Goal: Transaction & Acquisition: Purchase product/service

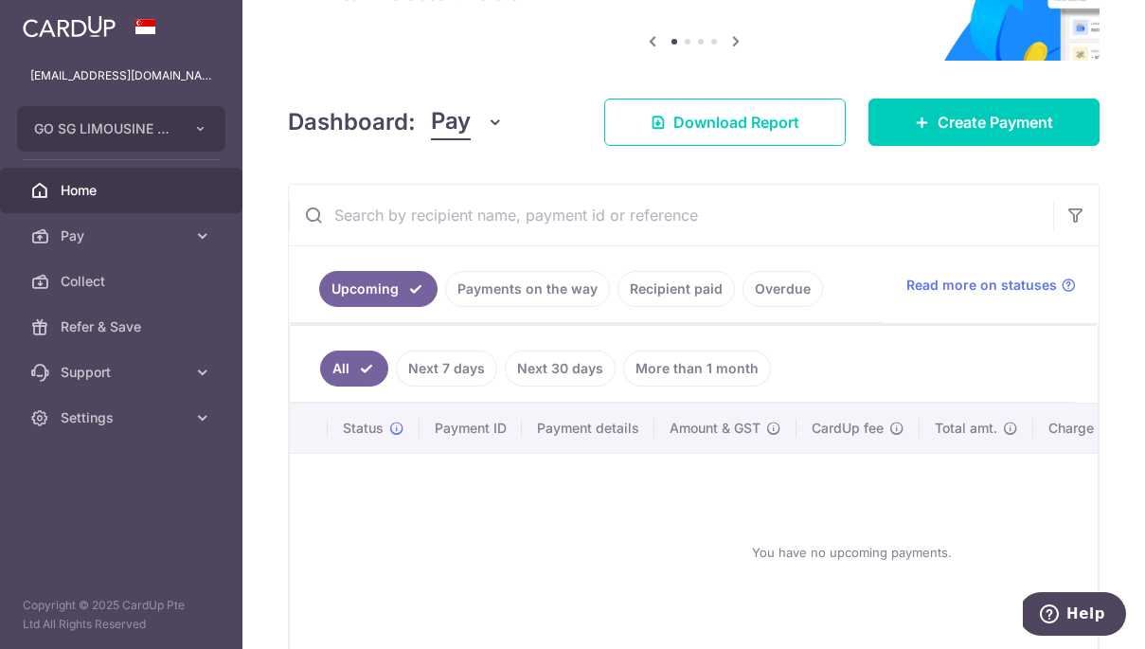
scroll to position [134, 0]
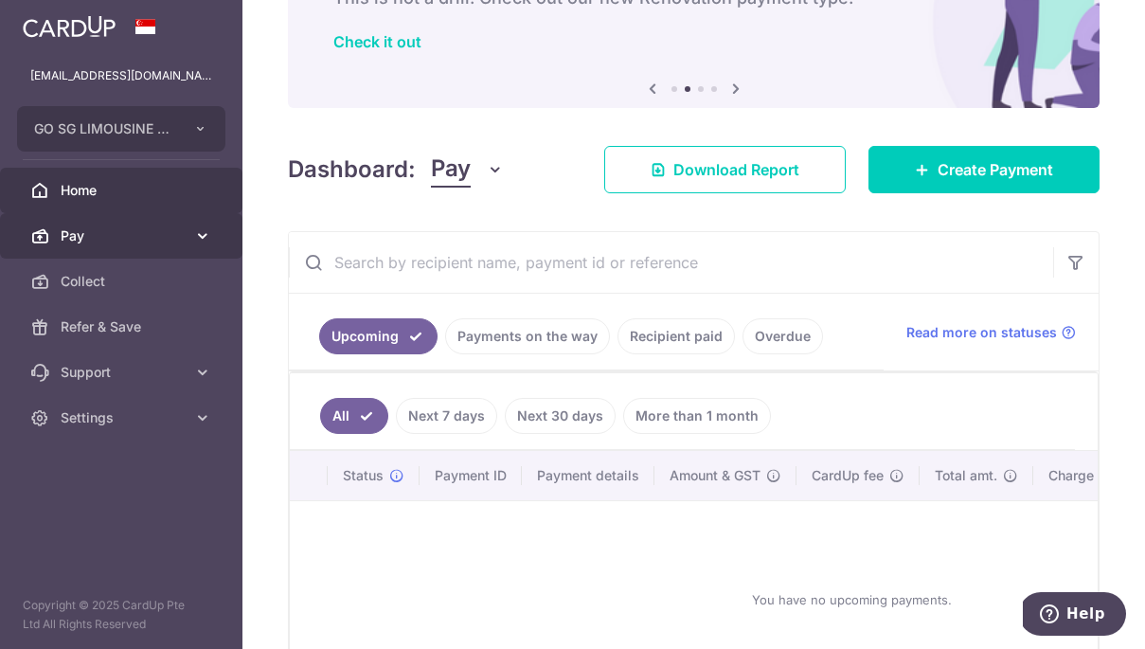
click at [101, 238] on span "Pay" at bounding box center [123, 235] width 125 height 19
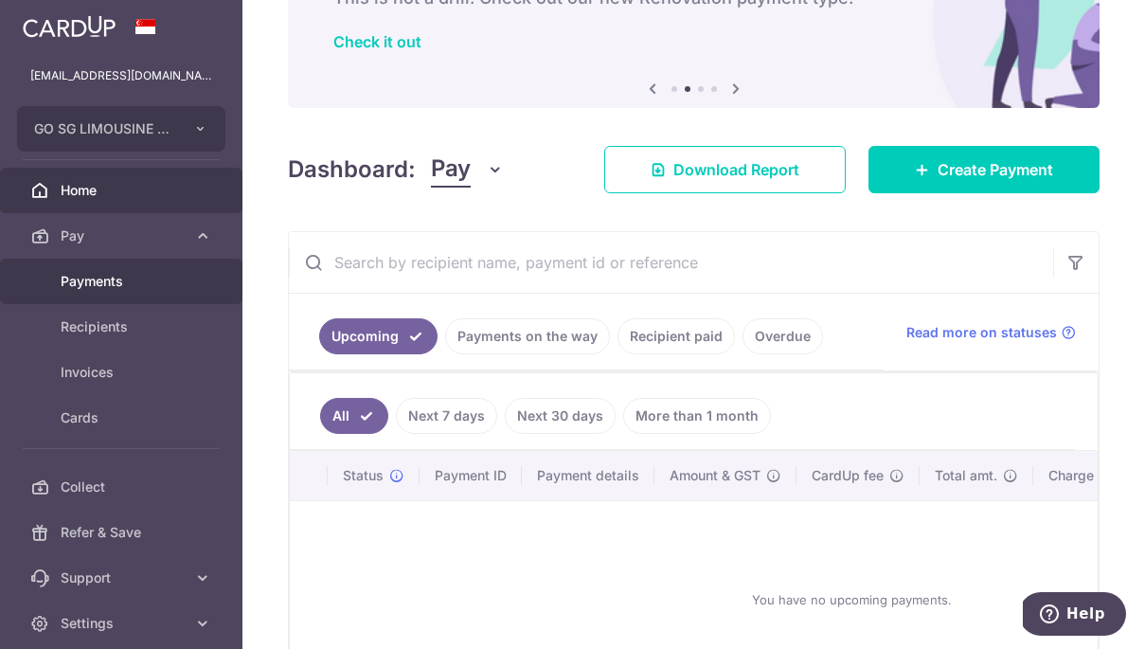
click at [104, 280] on span "Payments" at bounding box center [123, 281] width 125 height 19
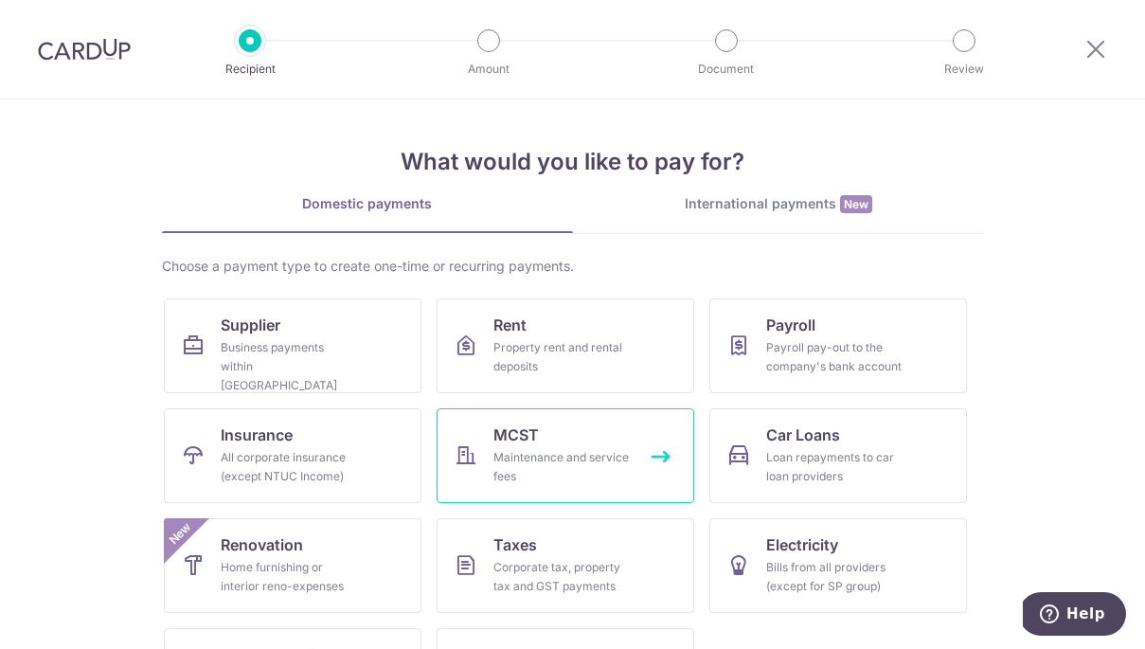
scroll to position [89, 0]
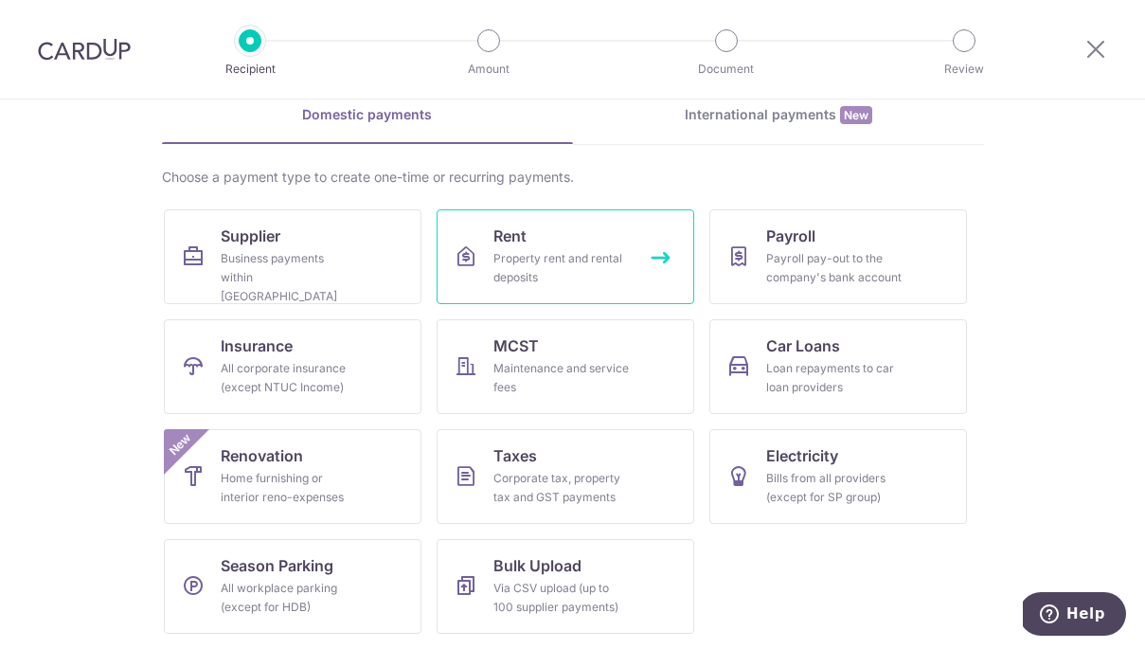
click at [632, 250] on link "Rent Property rent and rental deposits" at bounding box center [566, 256] width 258 height 95
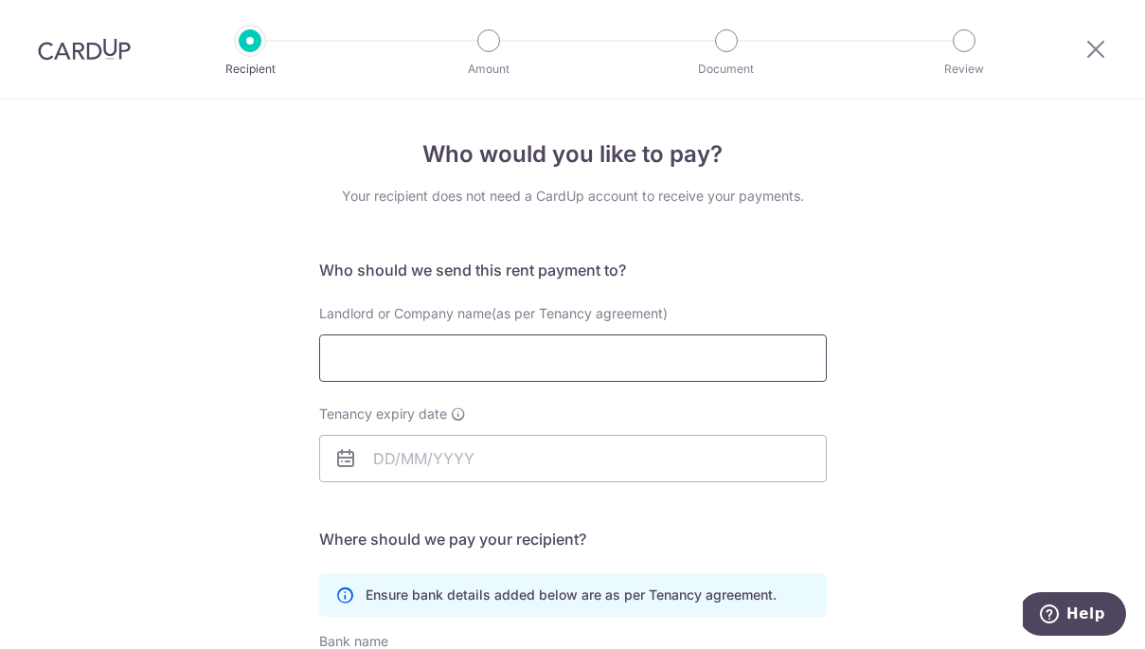
drag, startPoint x: 0, startPoint y: 0, endPoint x: 579, endPoint y: 343, distance: 672.7
click at [579, 343] on input "Landlord or Company name(as per Tenancy agreement)" at bounding box center [573, 357] width 508 height 47
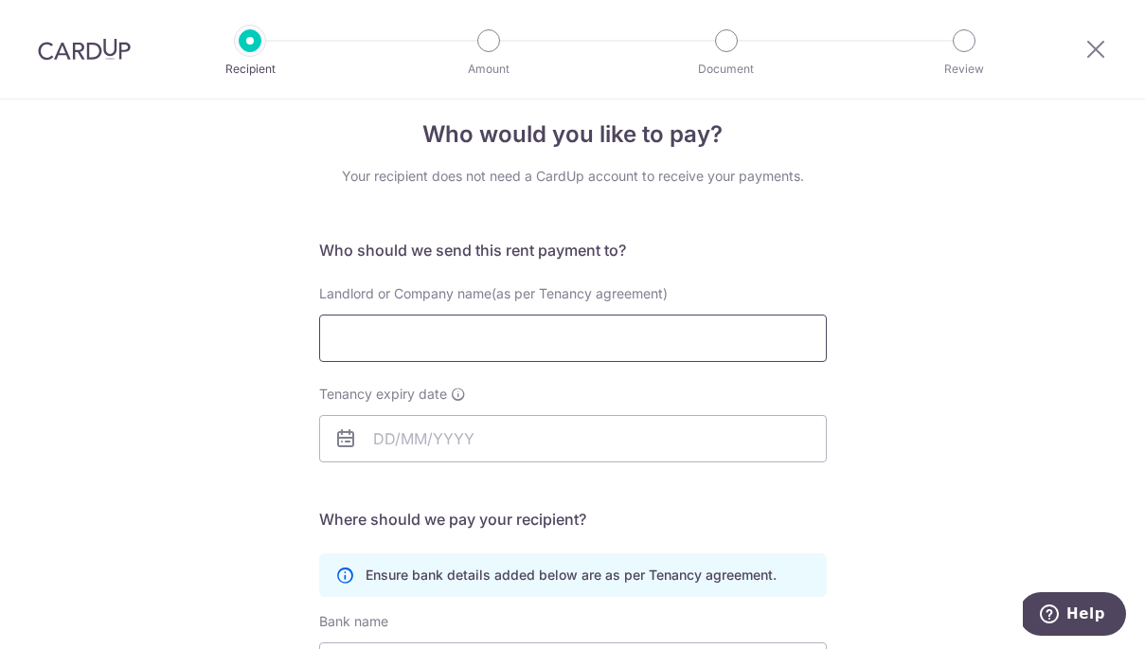
scroll to position [15, 0]
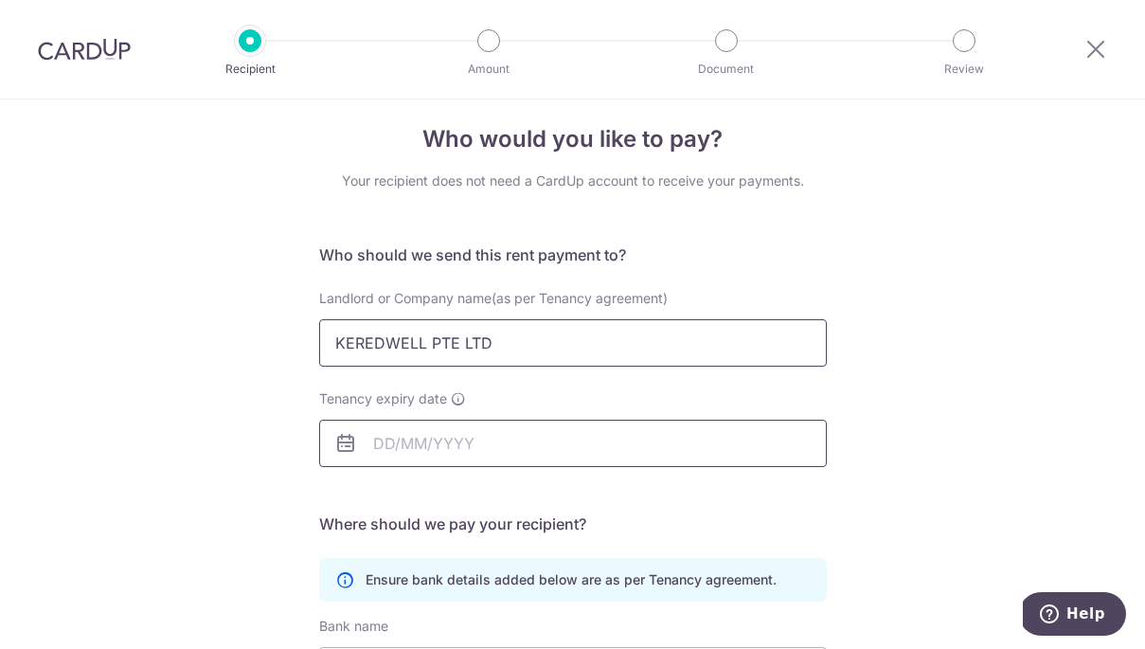
type input "KEREDWELL PTE LTD"
click at [475, 441] on input "Tenancy expiry date" at bounding box center [573, 443] width 508 height 47
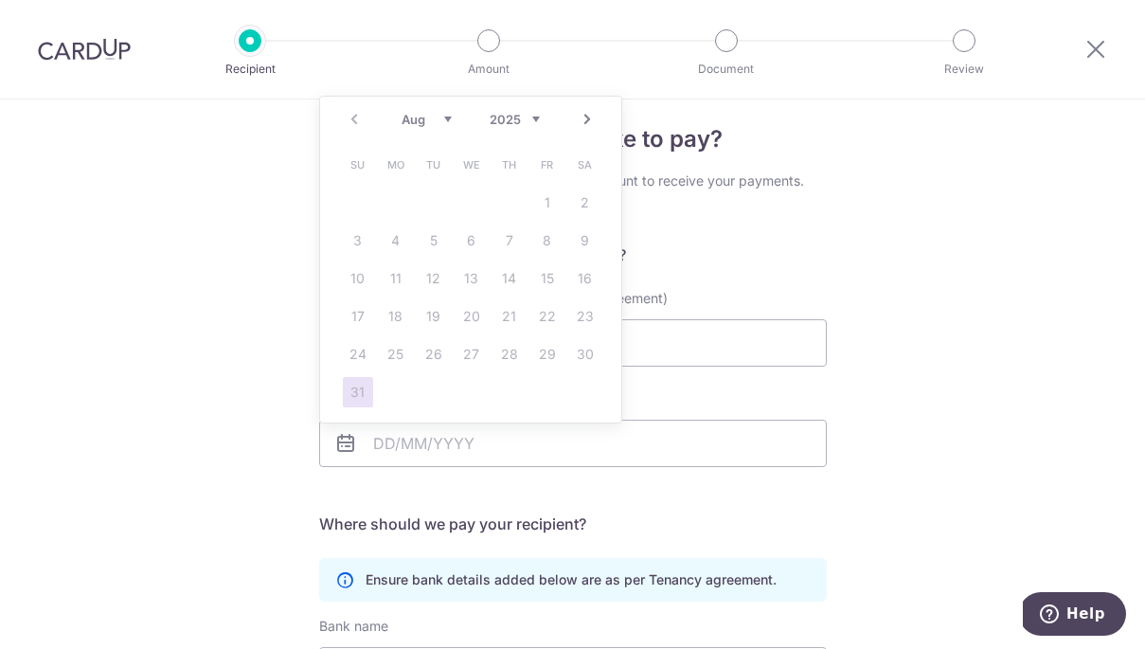
click at [586, 117] on link "Next" at bounding box center [587, 119] width 23 height 23
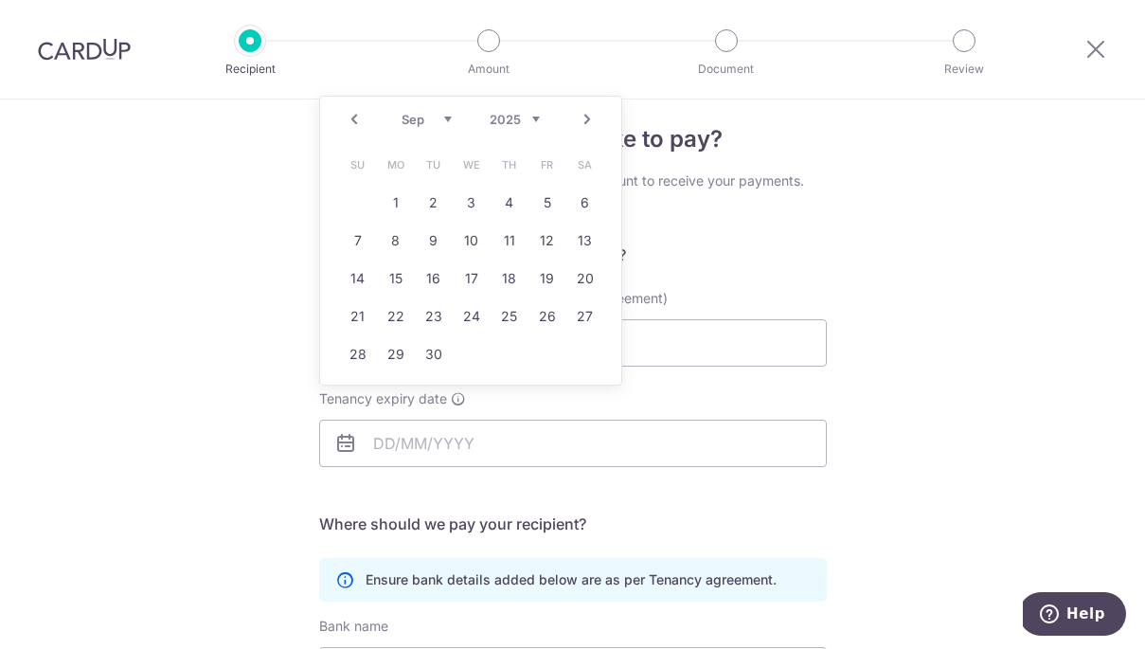
click at [527, 117] on select "2025 2026 2027 2028 2029 2030 2031 2032 2033 2034 2035" at bounding box center [515, 119] width 50 height 15
click at [353, 117] on link "Prev" at bounding box center [354, 119] width 23 height 23
click at [444, 117] on select "Jan Feb Mar Apr May Jun Jul Aug Sep Oct Nov Dec" at bounding box center [427, 119] width 50 height 15
click at [356, 242] on link "7" at bounding box center [358, 240] width 30 height 30
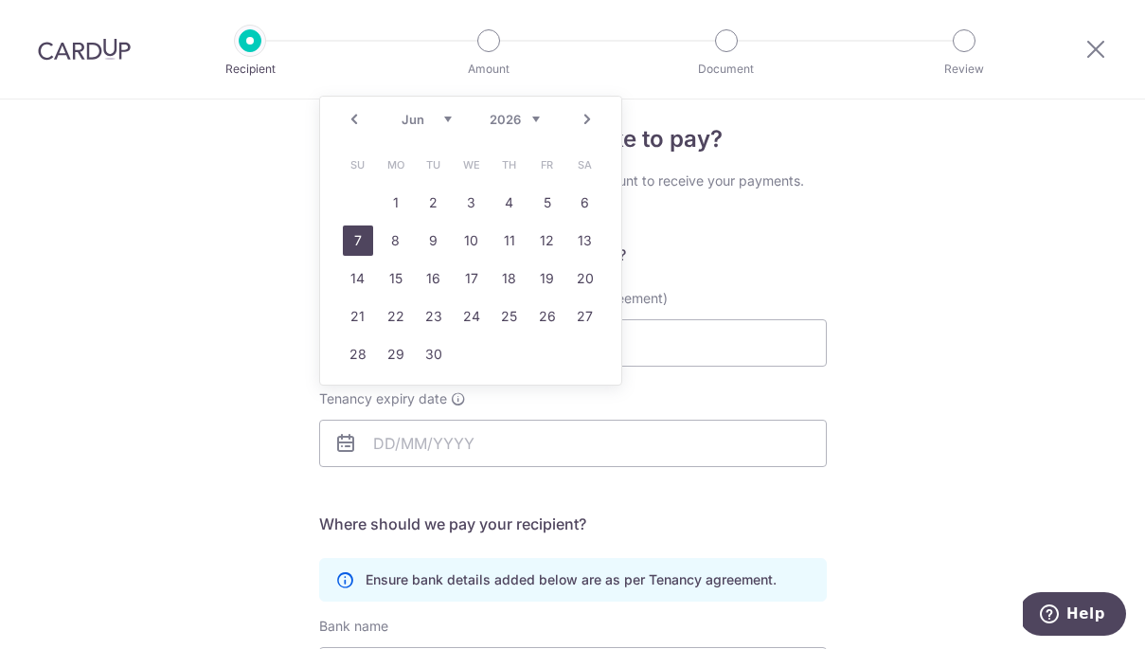
type input "07/06/2026"
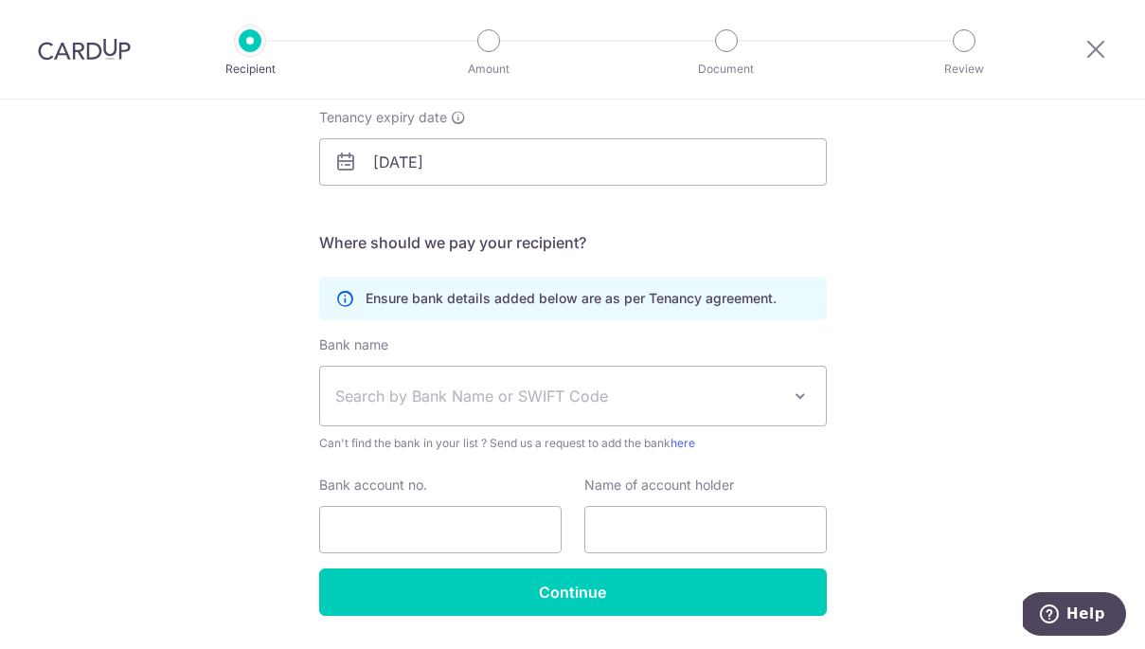
scroll to position [348, 0]
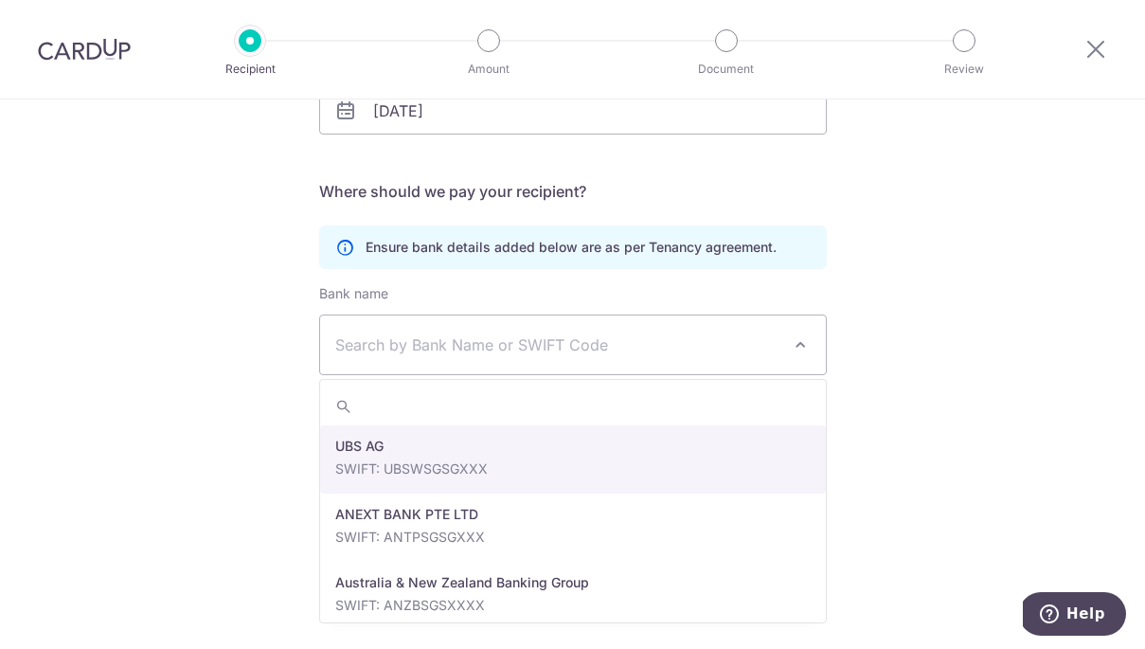
click at [549, 338] on span "Search by Bank Name or SWIFT Code" at bounding box center [557, 344] width 445 height 23
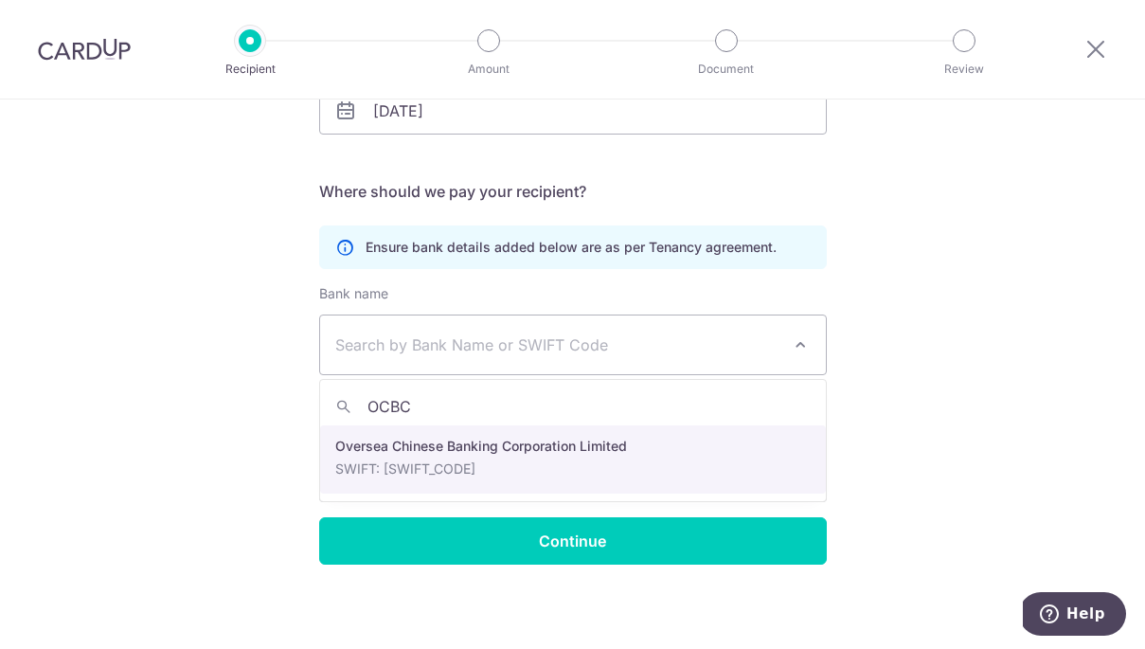
type input "OCBC"
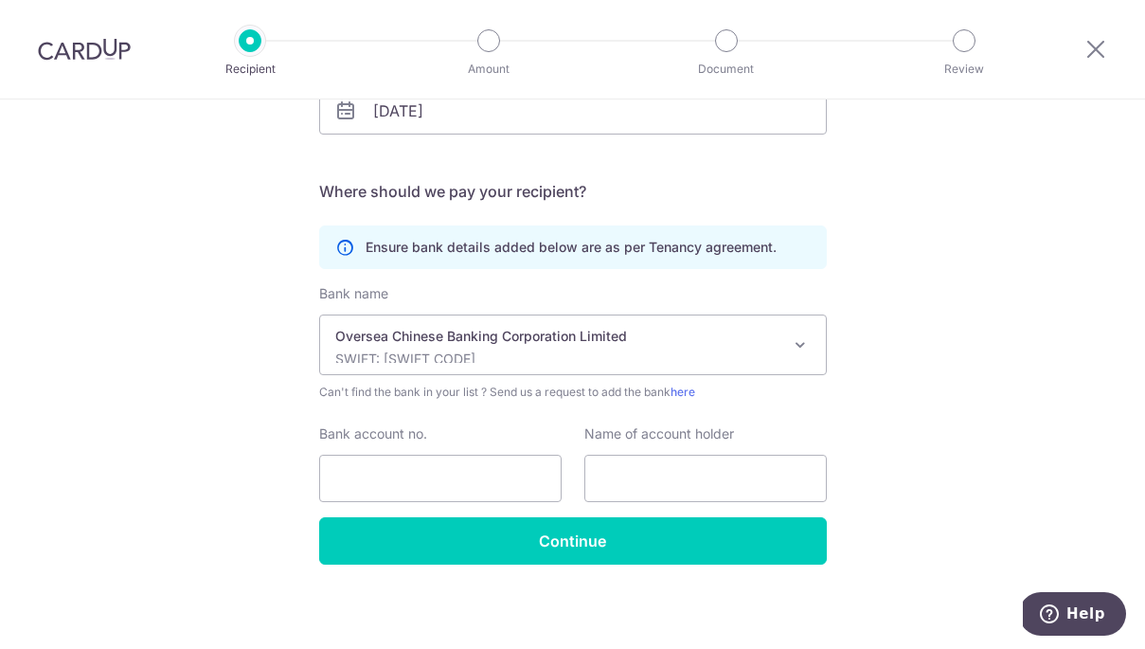
select select "12"
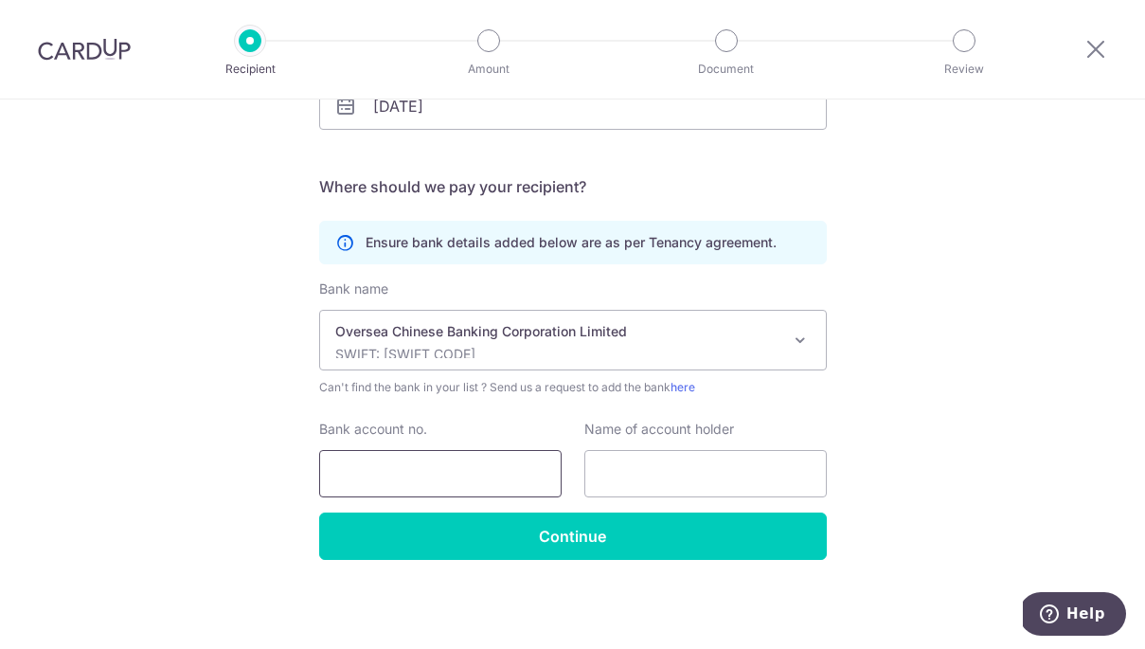
click at [512, 475] on input "Bank account no." at bounding box center [440, 473] width 242 height 47
type input "525762662001"
click at [657, 475] on input "text" at bounding box center [705, 473] width 242 height 47
type input "KEREDWELL PTE LTD"
click at [870, 473] on div "Who would you like to pay? Your recipient does not need a CardUp account to rec…" at bounding box center [572, 198] width 1145 height 902
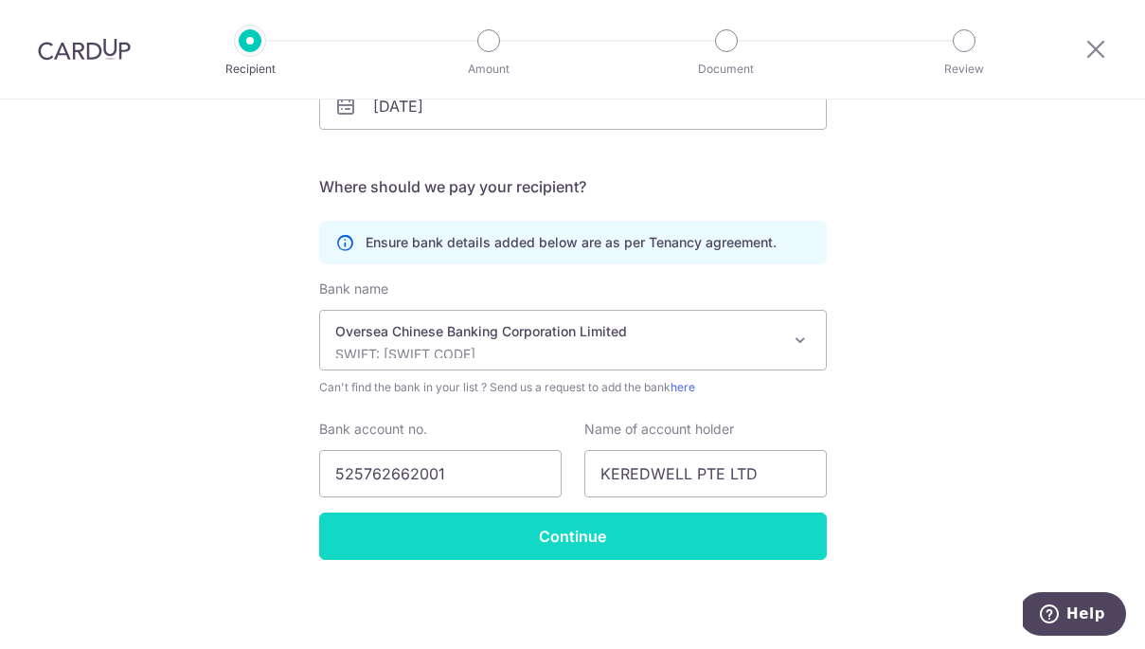
click at [708, 533] on input "Continue" at bounding box center [573, 535] width 508 height 47
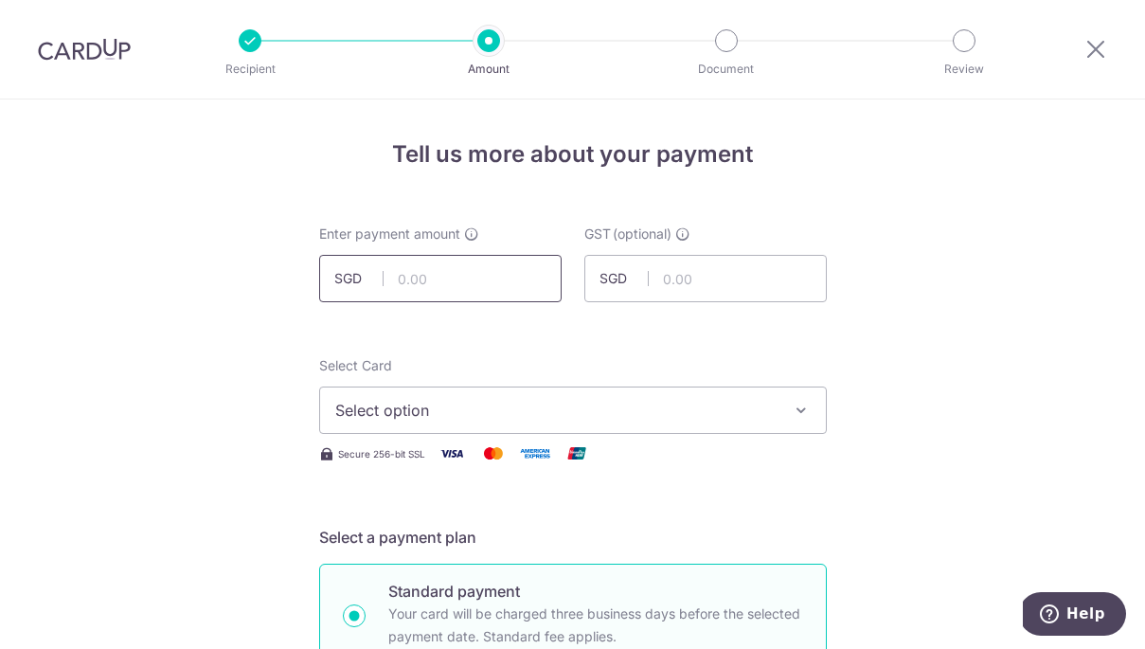
click at [472, 279] on input "text" at bounding box center [440, 278] width 242 height 47
type input "1,288.00"
click at [670, 372] on div "Select Card Select option Add credit card Your Cards **** 2026" at bounding box center [573, 395] width 508 height 78
click at [613, 413] on span "Select option" at bounding box center [555, 410] width 441 height 23
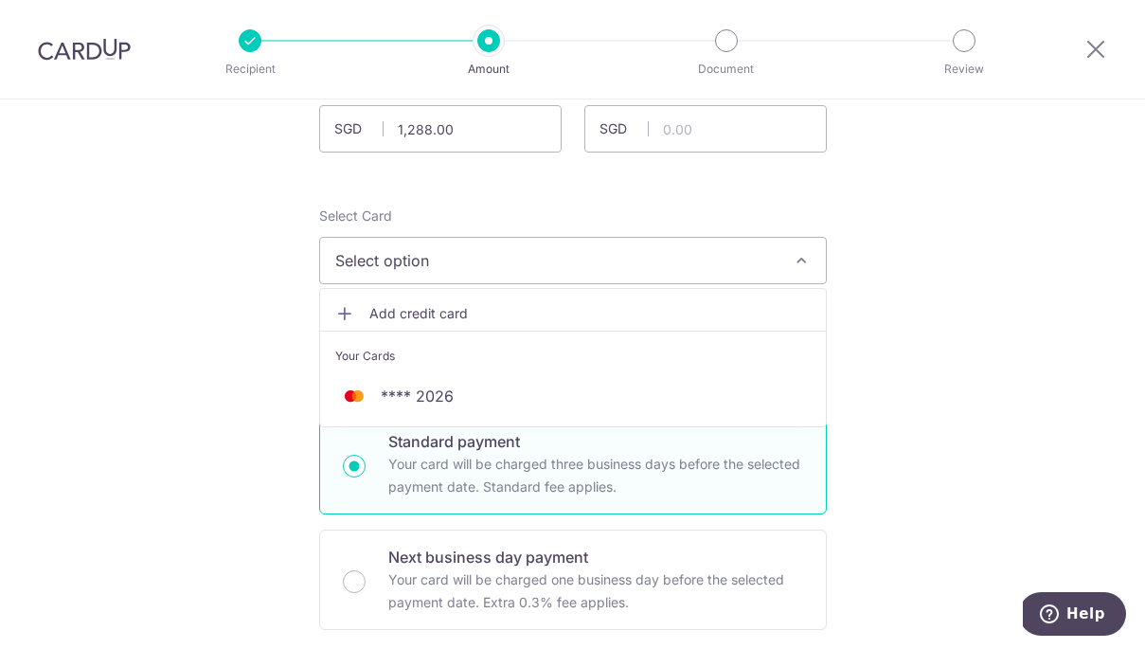
scroll to position [156, 0]
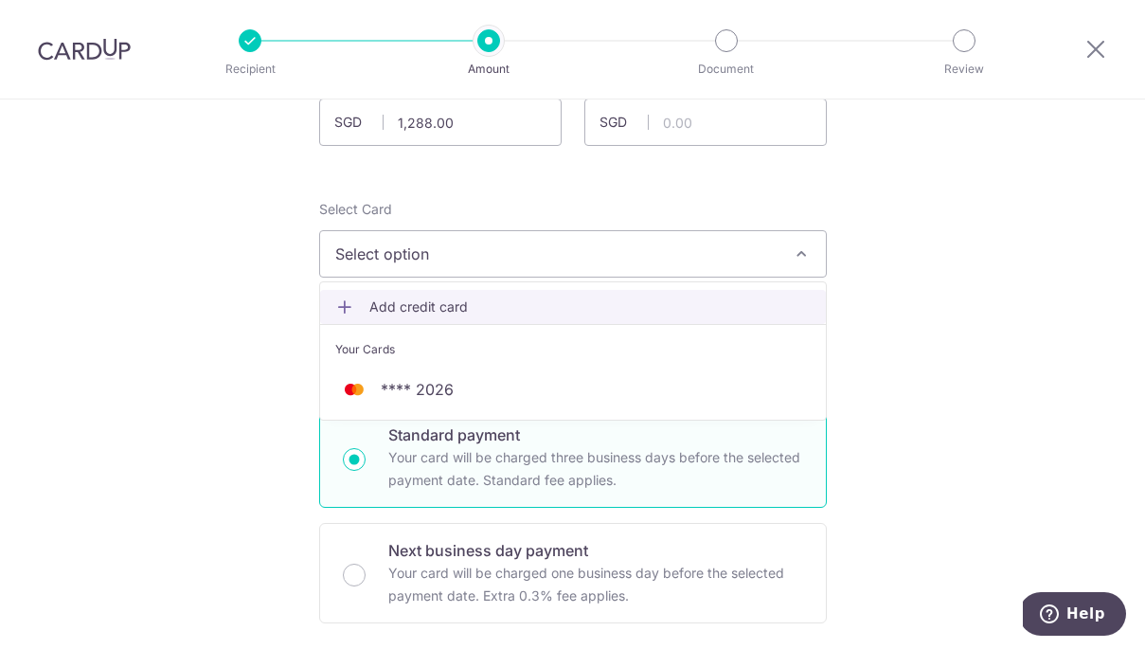
click at [349, 303] on icon at bounding box center [344, 306] width 19 height 19
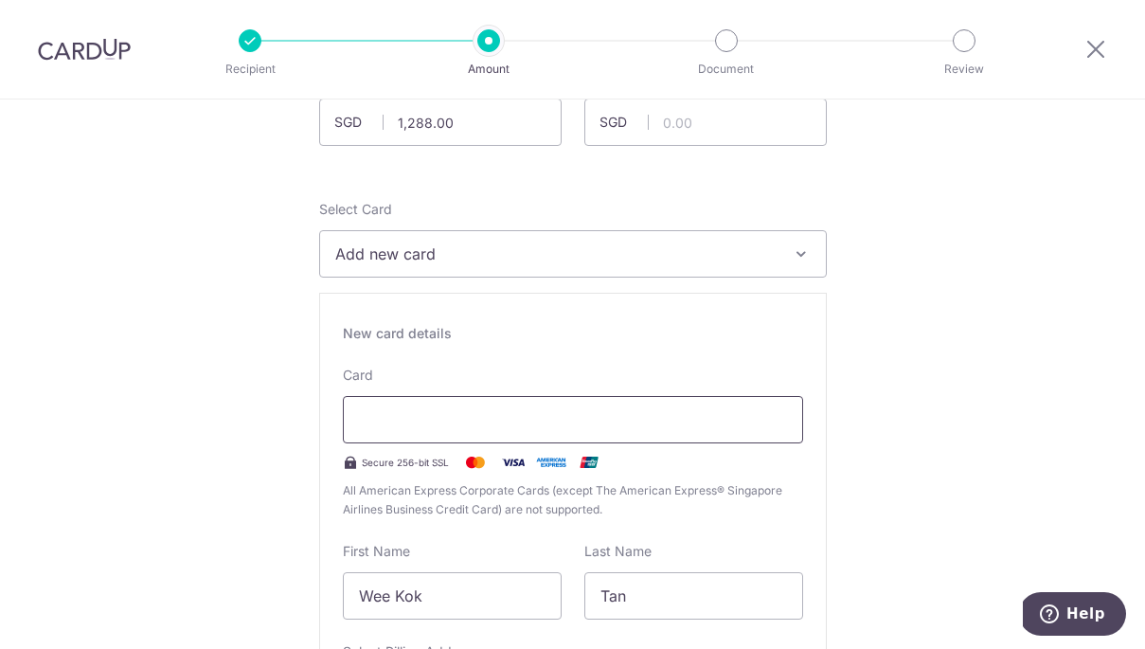
click at [437, 433] on div at bounding box center [573, 419] width 460 height 47
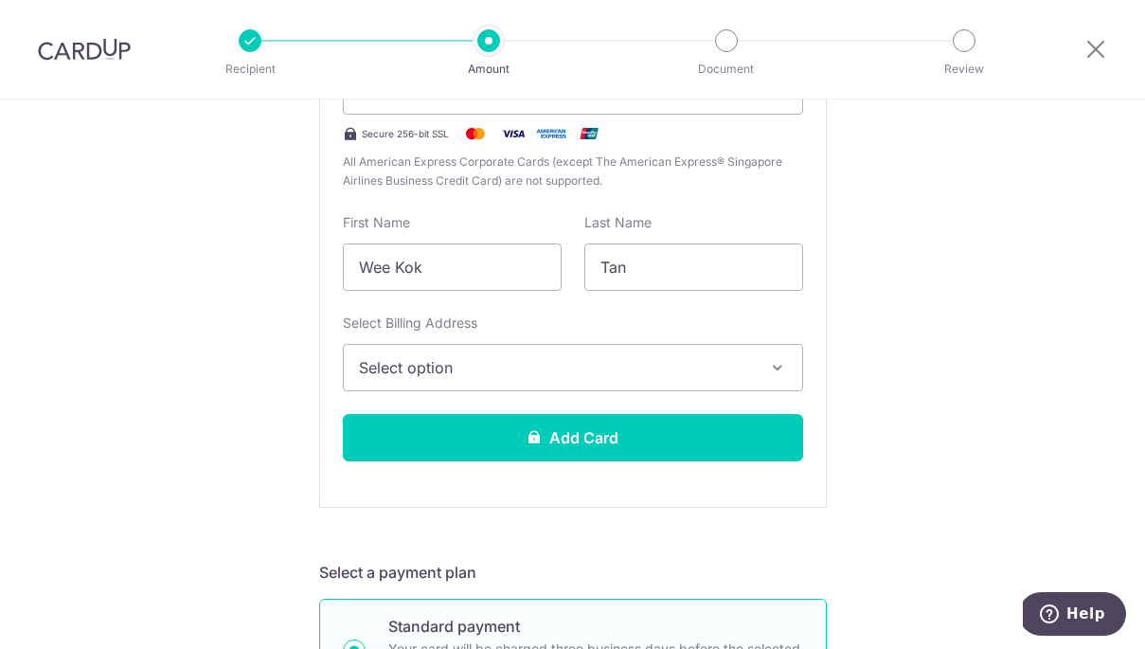
scroll to position [494, 0]
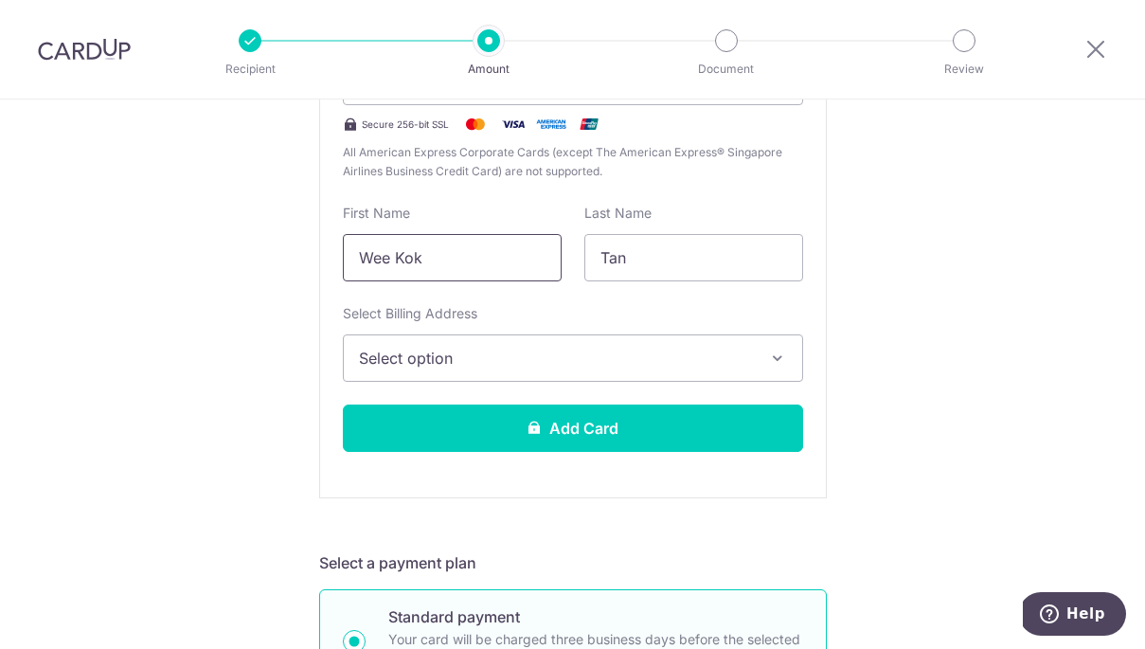
drag, startPoint x: 429, startPoint y: 260, endPoint x: 297, endPoint y: 258, distance: 131.7
type input "KELVIN"
click at [628, 255] on input "Tan" at bounding box center [693, 257] width 219 height 47
type input "TAN"
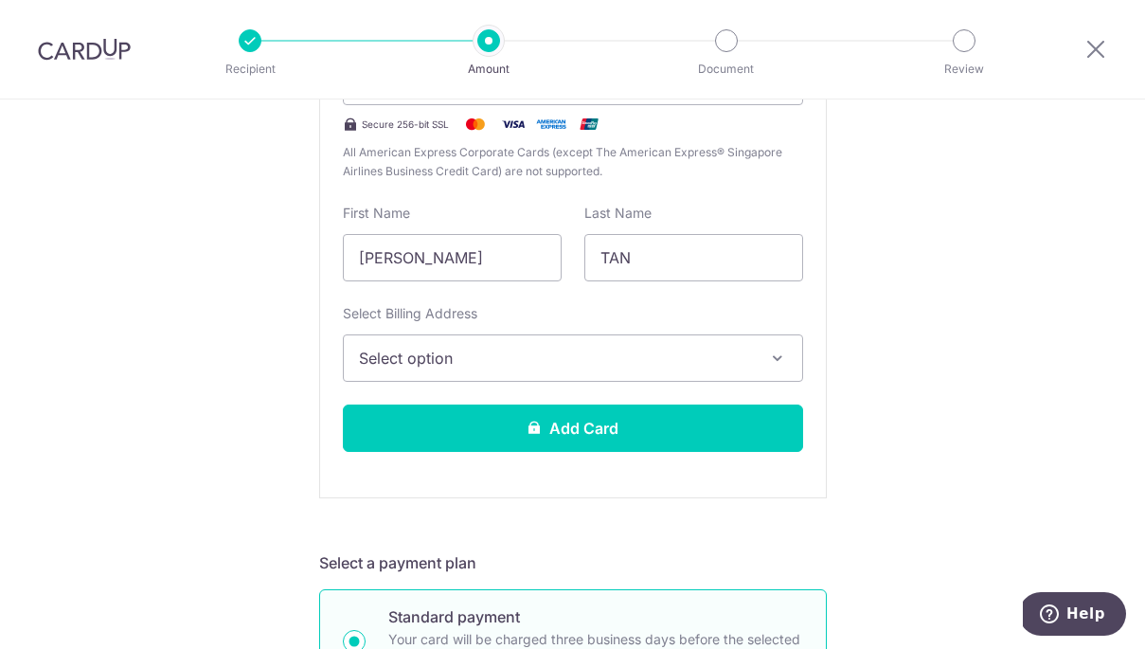
click at [582, 360] on span "Select option" at bounding box center [556, 358] width 394 height 23
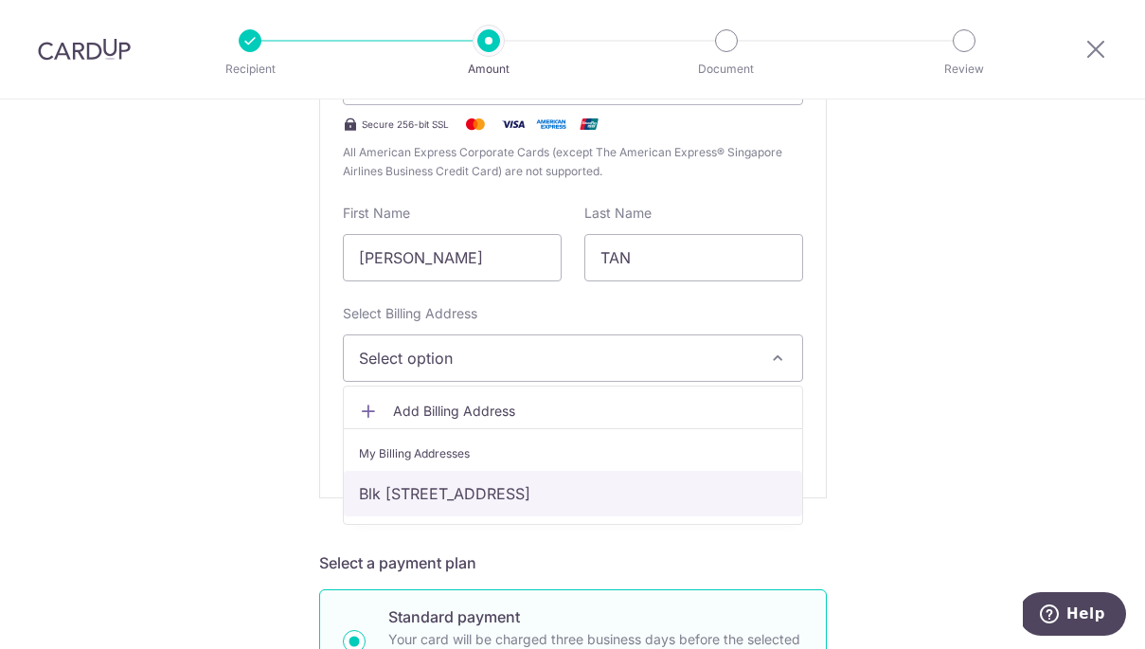
click at [580, 506] on link "Blk 966, #06-600, Hougang Ave 9, Singapore, Singapore-530966" at bounding box center [573, 493] width 458 height 45
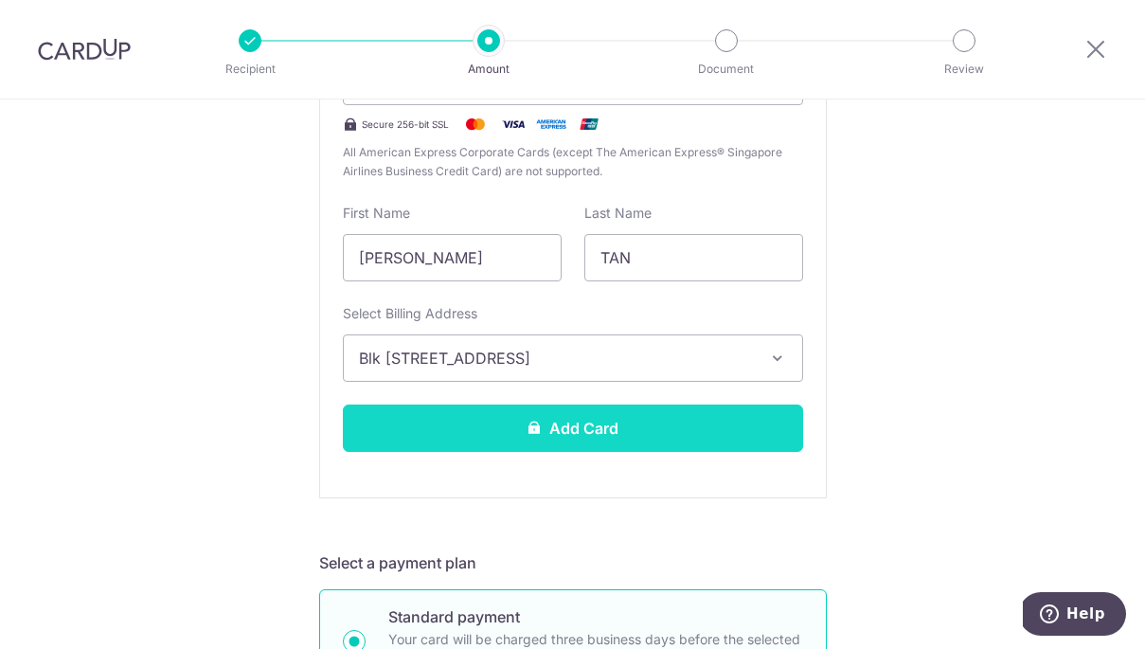
click at [761, 436] on button "Add Card" at bounding box center [573, 427] width 460 height 47
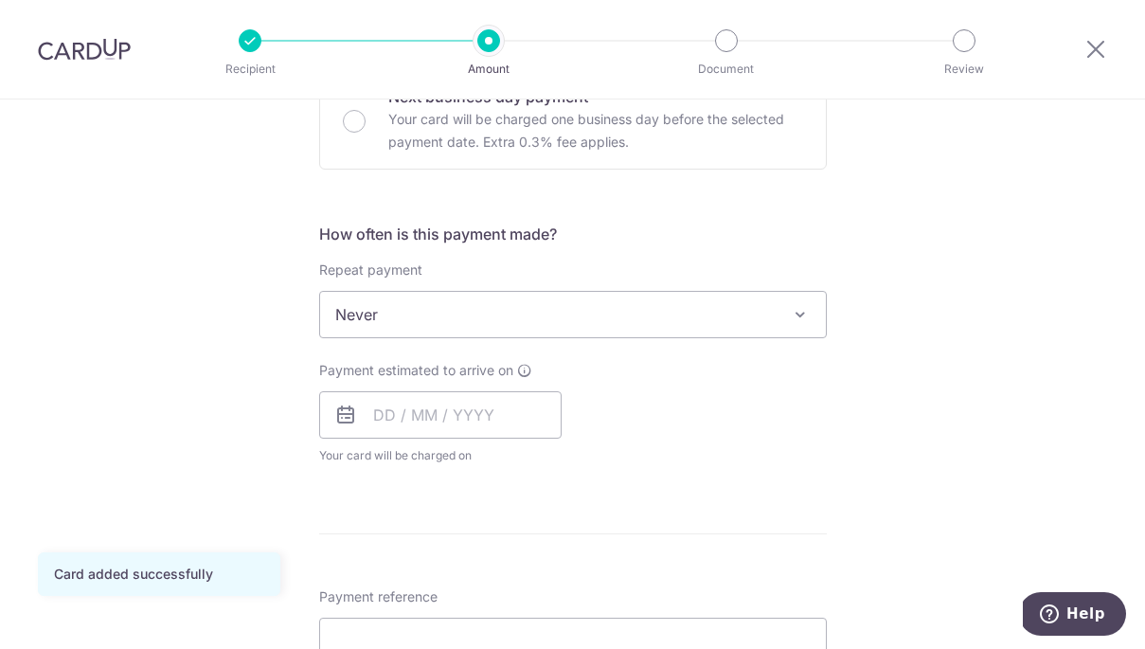
scroll to position [618, 0]
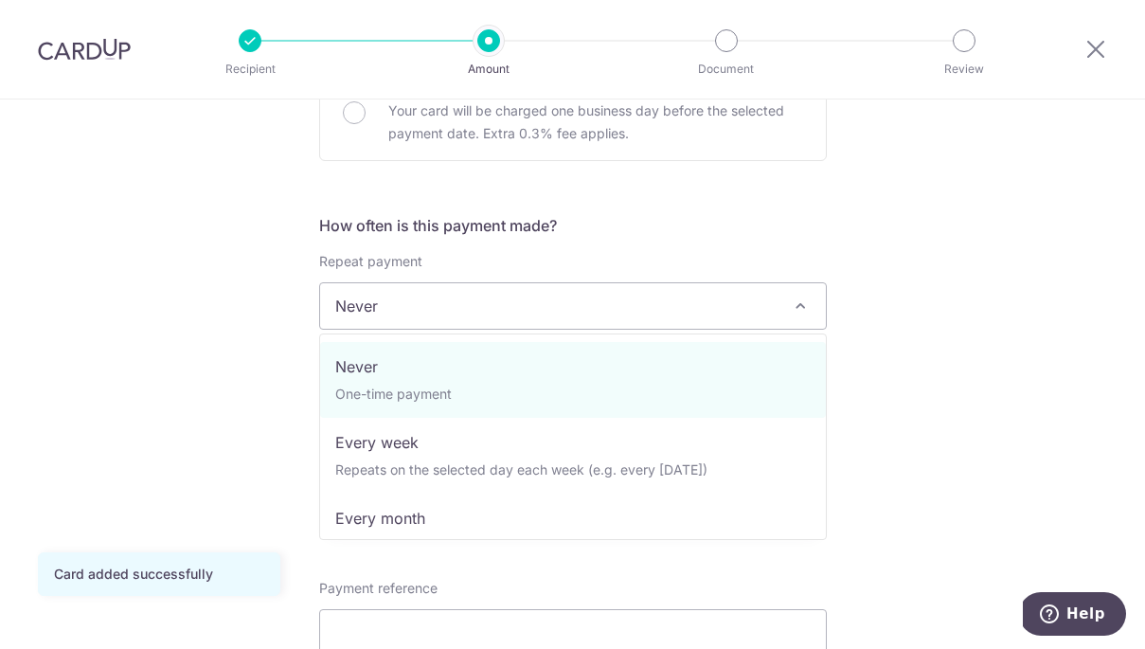
click at [790, 308] on span at bounding box center [800, 306] width 23 height 23
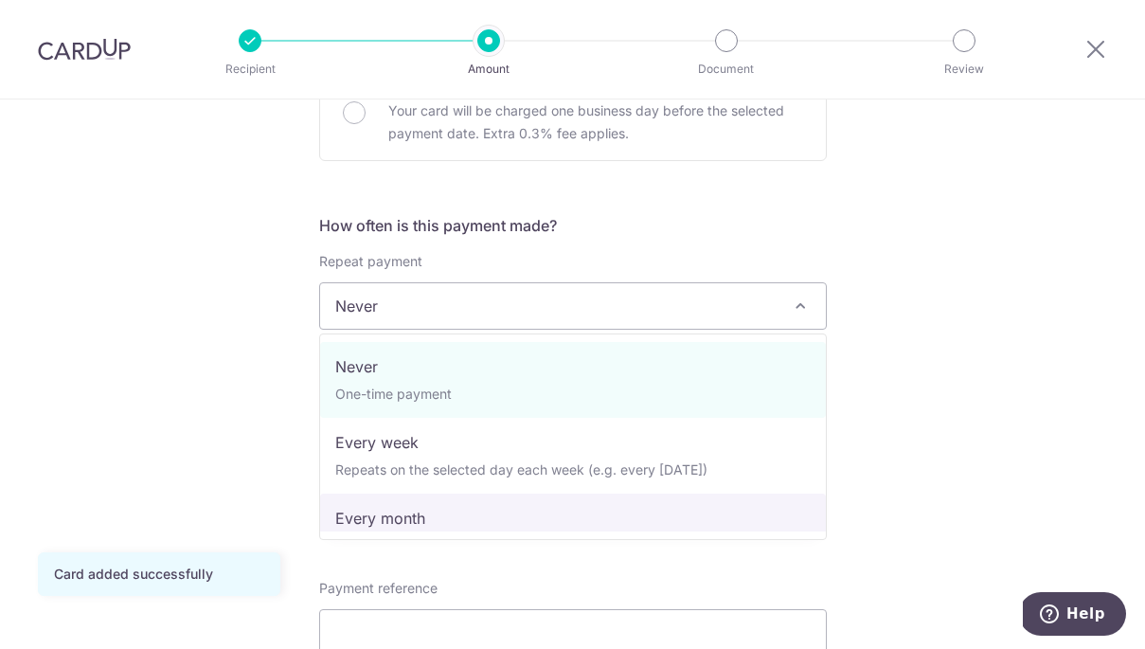
select select "3"
type input "07/06/2026"
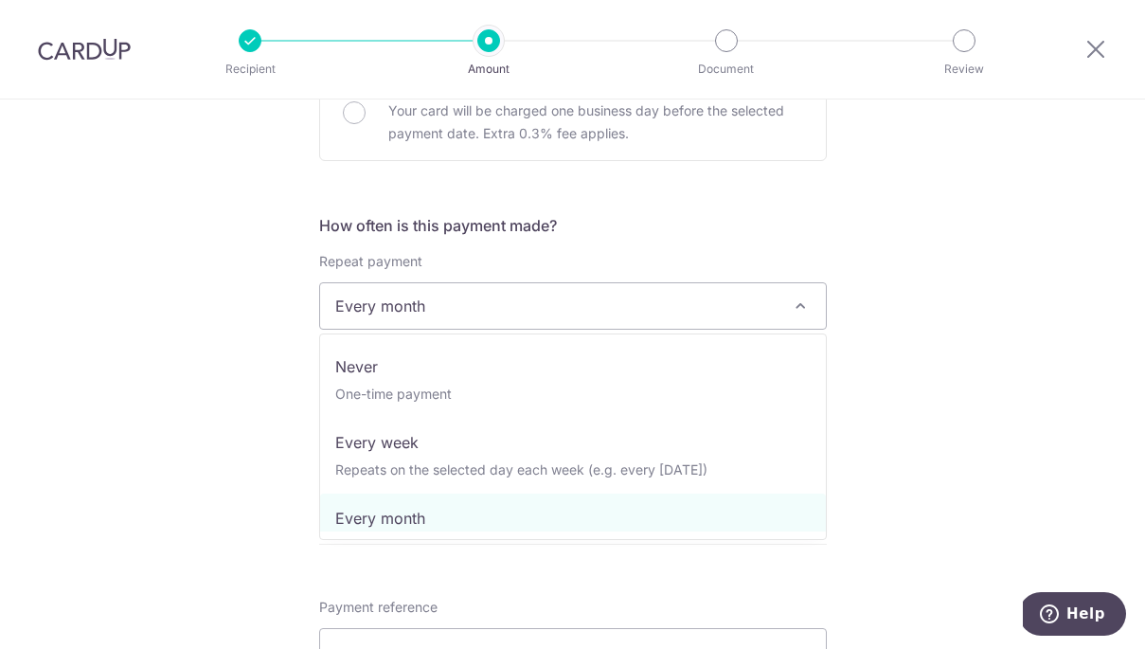
click at [790, 312] on span at bounding box center [800, 306] width 23 height 23
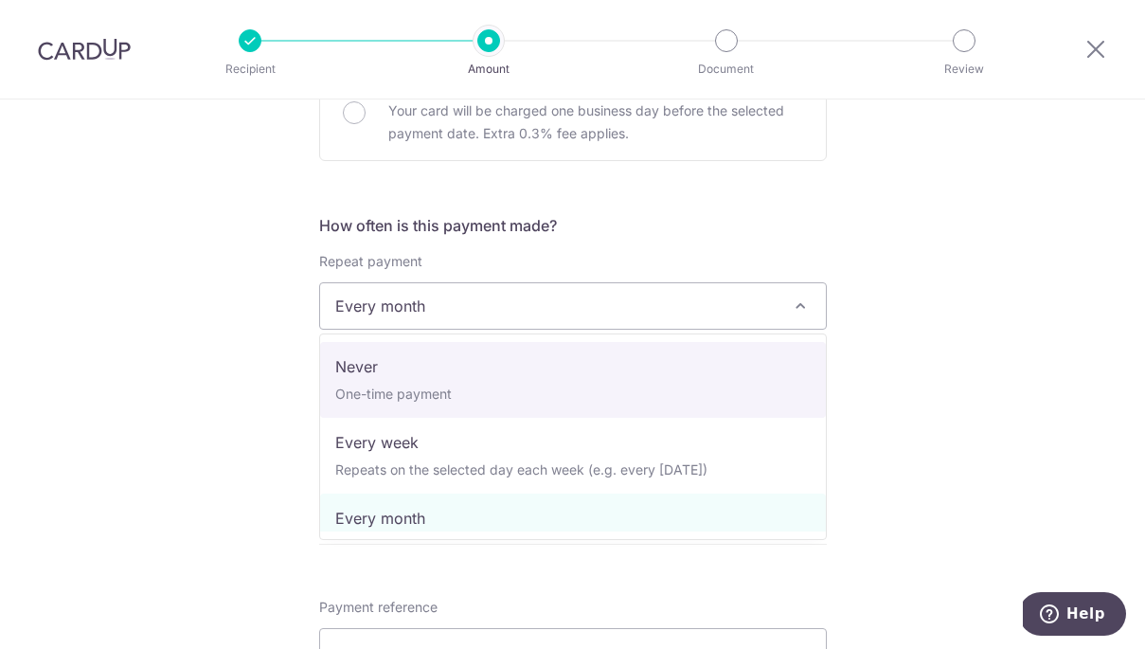
select select "1"
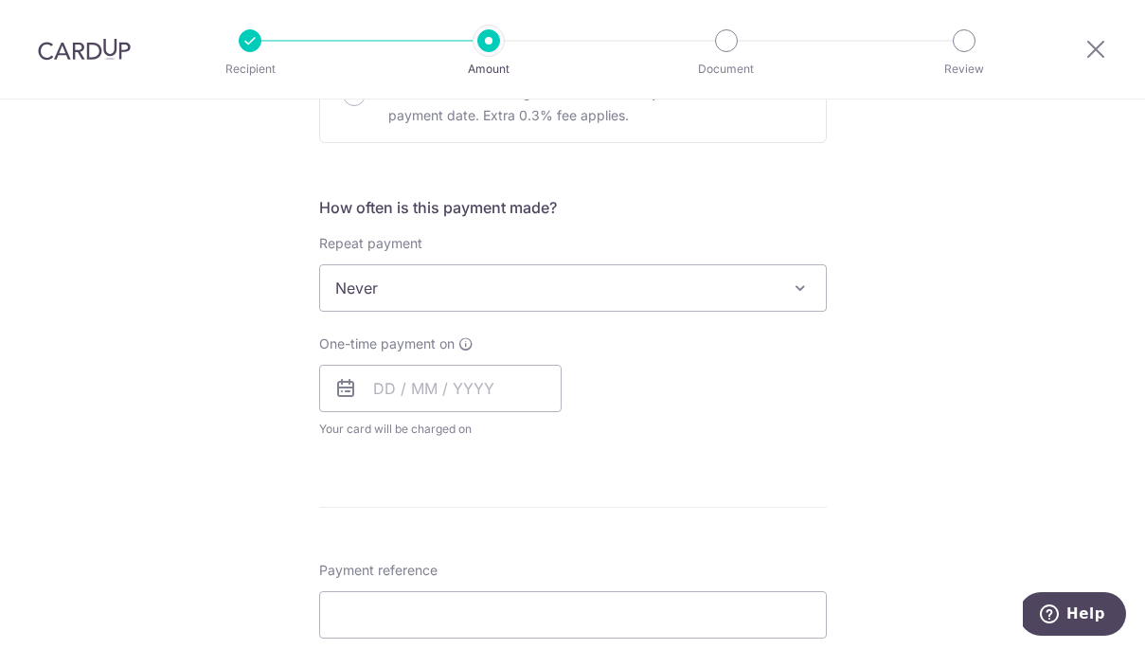
scroll to position [762, 0]
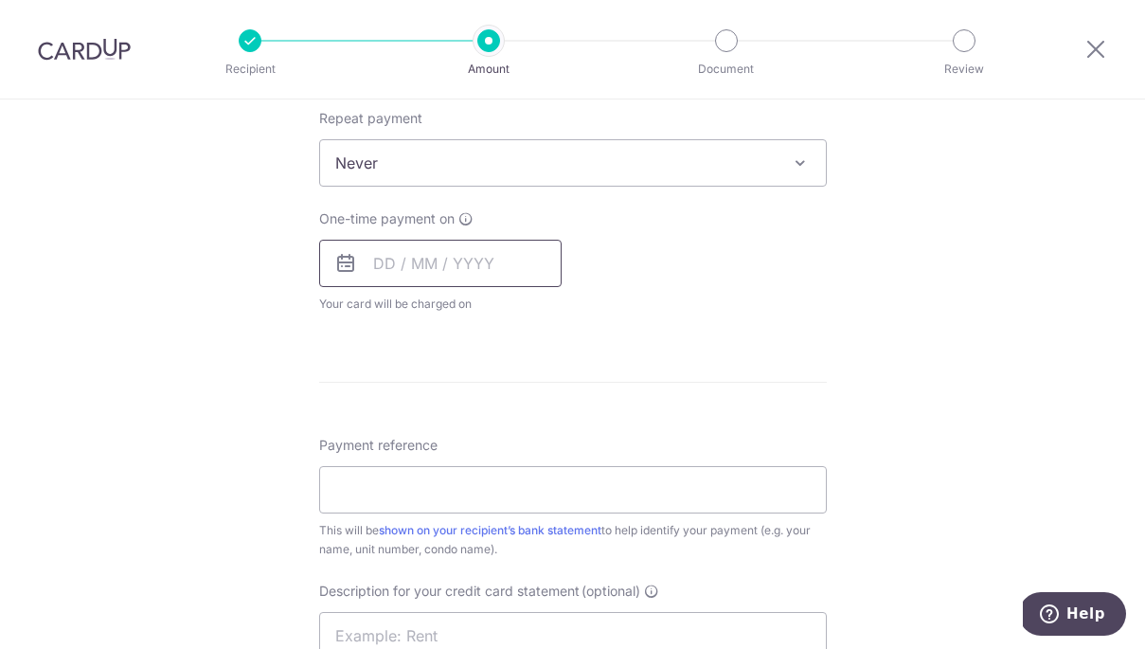
click at [380, 268] on input "text" at bounding box center [440, 263] width 242 height 47
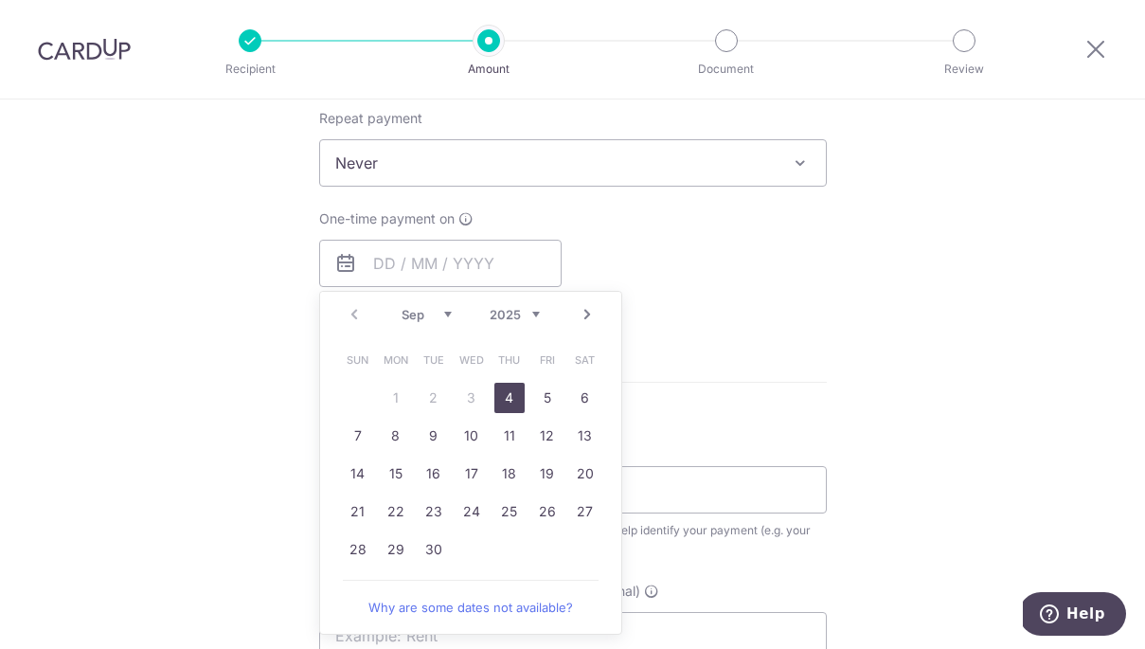
click at [509, 401] on link "4" at bounding box center [509, 398] width 30 height 30
type input "04/09/2025"
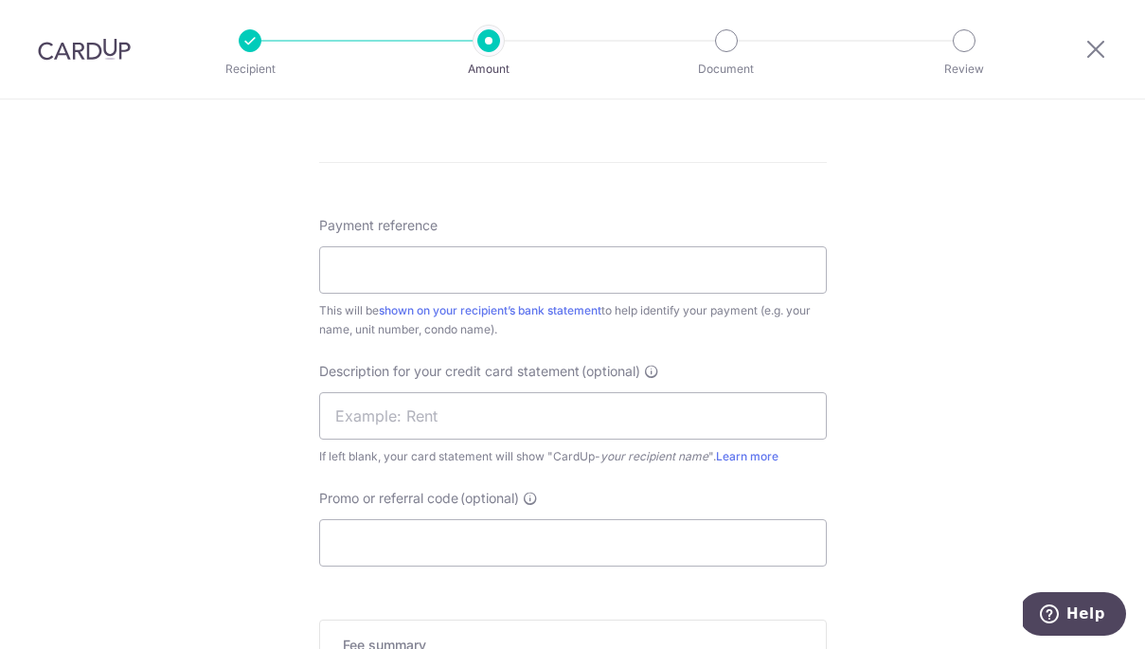
scroll to position [1063, 0]
click at [497, 255] on input "Payment reference" at bounding box center [573, 265] width 508 height 47
click at [470, 208] on form "Enter payment amount SGD 1,288.00 1288.00 GST (optional) SGD Card added success…" at bounding box center [573, 14] width 508 height 1704
click at [464, 266] on input "Payment reference" at bounding box center [573, 265] width 508 height 47
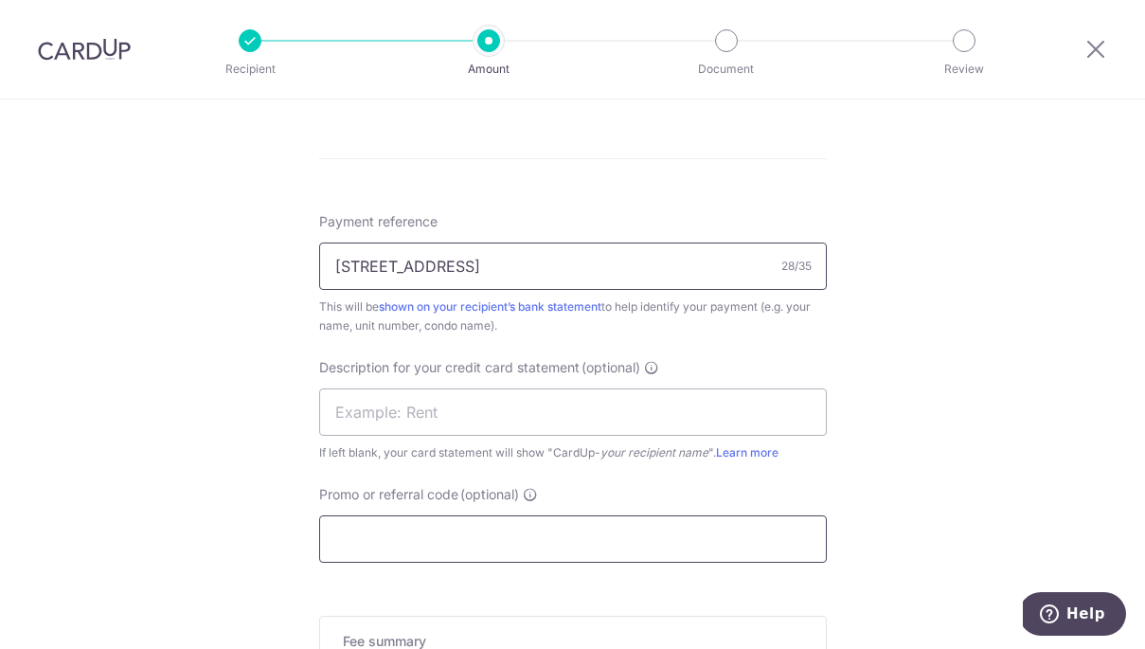
type input "80 PLAYFAIR RD #06-02 ROOM A"
click at [497, 530] on input "Promo or referral code (optional)" at bounding box center [573, 538] width 508 height 47
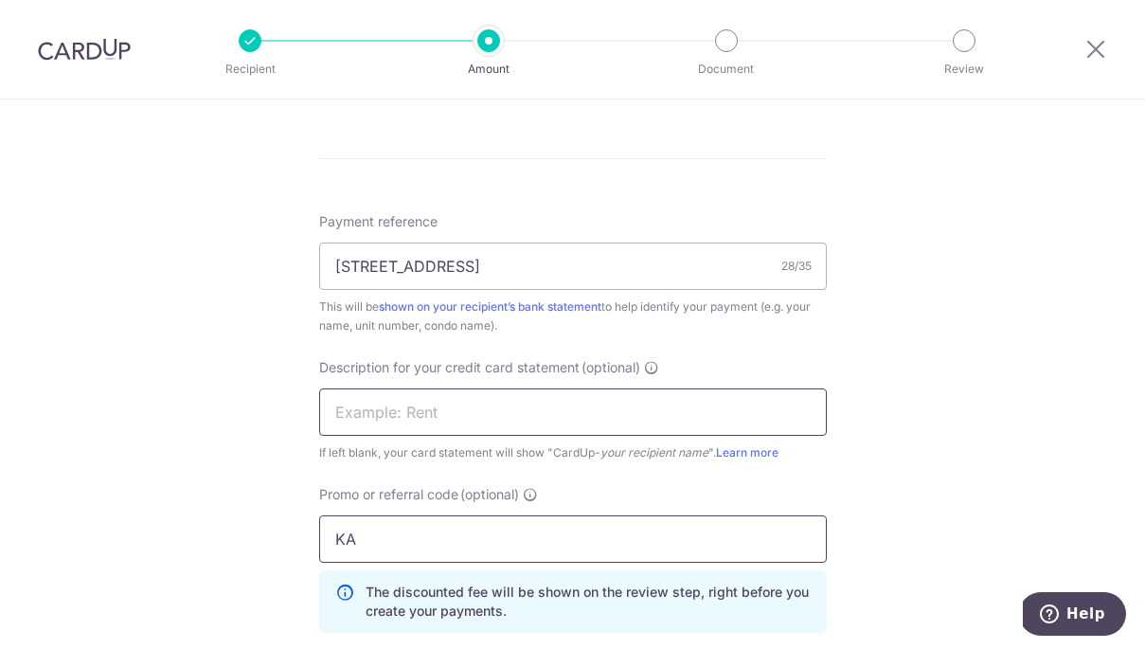
type input "K"
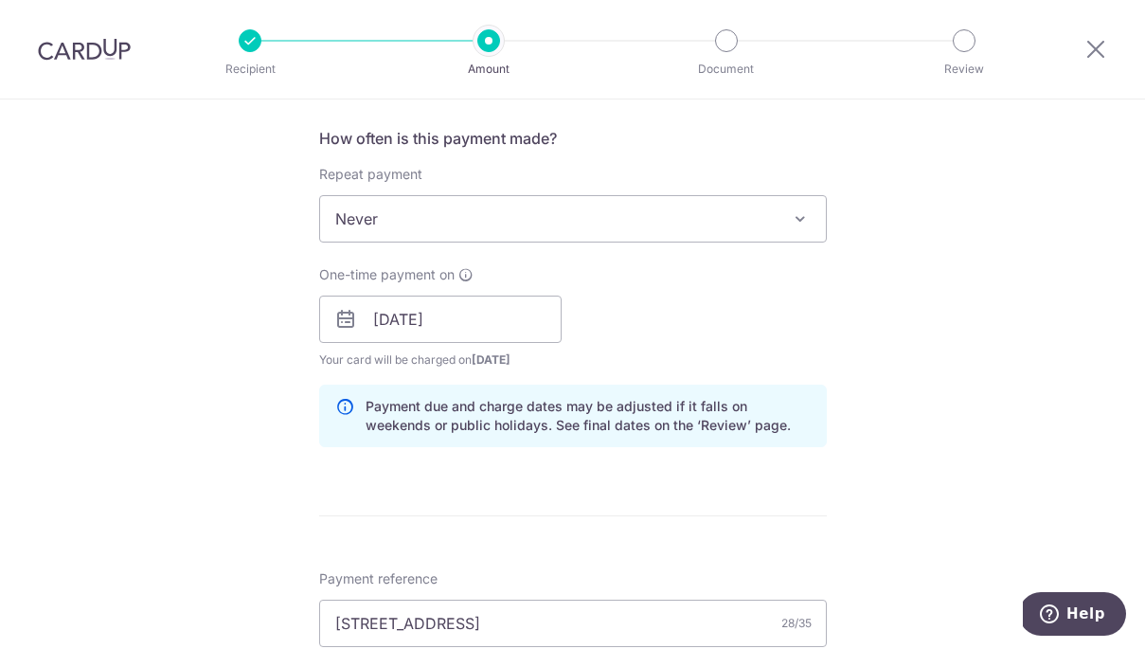
scroll to position [700, 0]
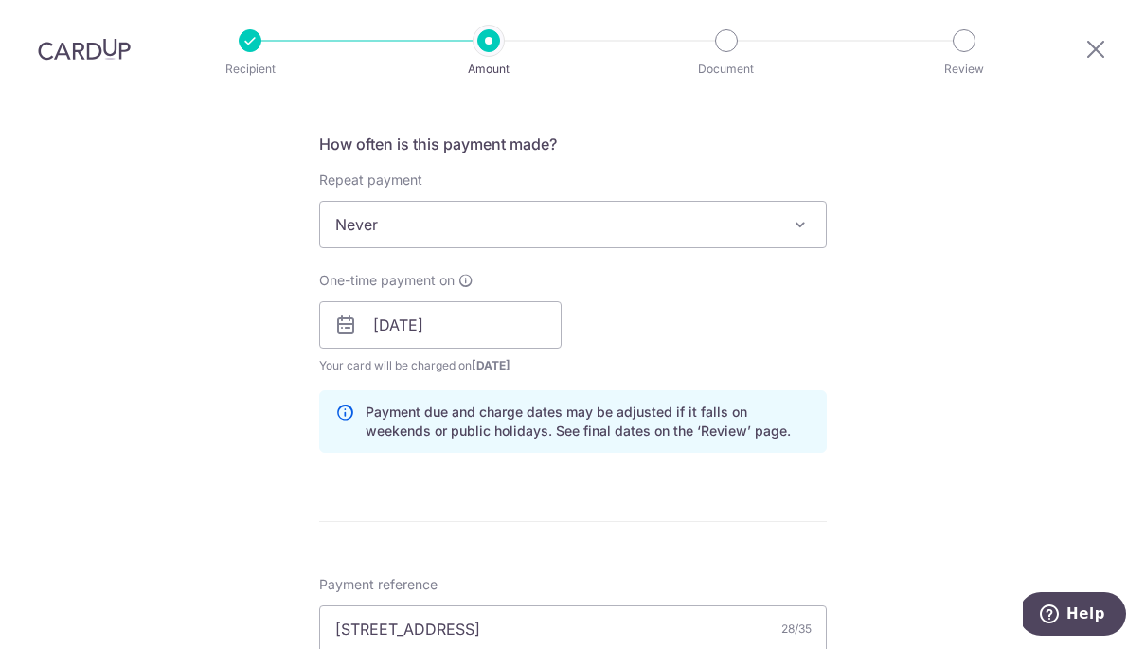
type input "BREC179"
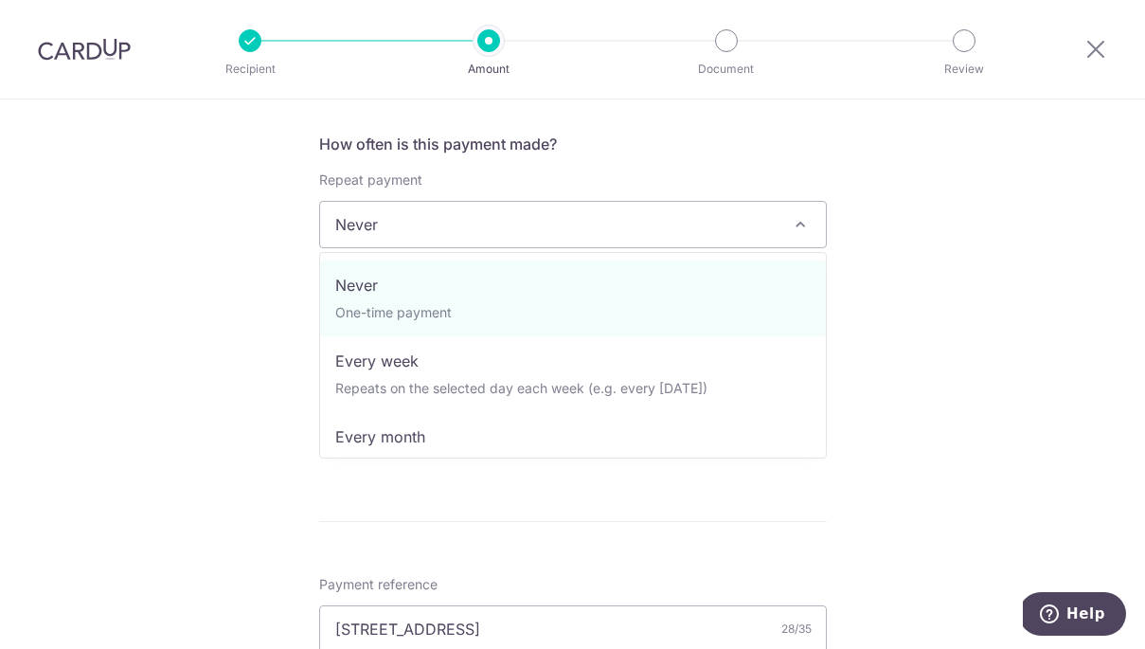
click at [615, 237] on span "Never" at bounding box center [573, 224] width 506 height 45
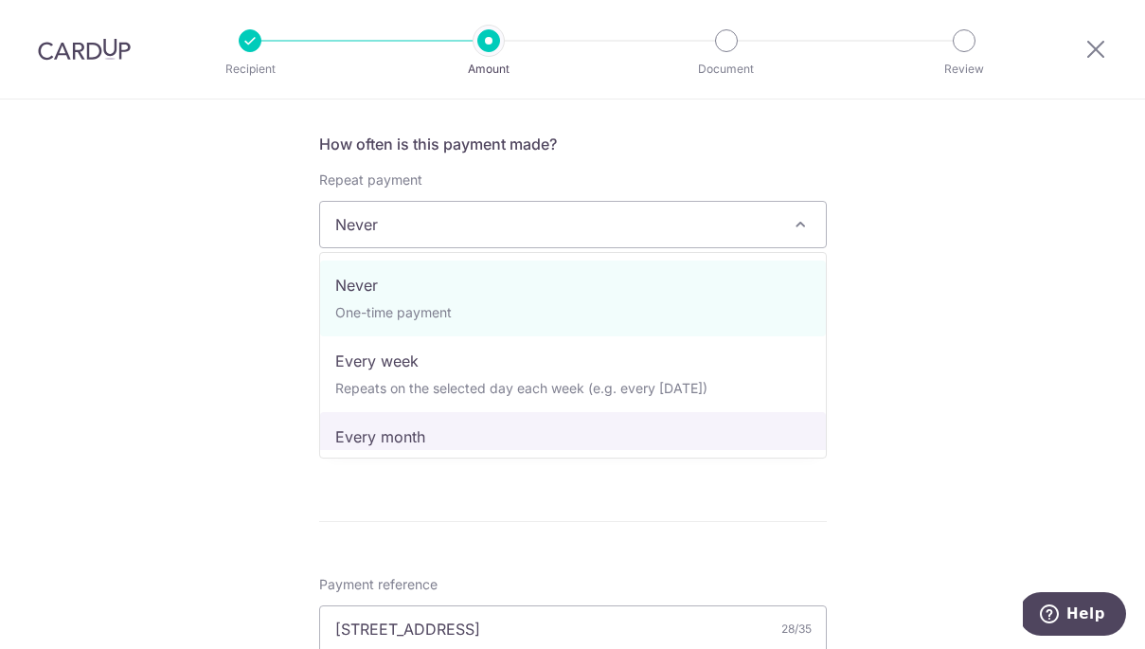
select select "3"
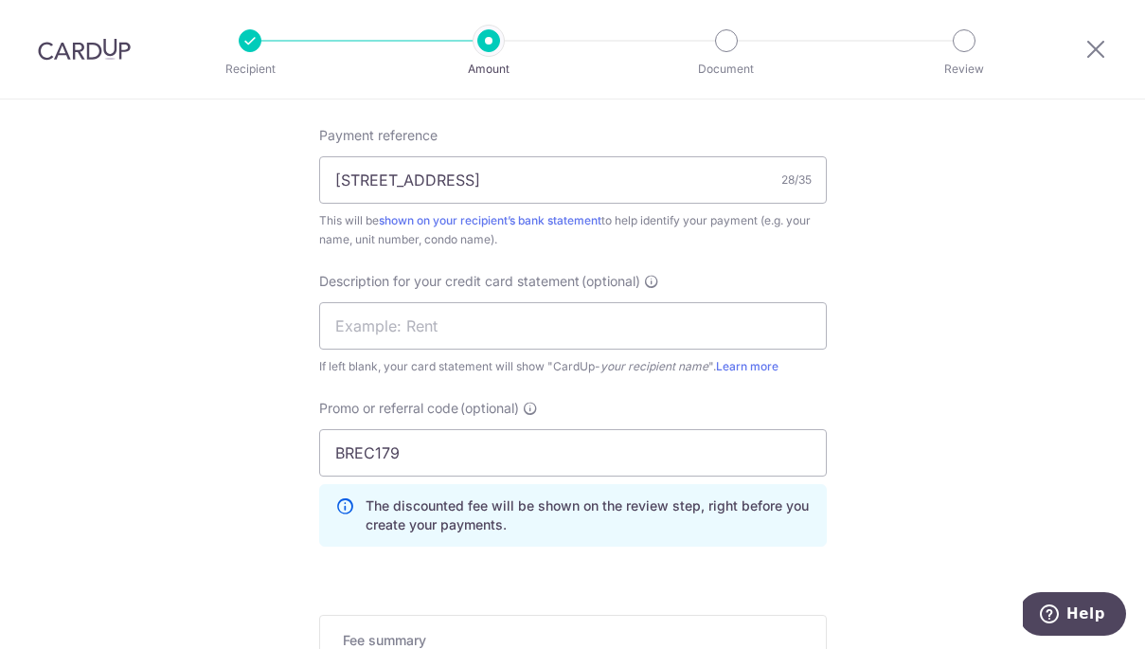
scroll to position [1174, 0]
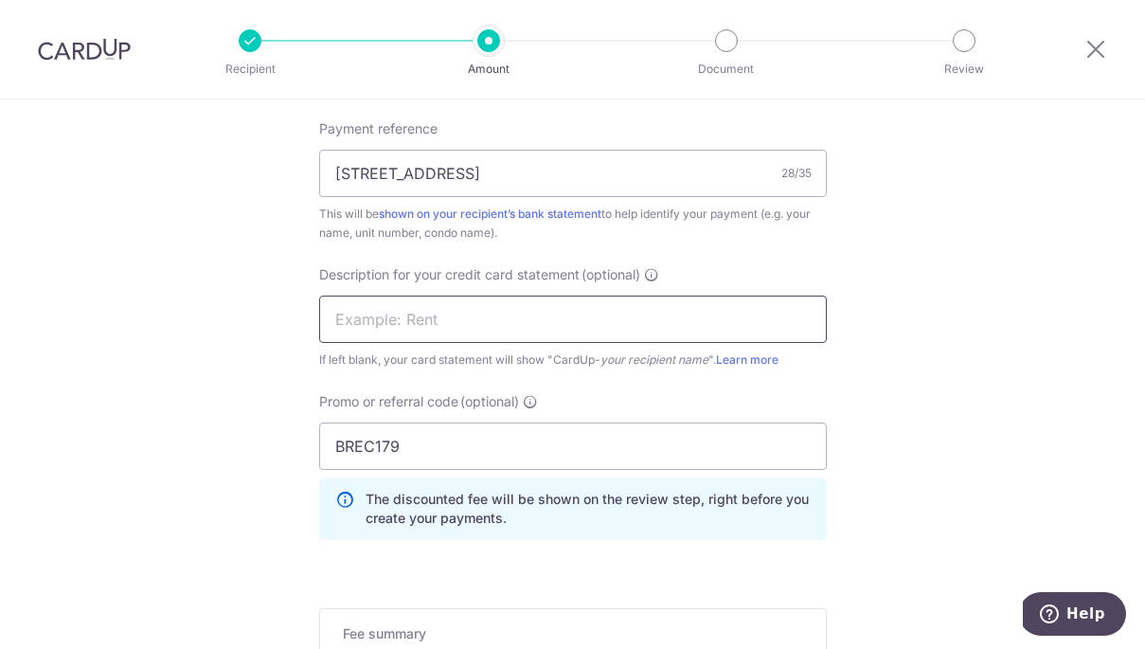
click at [521, 326] on input "text" at bounding box center [573, 319] width 508 height 47
click at [385, 317] on input "KAPO RENT" at bounding box center [573, 319] width 508 height 47
click at [382, 318] on input "KAPO RENT" at bounding box center [573, 319] width 508 height 47
click at [503, 316] on input "KAPO OFFICERENT" at bounding box center [573, 319] width 508 height 47
click at [432, 315] on input "KAPO OFFICERENT" at bounding box center [573, 319] width 508 height 47
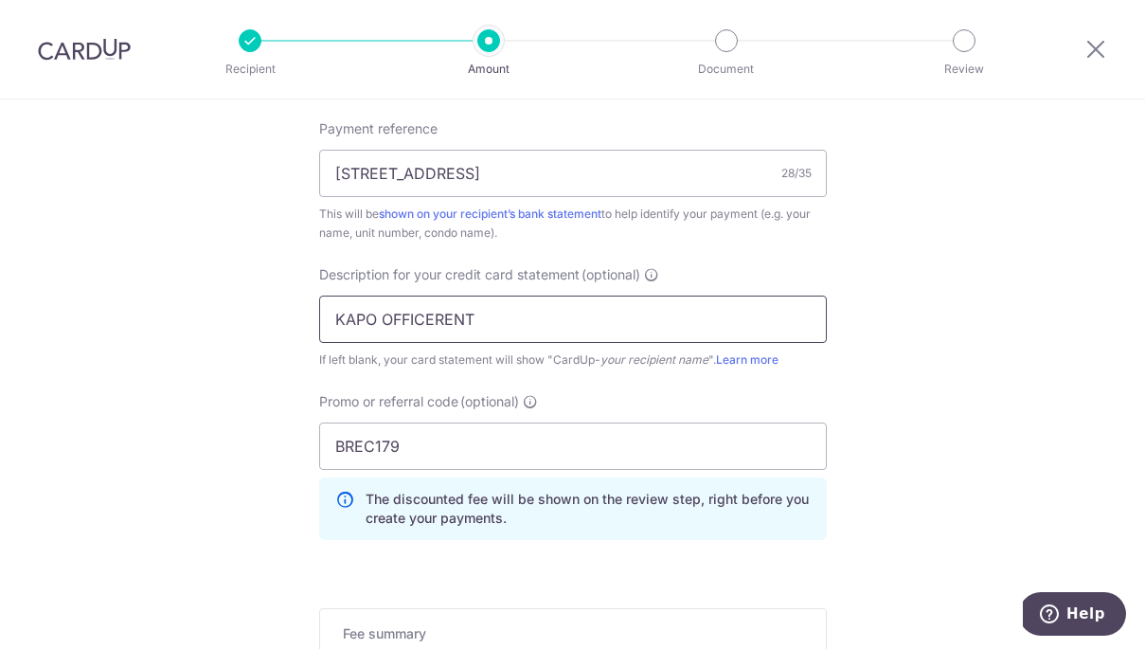
click at [483, 315] on input "KAPO OFFICERENT" at bounding box center [573, 319] width 508 height 47
type input "KAPO OFFICE"
click at [583, 388] on div "Payment reference 80 PLAYFAIR RD #06-02 ROOM A 28/35 This will be shown on your…" at bounding box center [573, 337] width 508 height 436
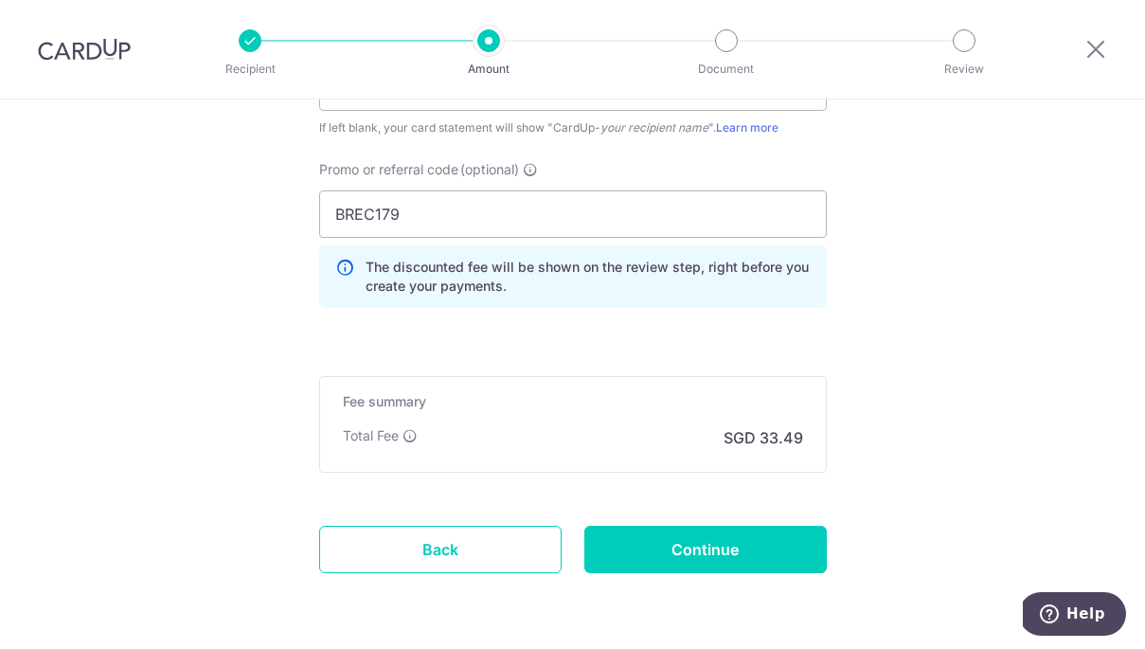
scroll to position [1422, 0]
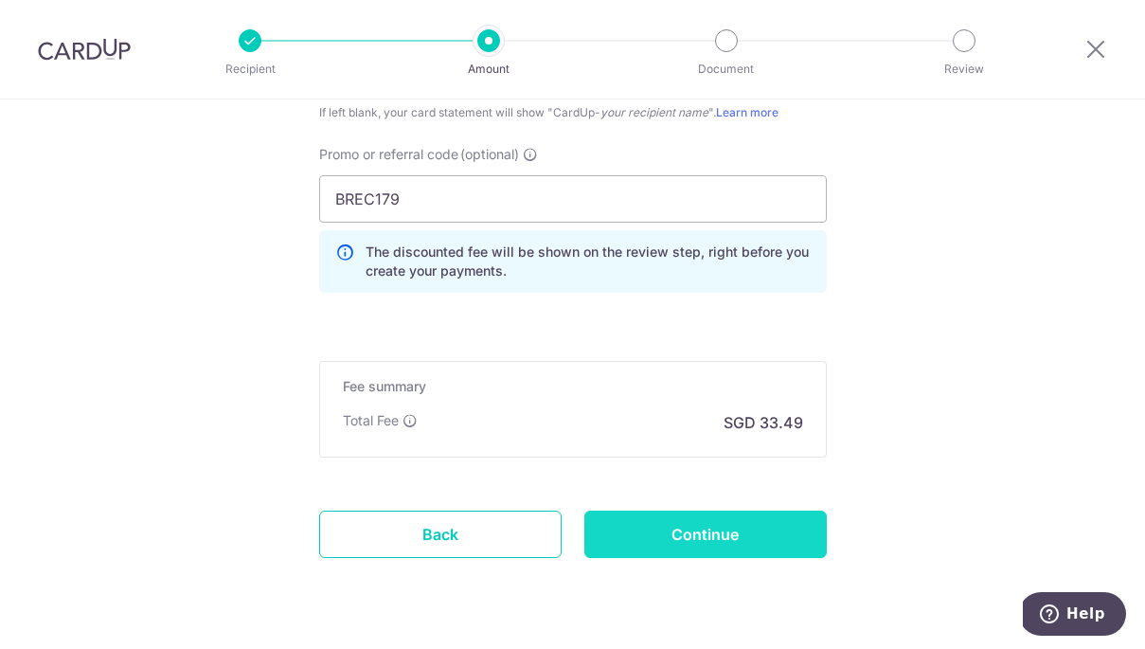
click at [748, 528] on input "Continue" at bounding box center [705, 534] width 242 height 47
type input "Create Schedule"
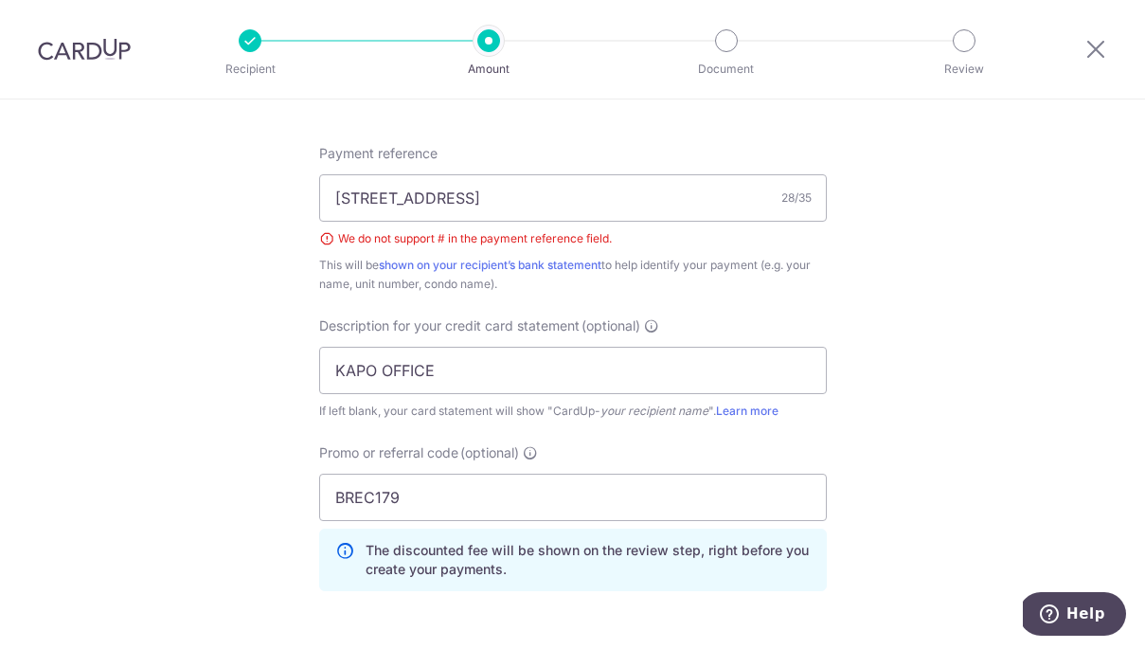
scroll to position [1031, 0]
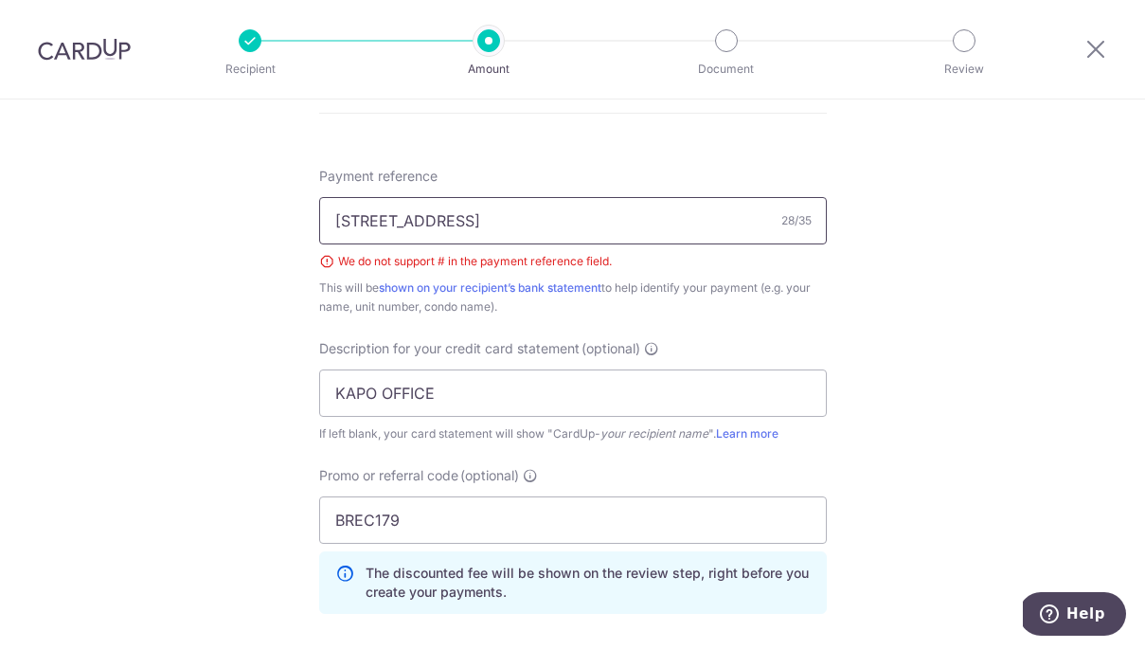
drag, startPoint x: 465, startPoint y: 218, endPoint x: 514, endPoint y: 202, distance: 51.8
click at [468, 217] on input "[STREET_ADDRESS]" at bounding box center [573, 220] width 508 height 47
type input "[STREET_ADDRESS] ROOM A"
click at [709, 279] on div "This will be shown on your recipient’s bank statement to help identify your pay…" at bounding box center [573, 297] width 508 height 38
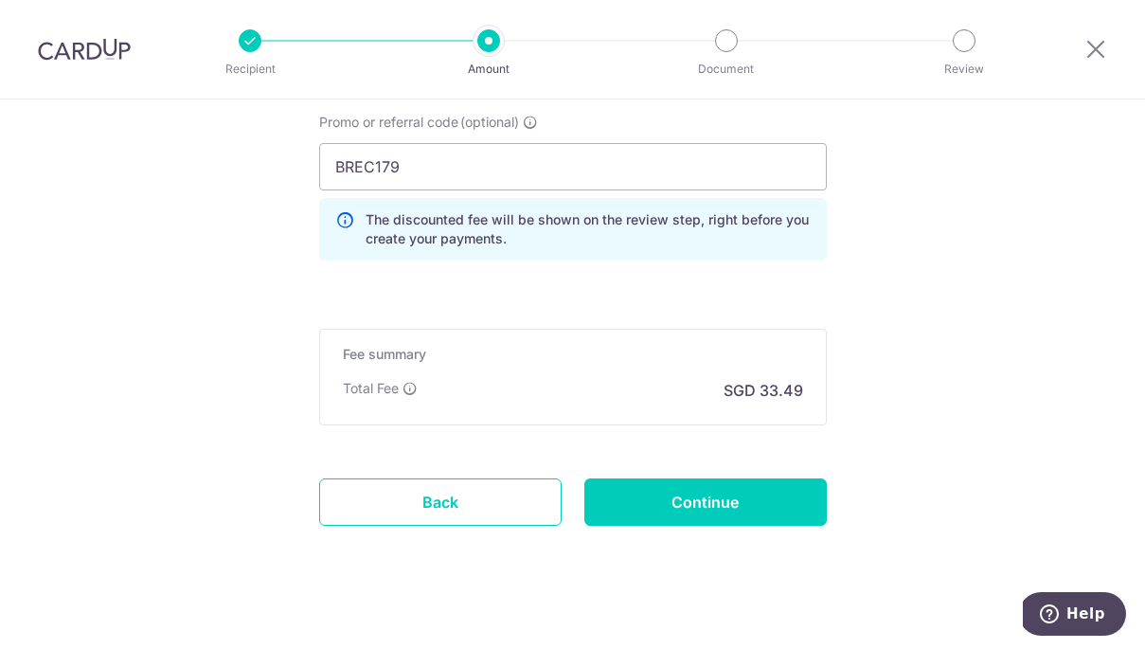
scroll to position [1403, 0]
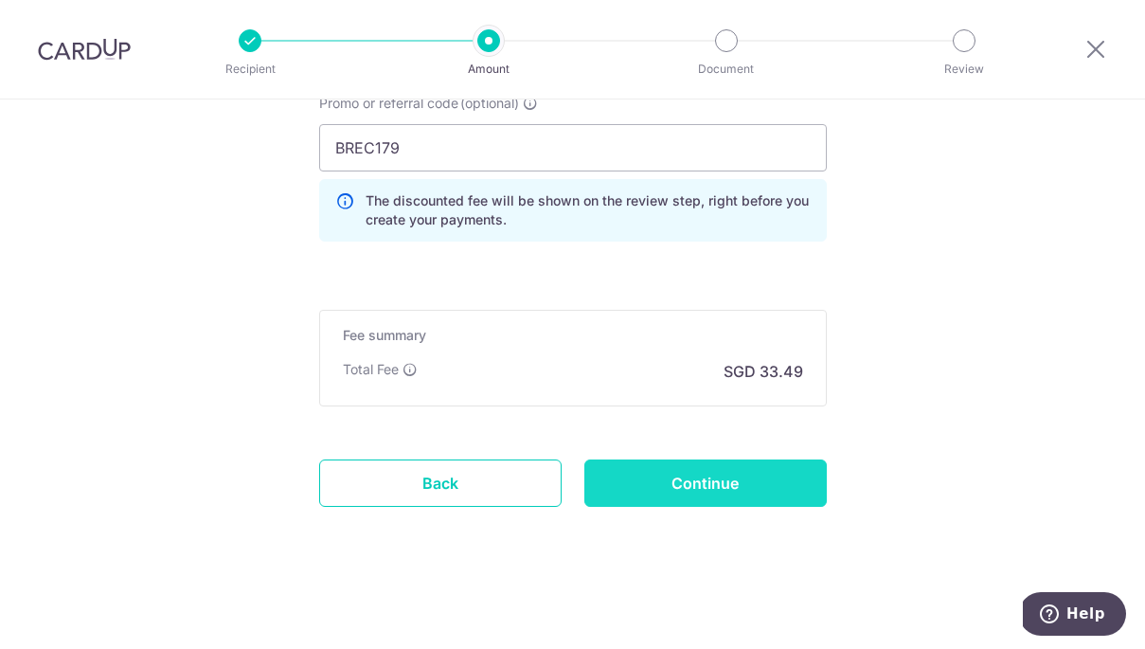
click at [744, 499] on input "Continue" at bounding box center [705, 482] width 242 height 47
type input "Create Schedule"
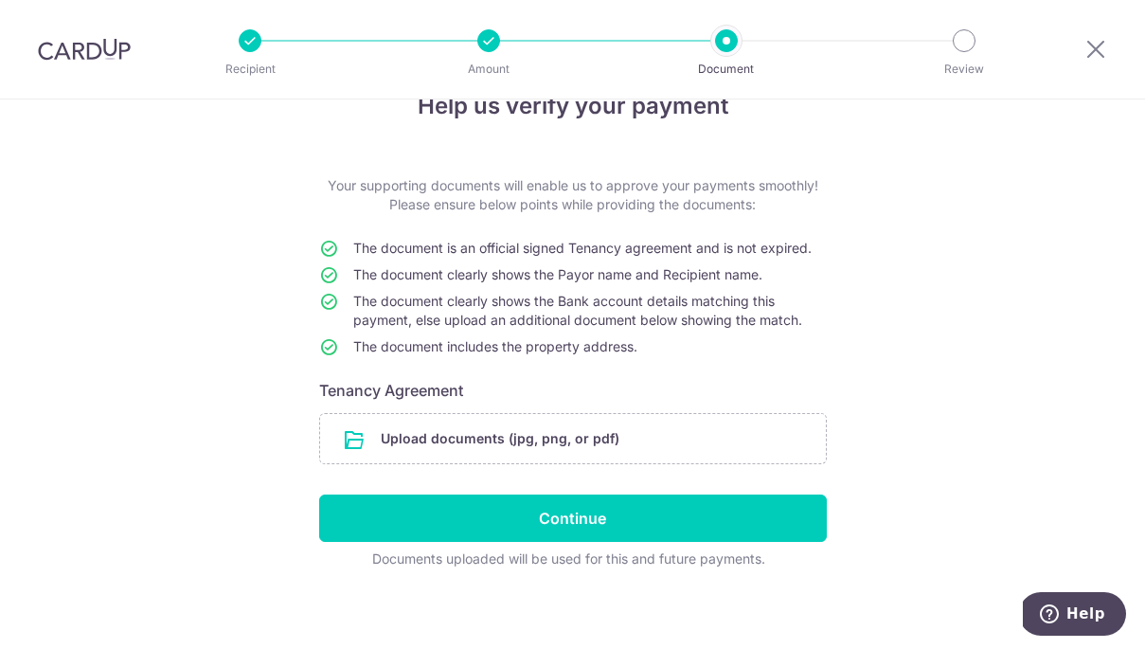
scroll to position [57, 0]
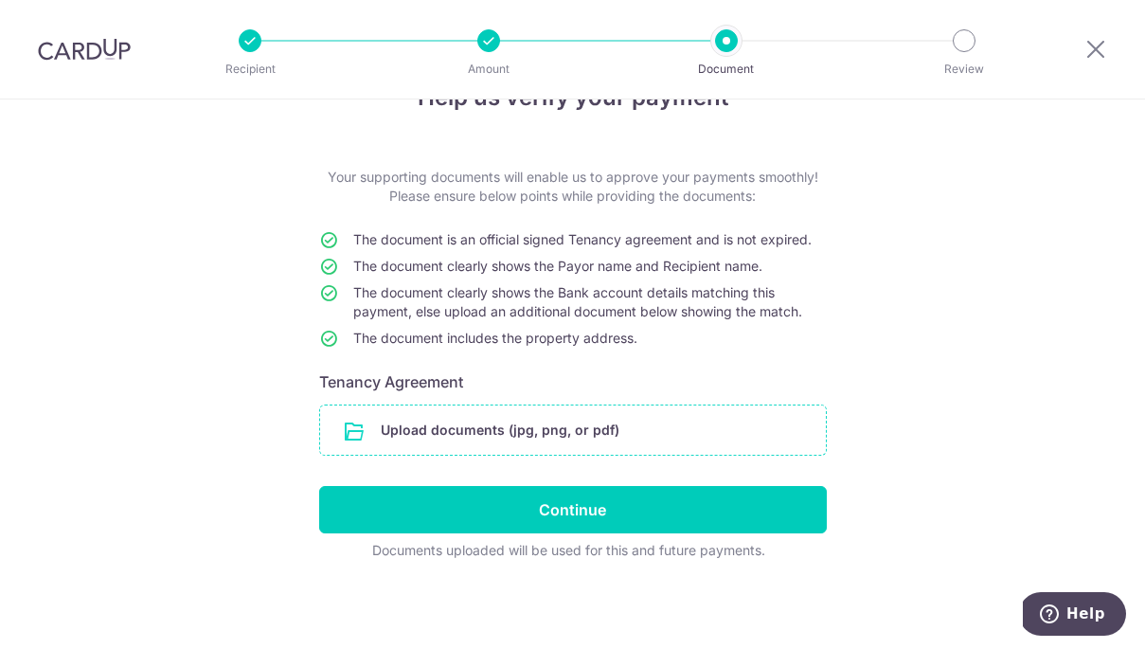
click at [629, 428] on input "file" at bounding box center [573, 429] width 506 height 49
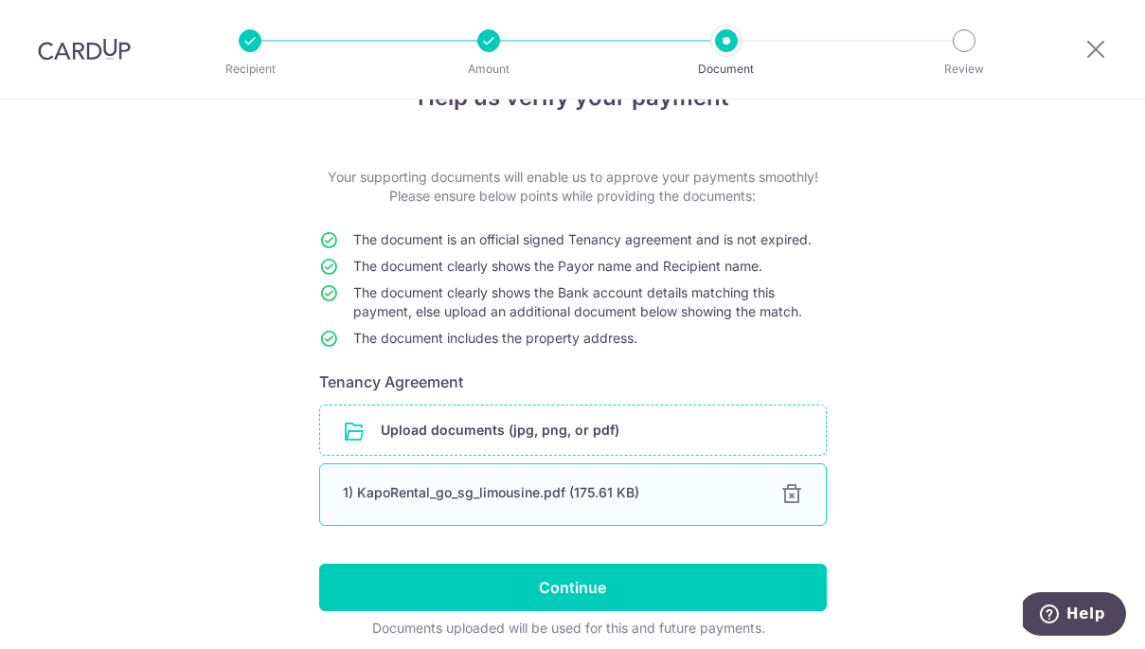
scroll to position [134, 0]
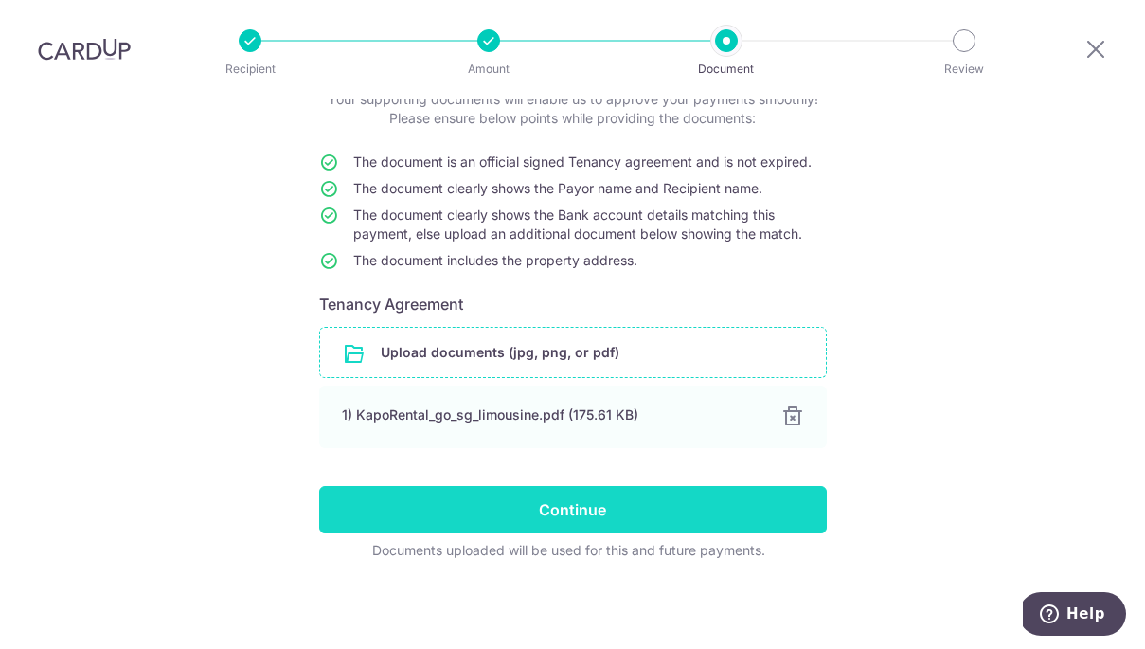
click at [667, 512] on input "Continue" at bounding box center [573, 509] width 508 height 47
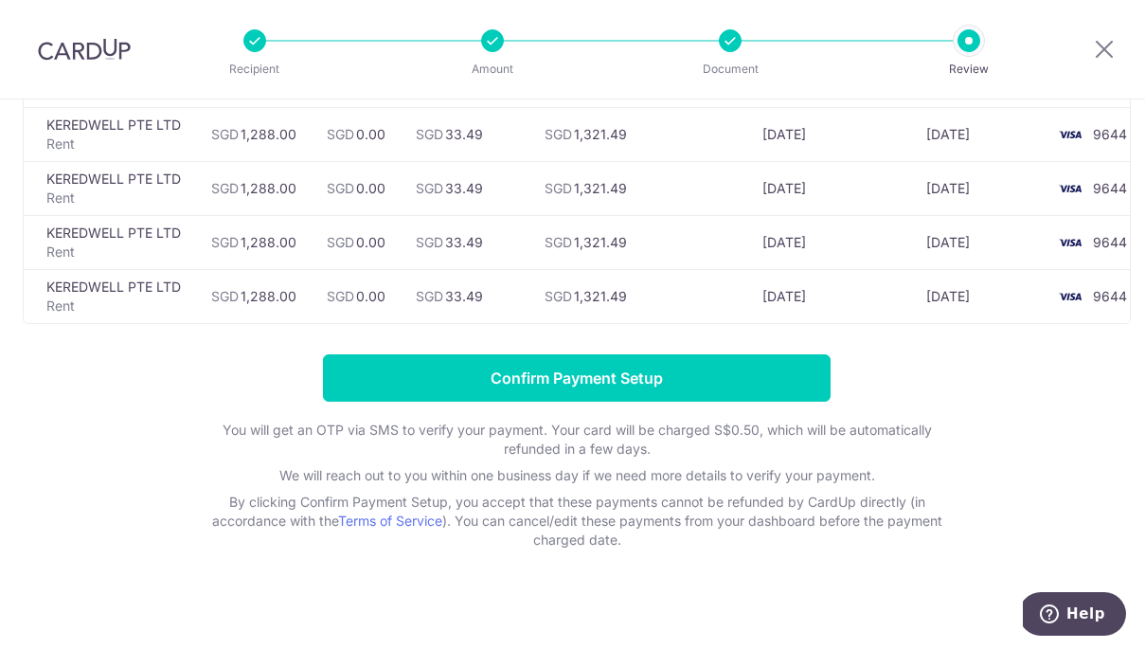
scroll to position [523, 0]
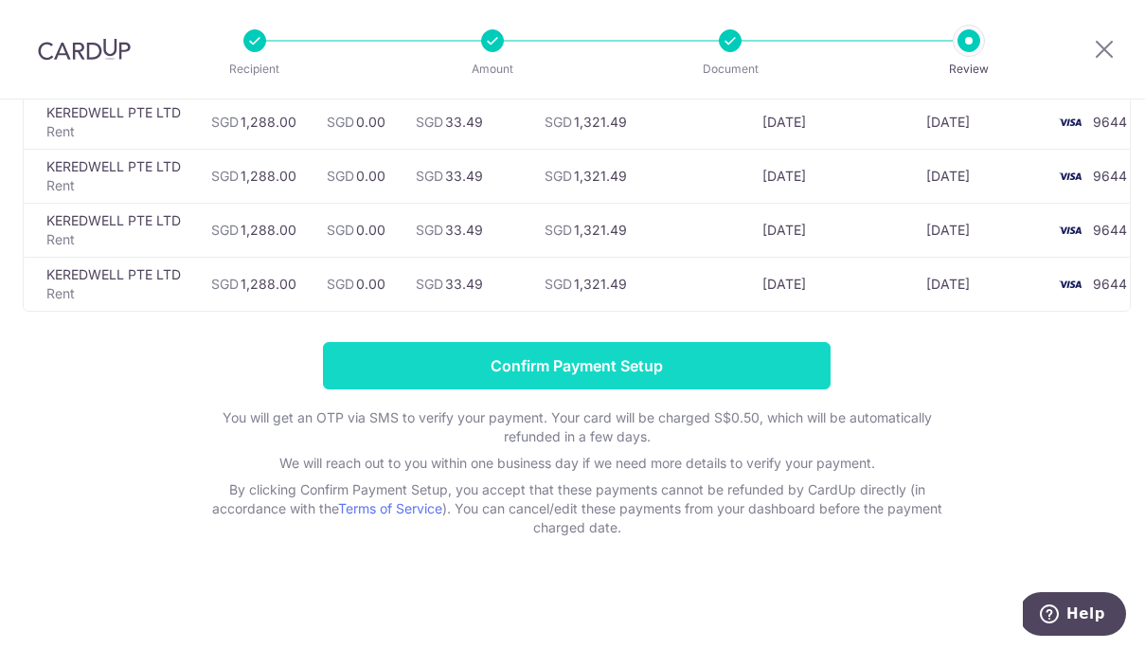
click at [661, 367] on input "Confirm Payment Setup" at bounding box center [577, 365] width 508 height 47
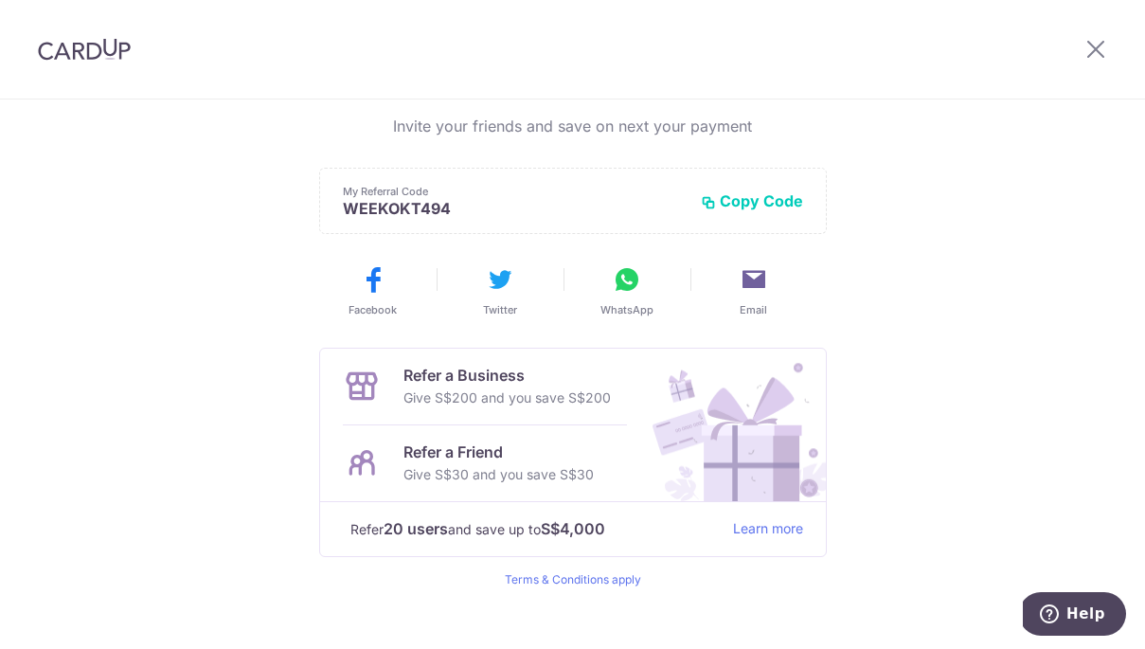
scroll to position [462, 0]
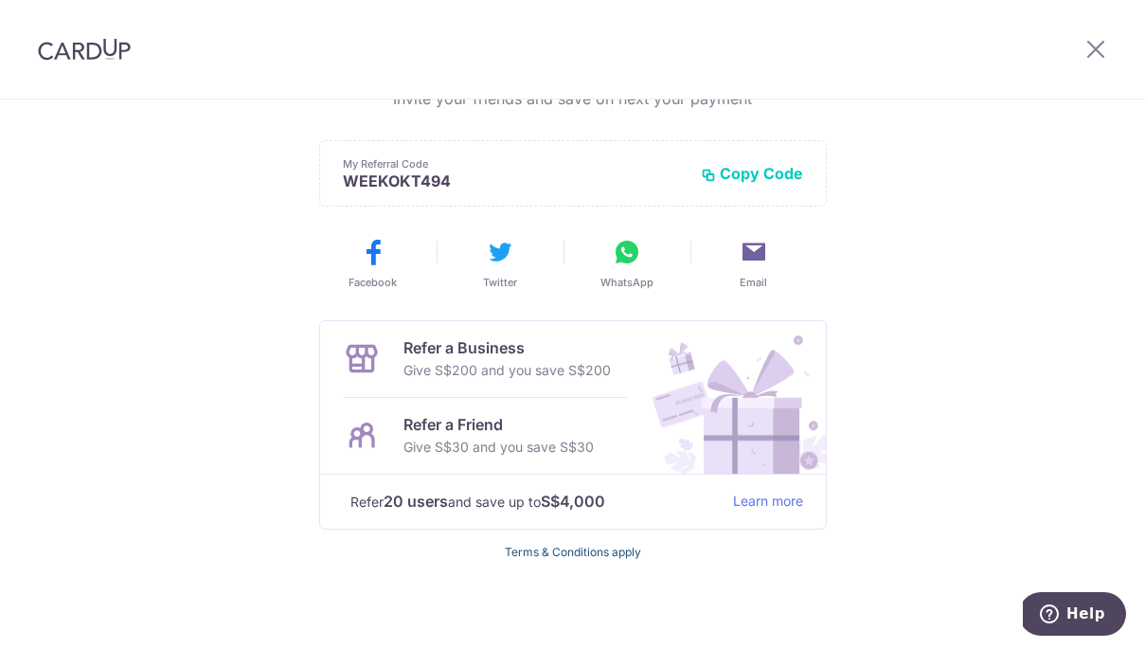
click at [605, 552] on link "Terms & Conditions apply" at bounding box center [573, 552] width 136 height 14
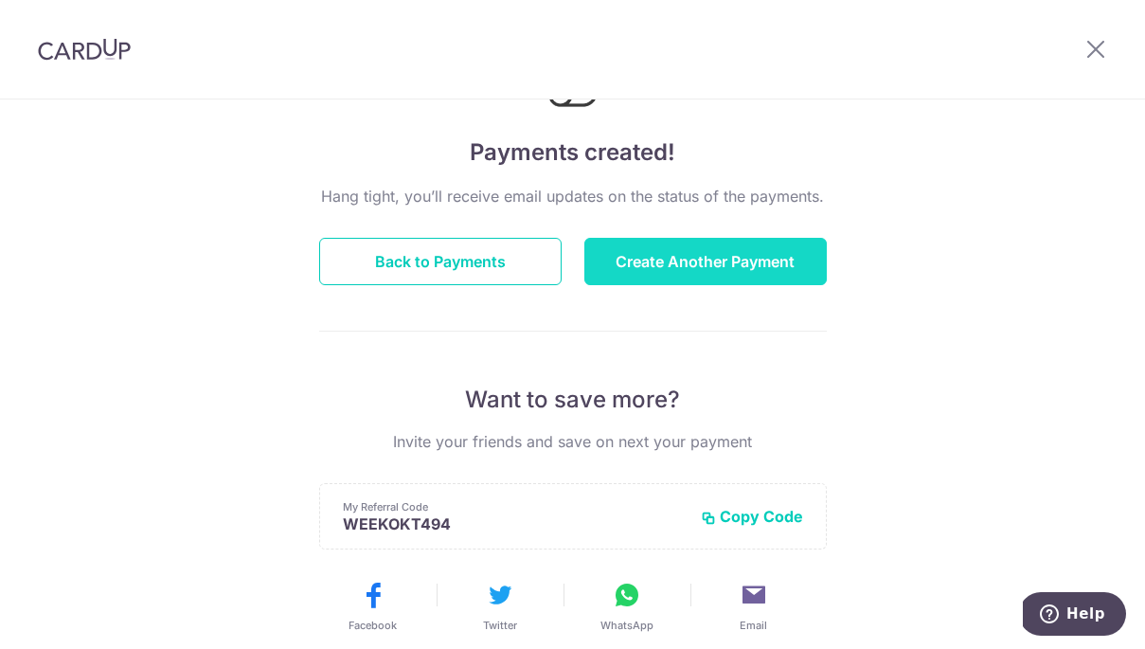
scroll to position [0, 0]
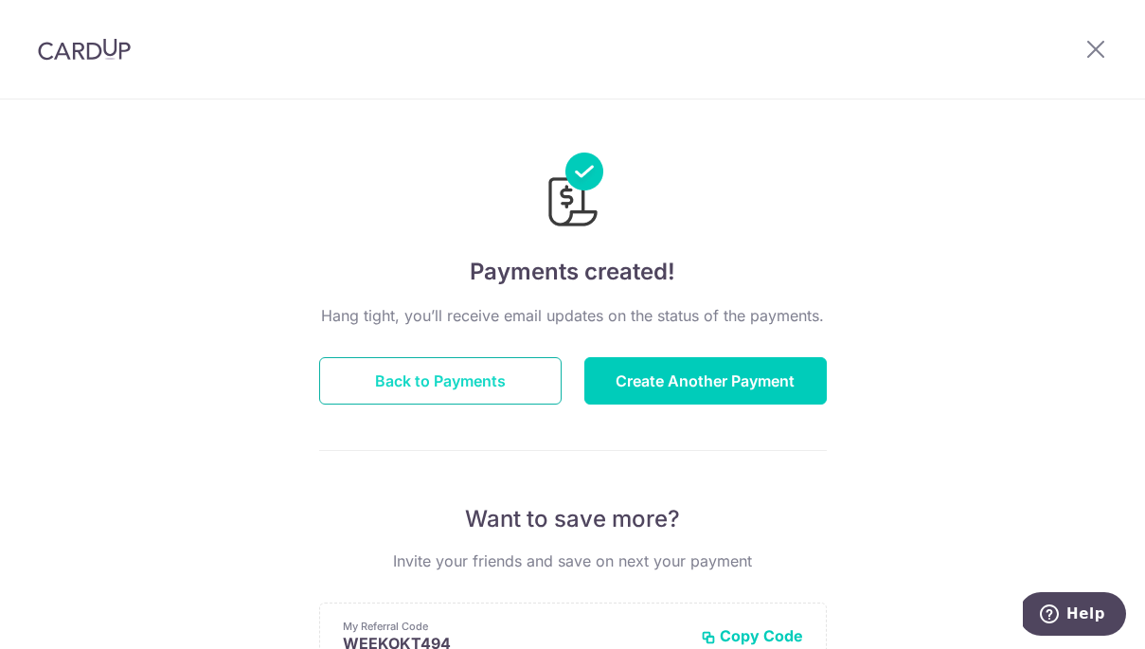
click at [484, 378] on button "Back to Payments" at bounding box center [440, 380] width 242 height 47
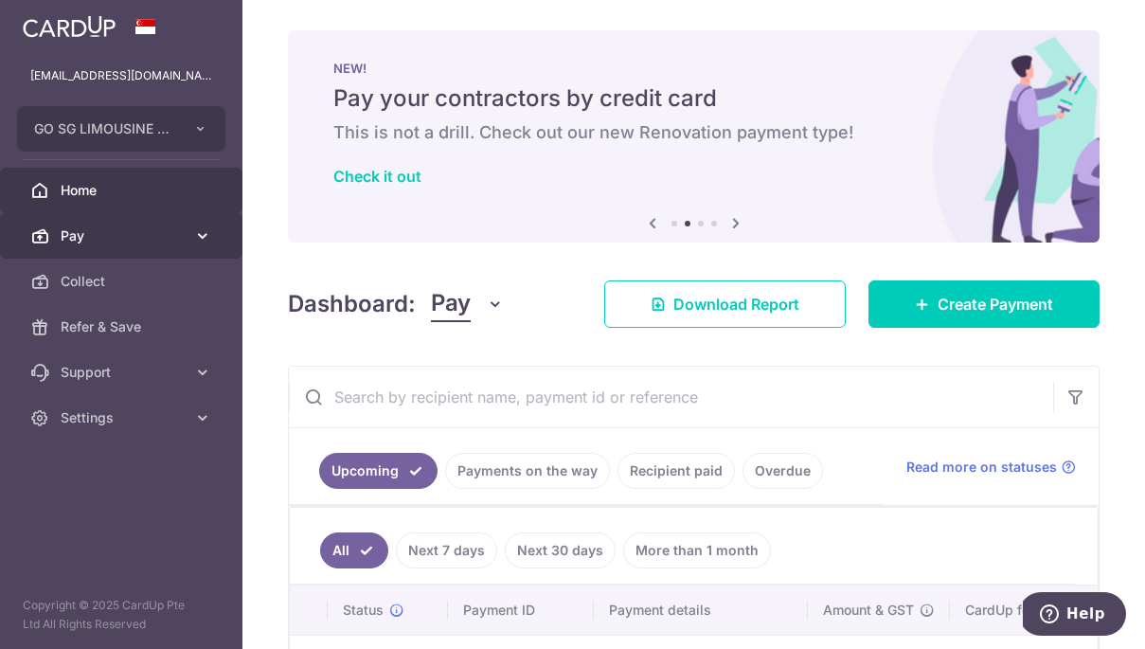
click at [117, 241] on span "Pay" at bounding box center [123, 235] width 125 height 19
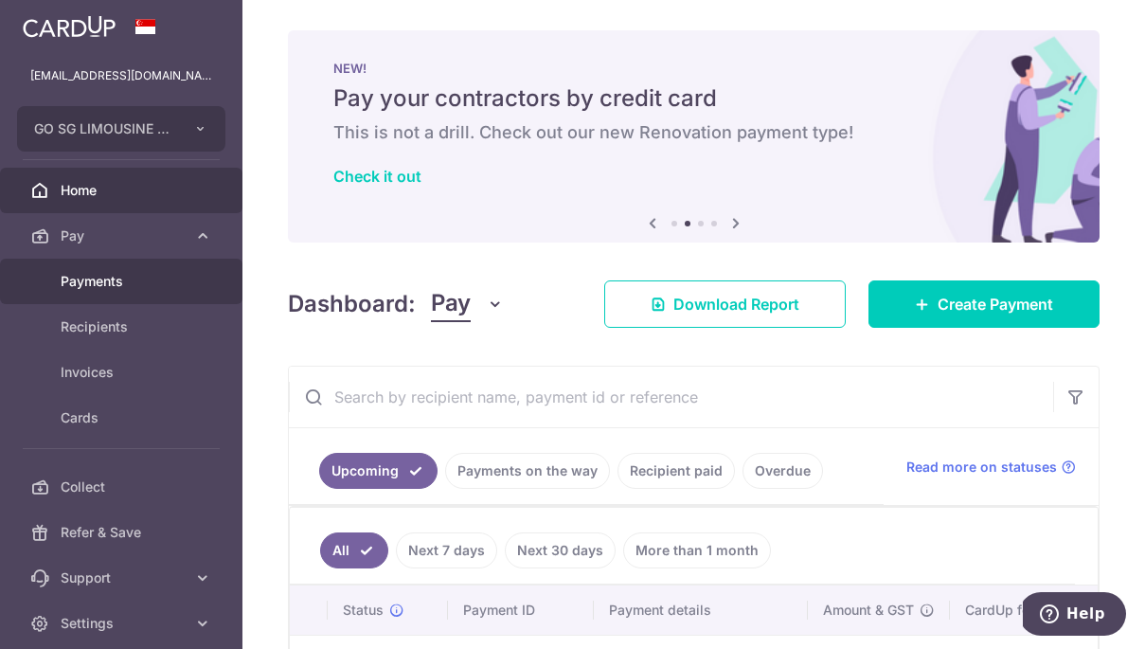
click at [119, 282] on span "Payments" at bounding box center [123, 281] width 125 height 19
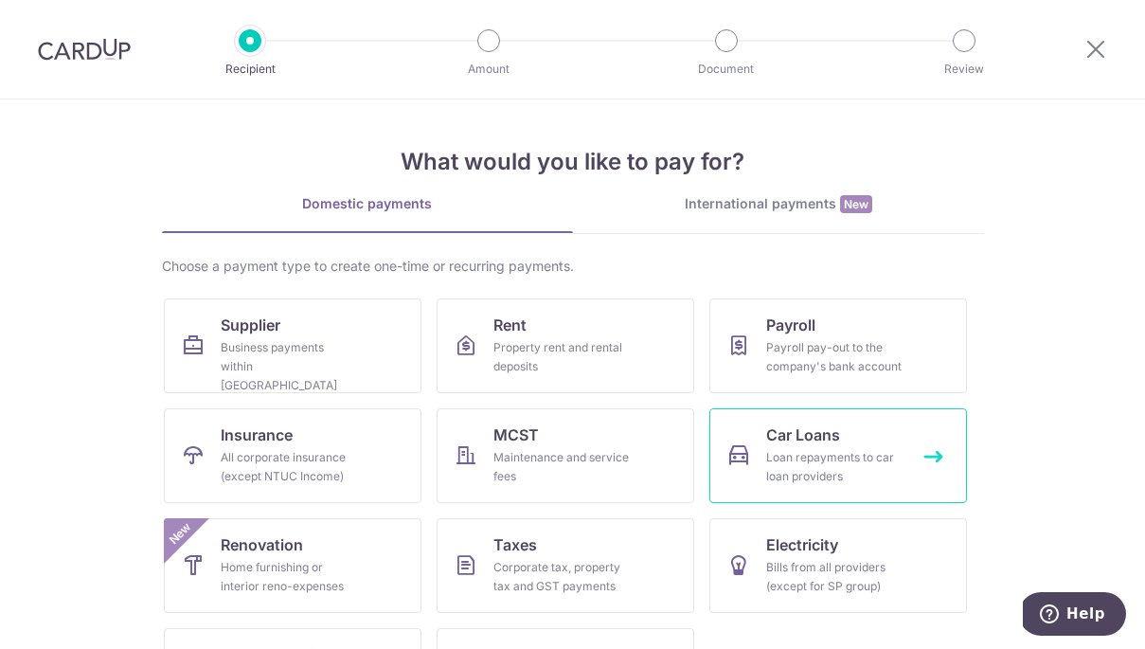
click at [859, 444] on link "Car Loans Loan repayments to car loan providers" at bounding box center [838, 455] width 258 height 95
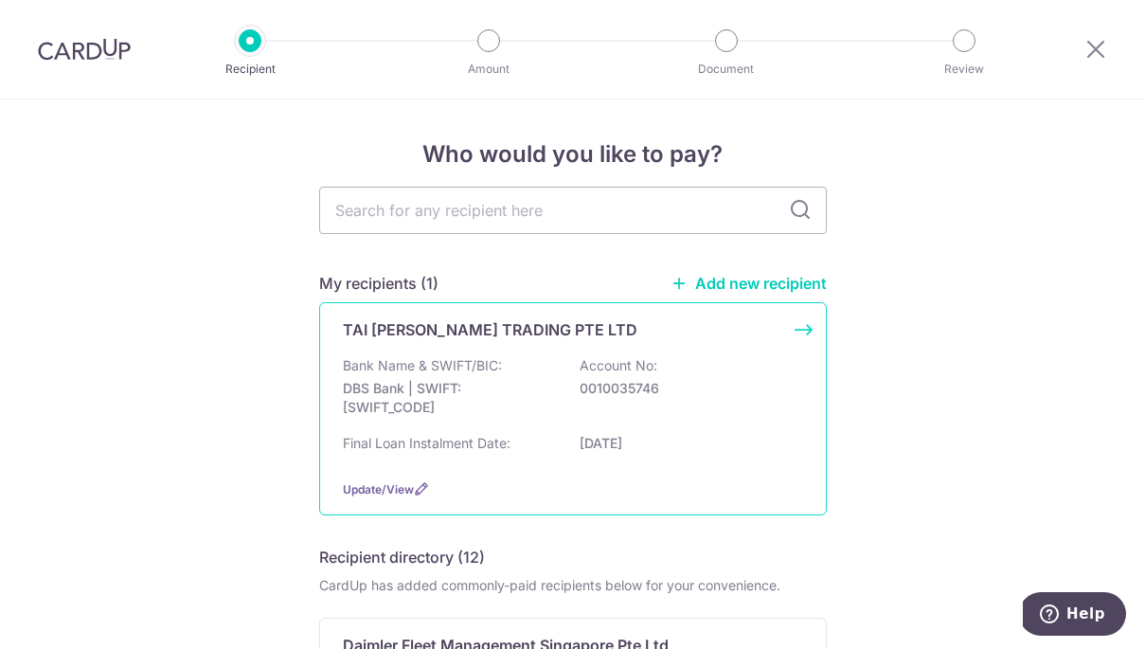
click at [798, 328] on div "TAI THONG LEE TRADING PTE LTD Bank Name & SWIFT/BIC: DBS Bank | SWIFT: DBSSSGSG…" at bounding box center [573, 408] width 508 height 213
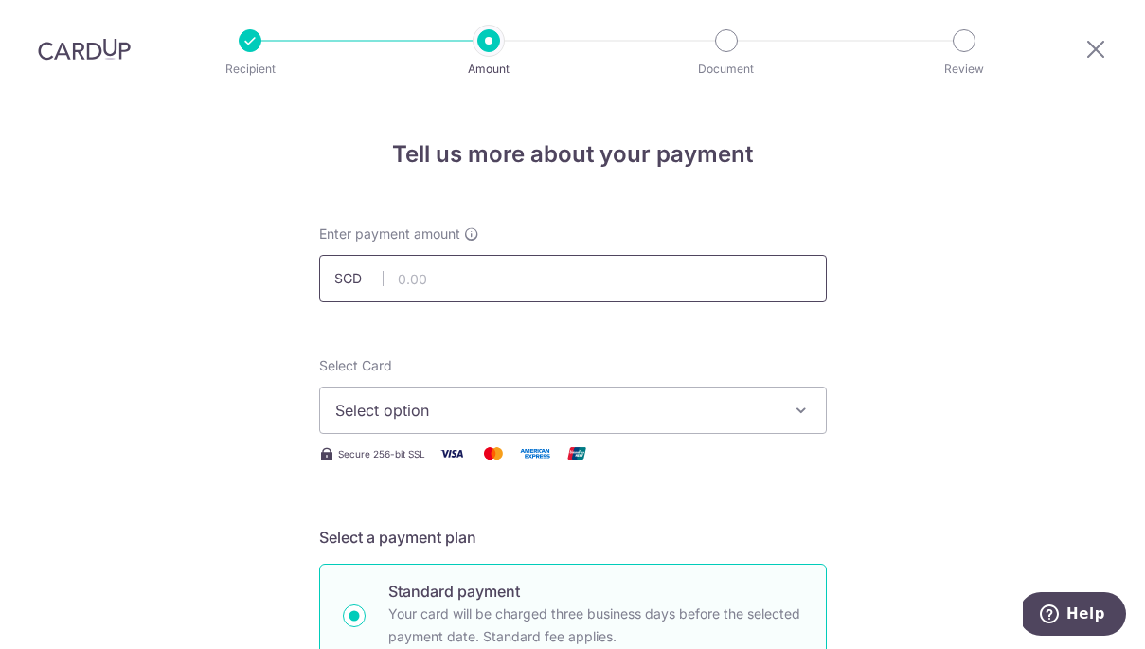
click at [547, 286] on input "text" at bounding box center [573, 278] width 508 height 47
type input "4,520.00"
click at [726, 417] on span "Select option" at bounding box center [555, 410] width 441 height 23
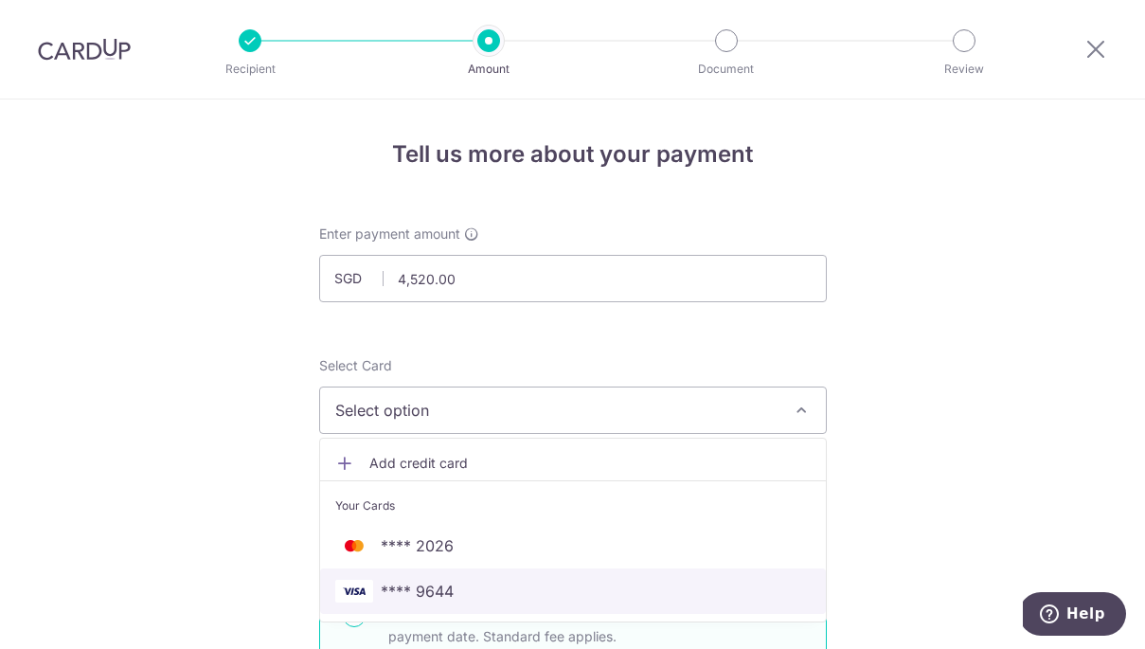
click at [598, 584] on span "**** 9644" at bounding box center [572, 591] width 475 height 23
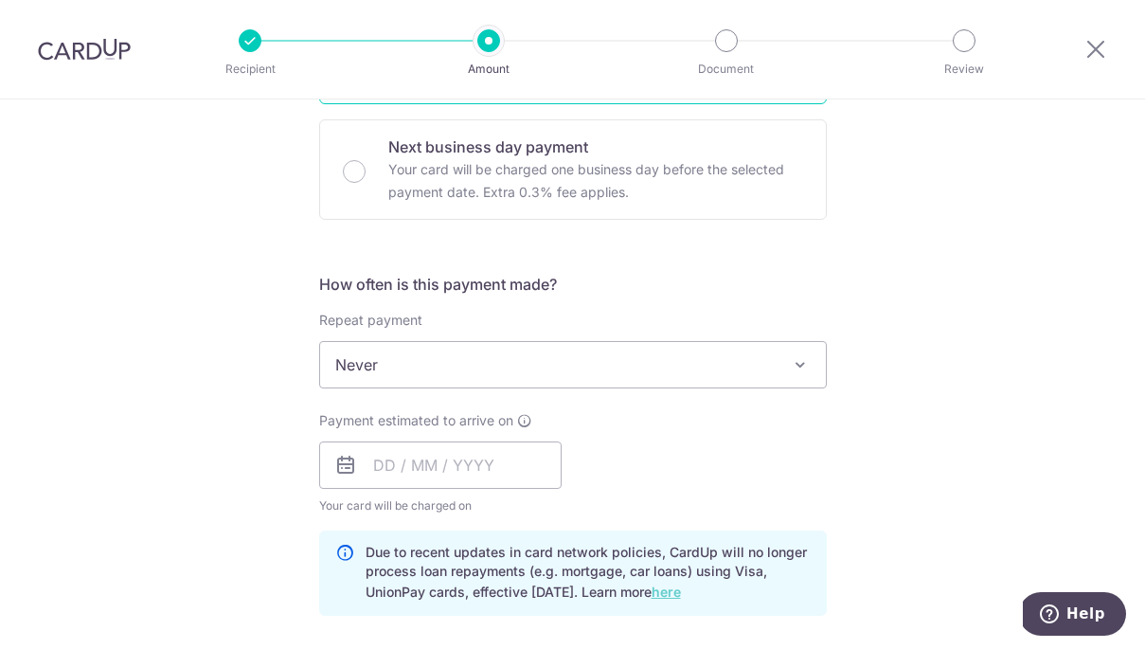
scroll to position [562, 0]
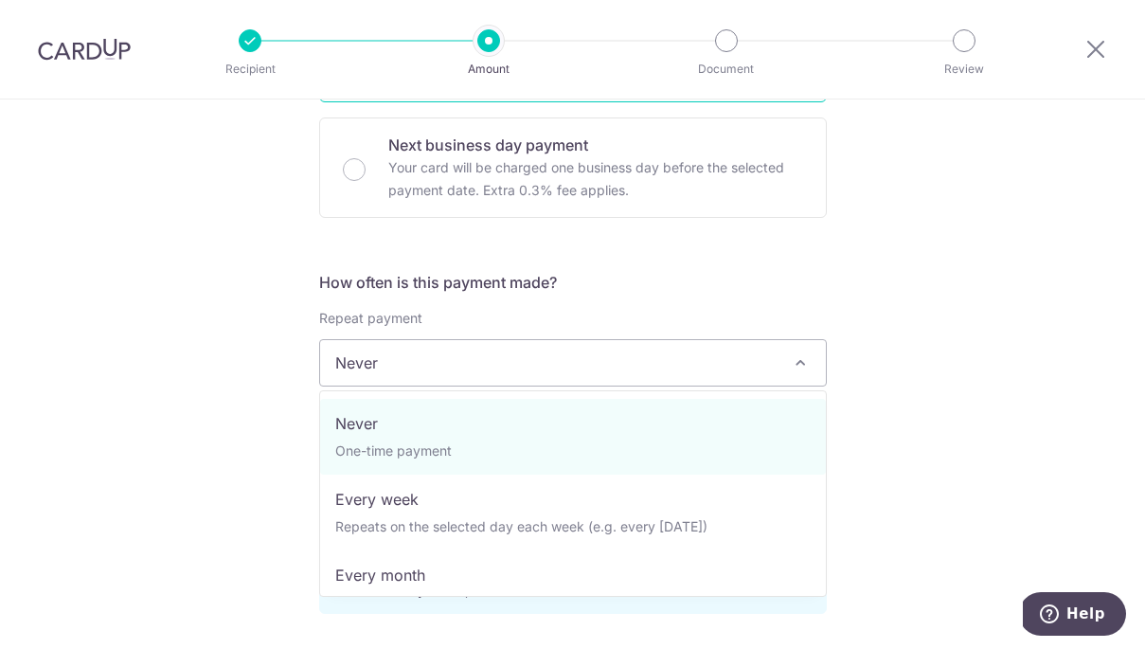
click at [719, 362] on span "Never" at bounding box center [573, 362] width 506 height 45
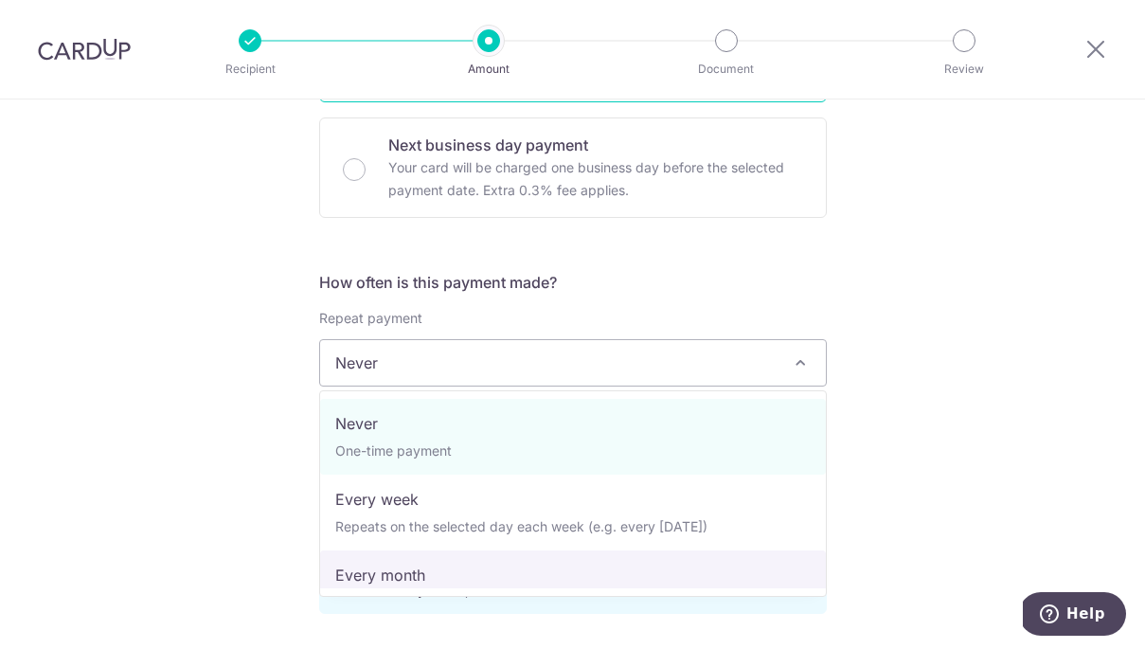
select select "3"
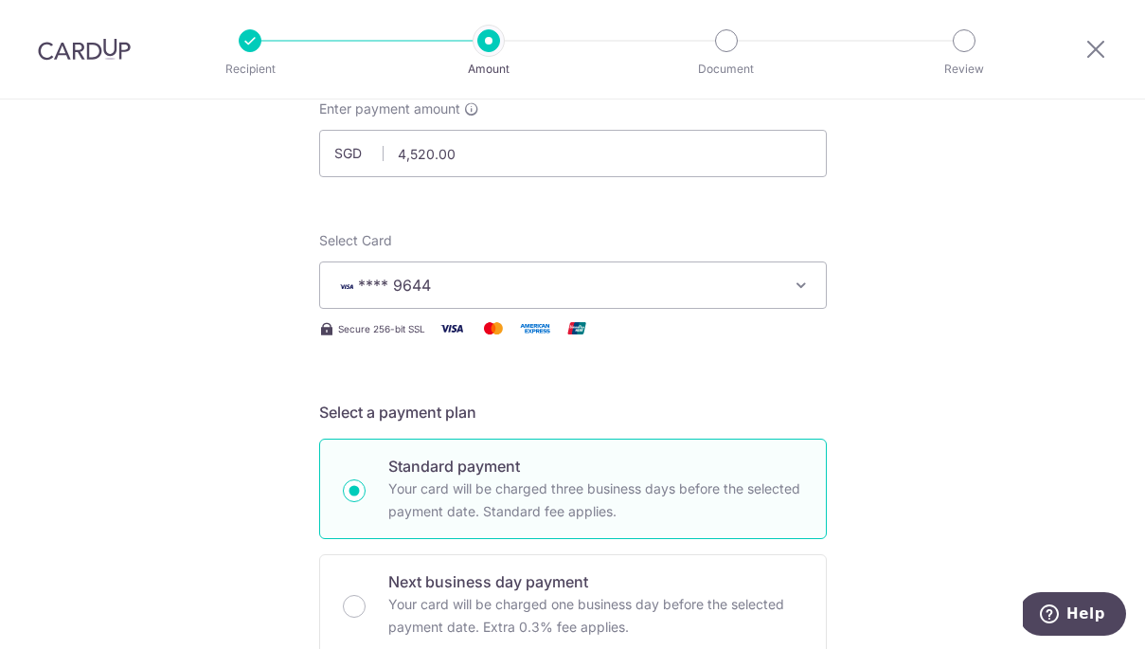
scroll to position [127, 0]
click at [800, 284] on icon "button" at bounding box center [801, 283] width 19 height 19
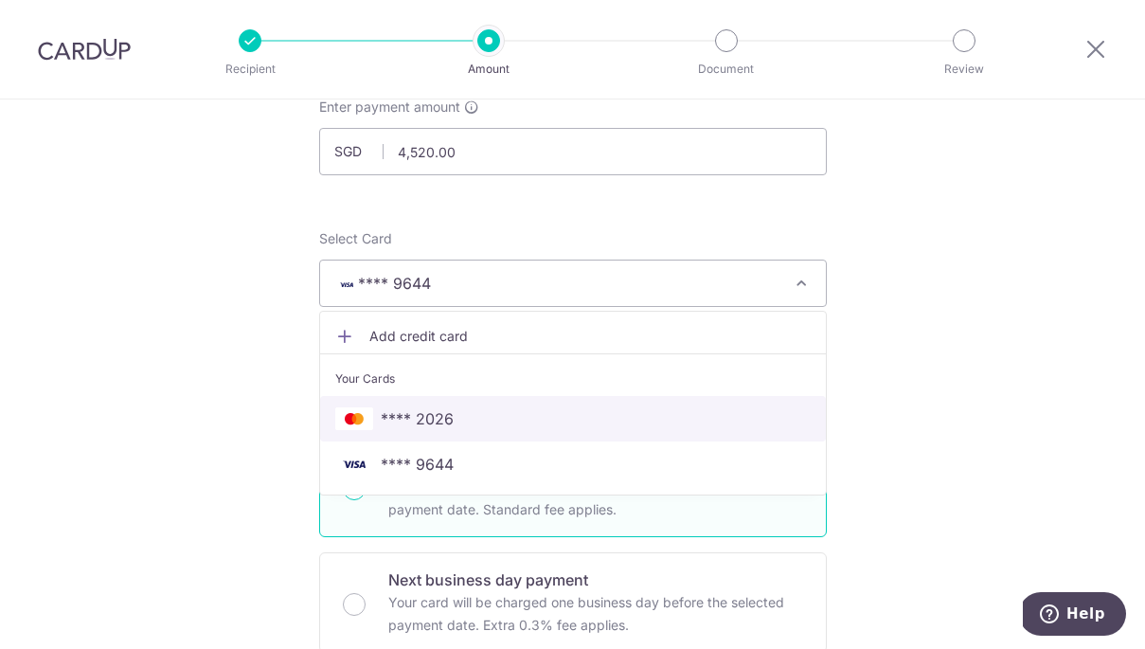
click at [608, 419] on span "**** 2026" at bounding box center [572, 418] width 475 height 23
type input "26/11/2031"
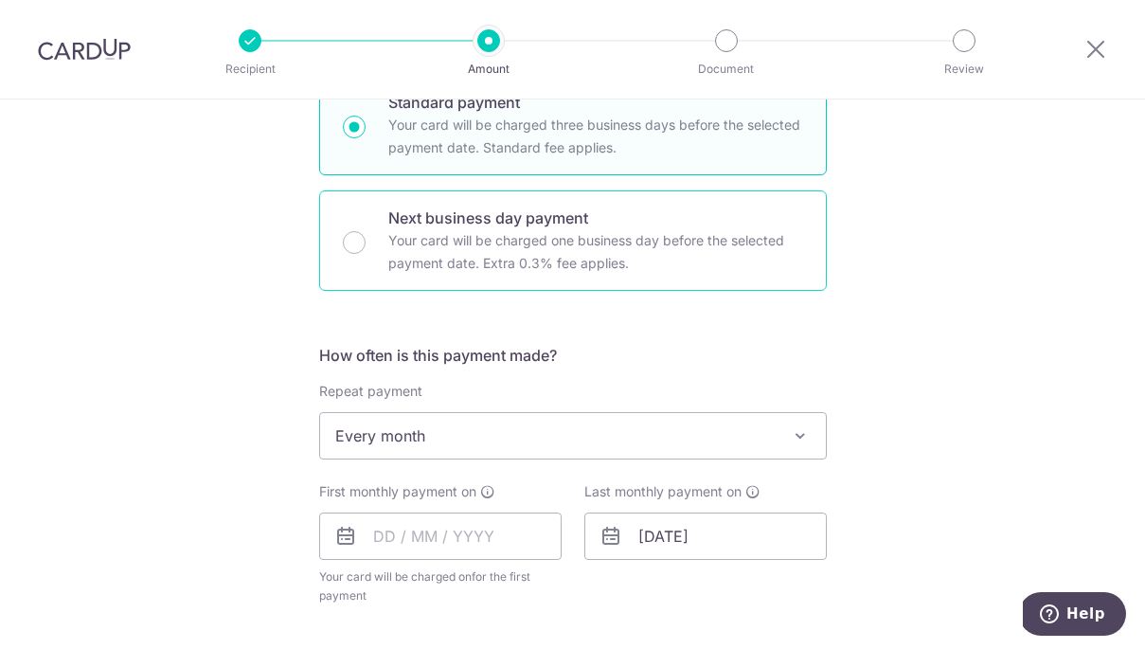
scroll to position [491, 0]
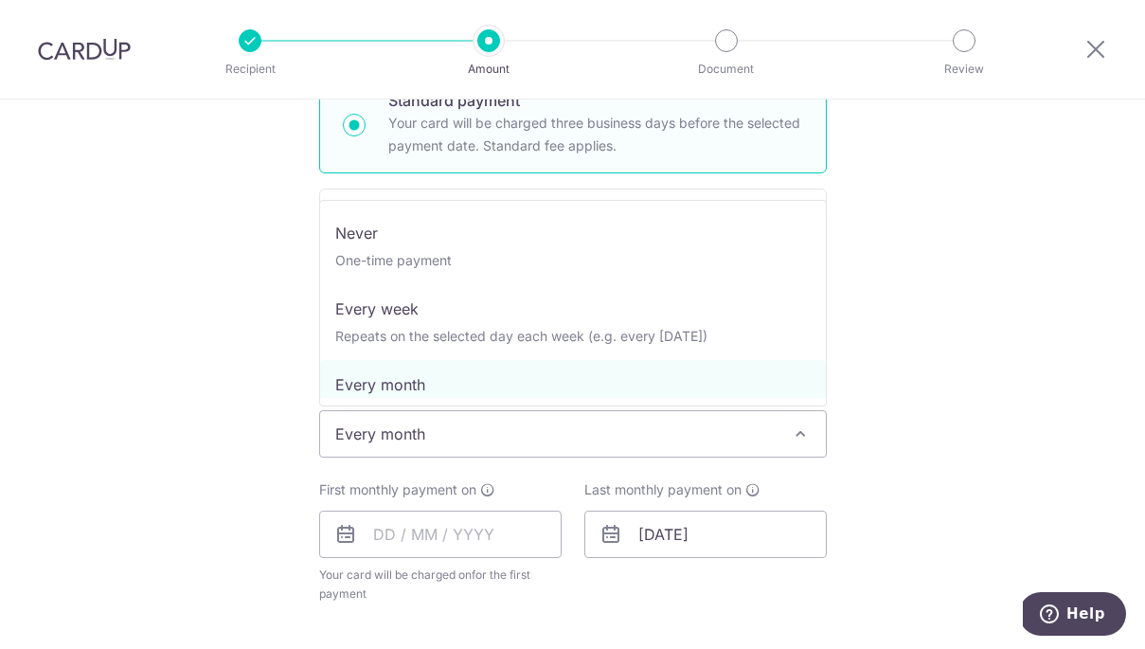
click at [682, 435] on span "Every month" at bounding box center [573, 433] width 506 height 45
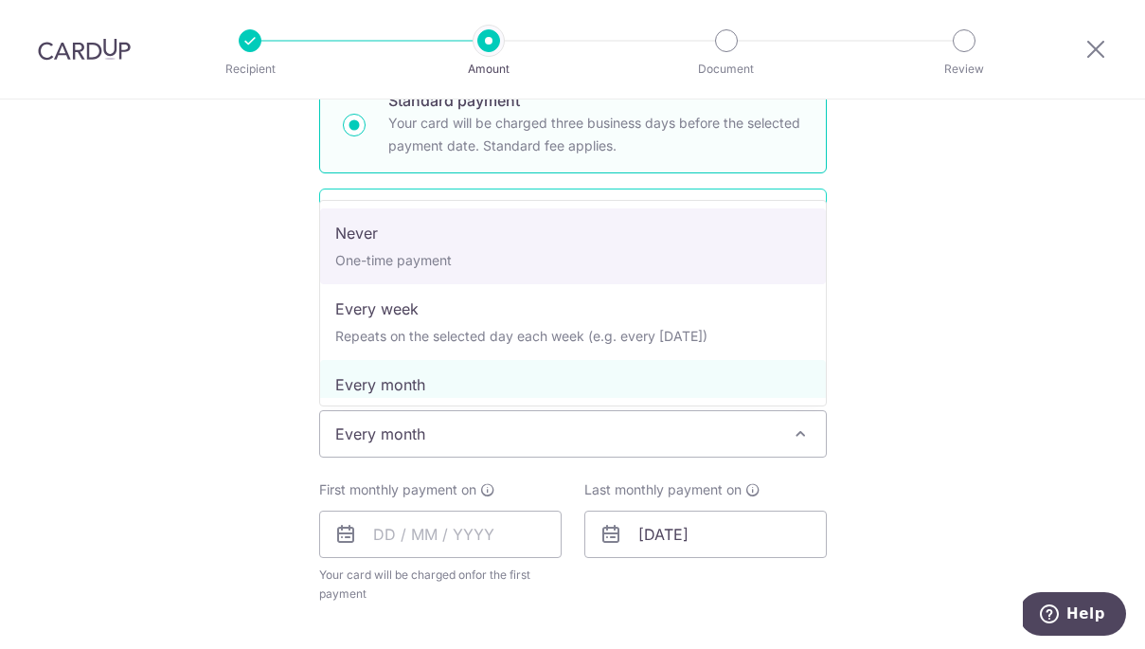
select select "1"
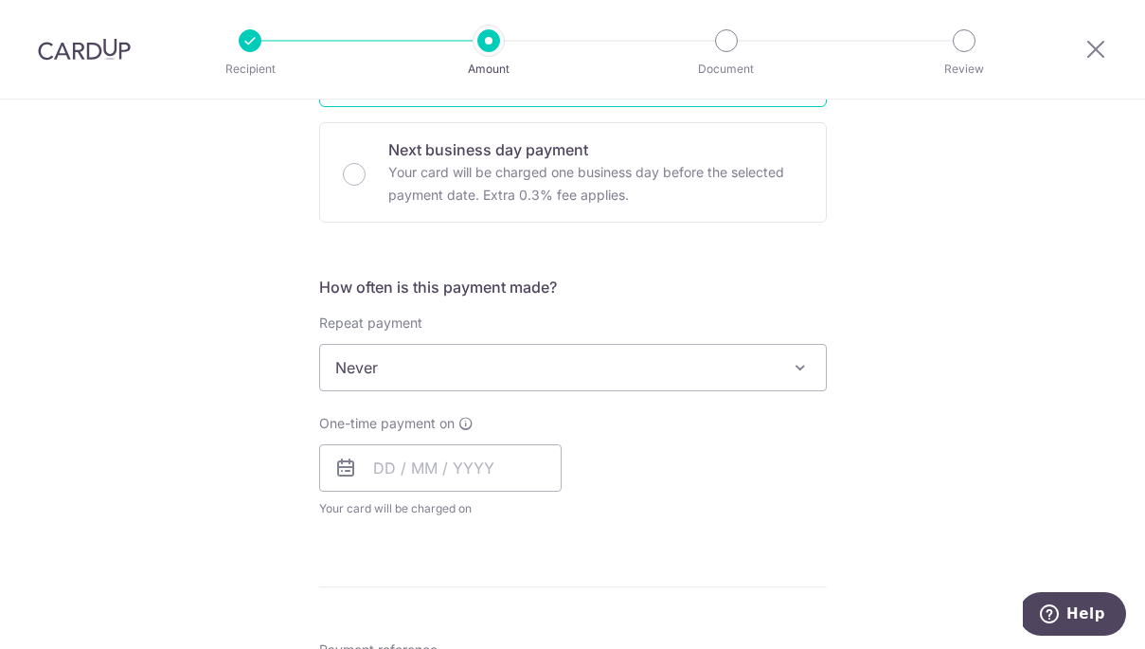
scroll to position [559, 0]
click at [383, 472] on input "text" at bounding box center [440, 465] width 242 height 47
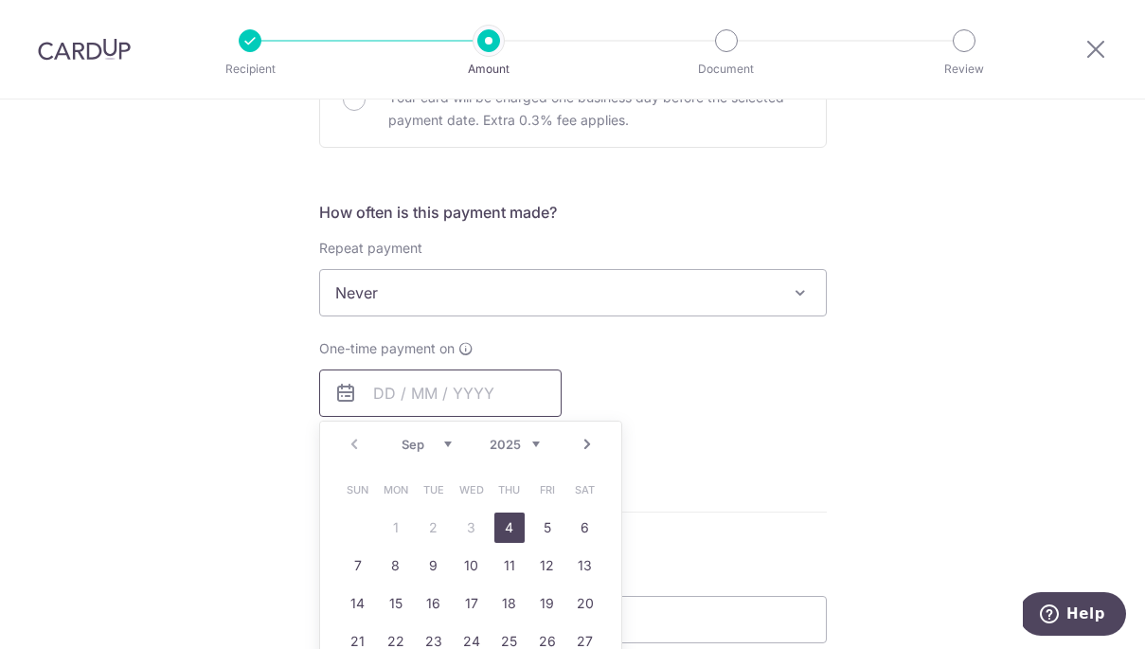
scroll to position [637, 0]
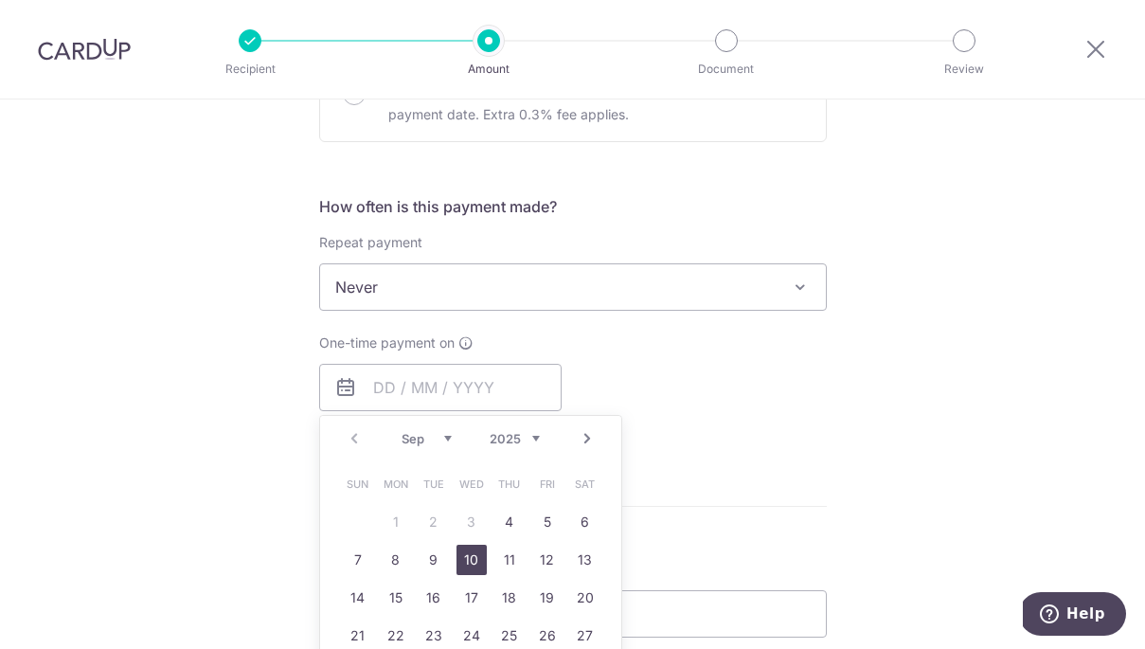
click at [471, 554] on link "10" at bounding box center [472, 560] width 30 height 30
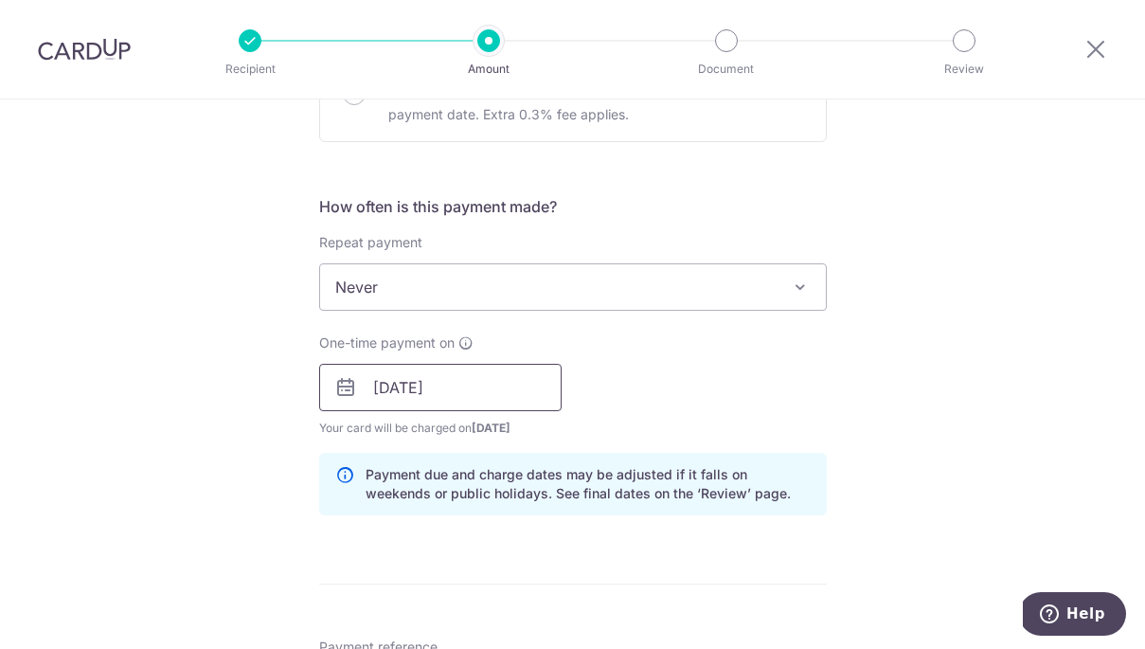
drag, startPoint x: 385, startPoint y: 387, endPoint x: 415, endPoint y: 383, distance: 29.7
click at [387, 387] on input "10/09/2025" at bounding box center [440, 387] width 242 height 47
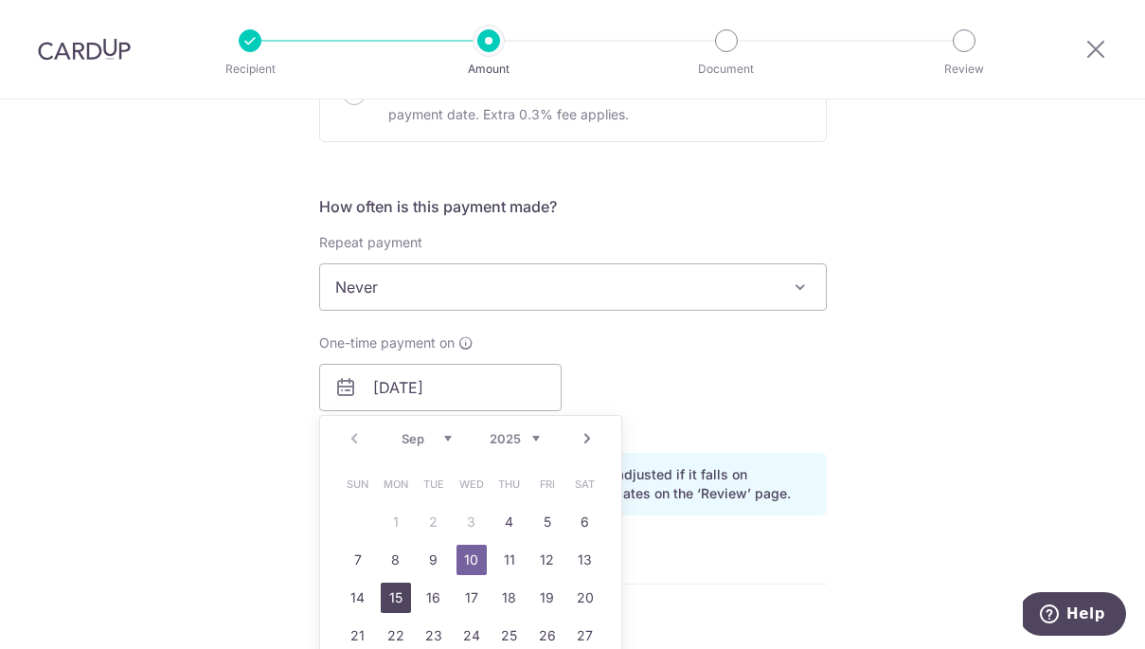
click at [398, 598] on link "15" at bounding box center [396, 598] width 30 height 30
type input "[DATE]"
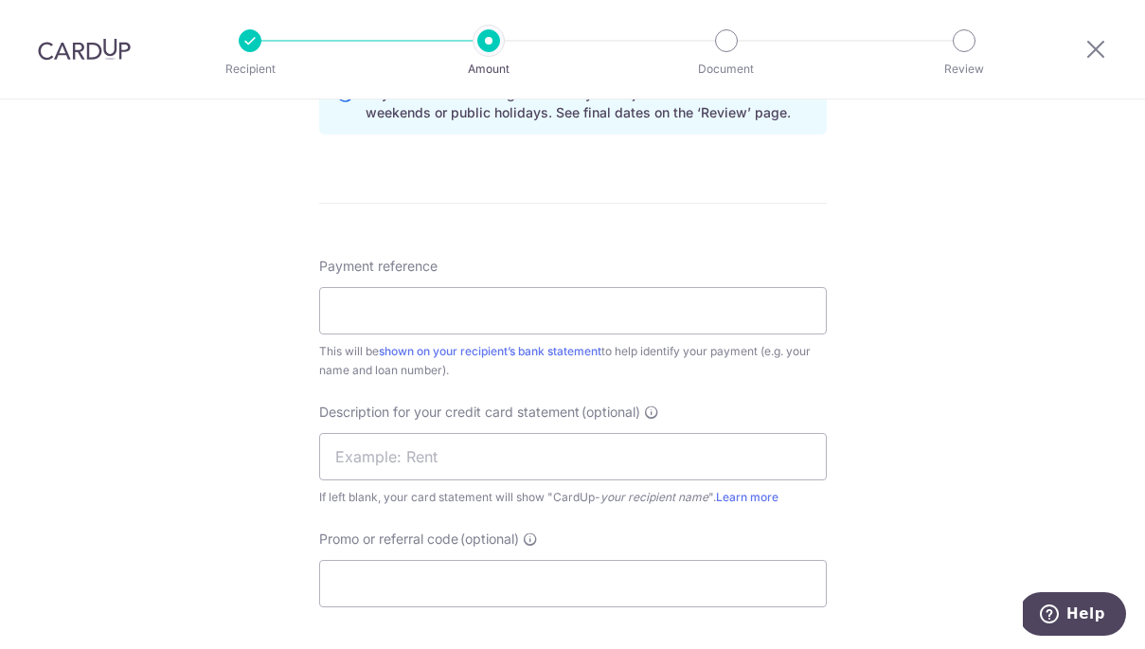
scroll to position [1022, 0]
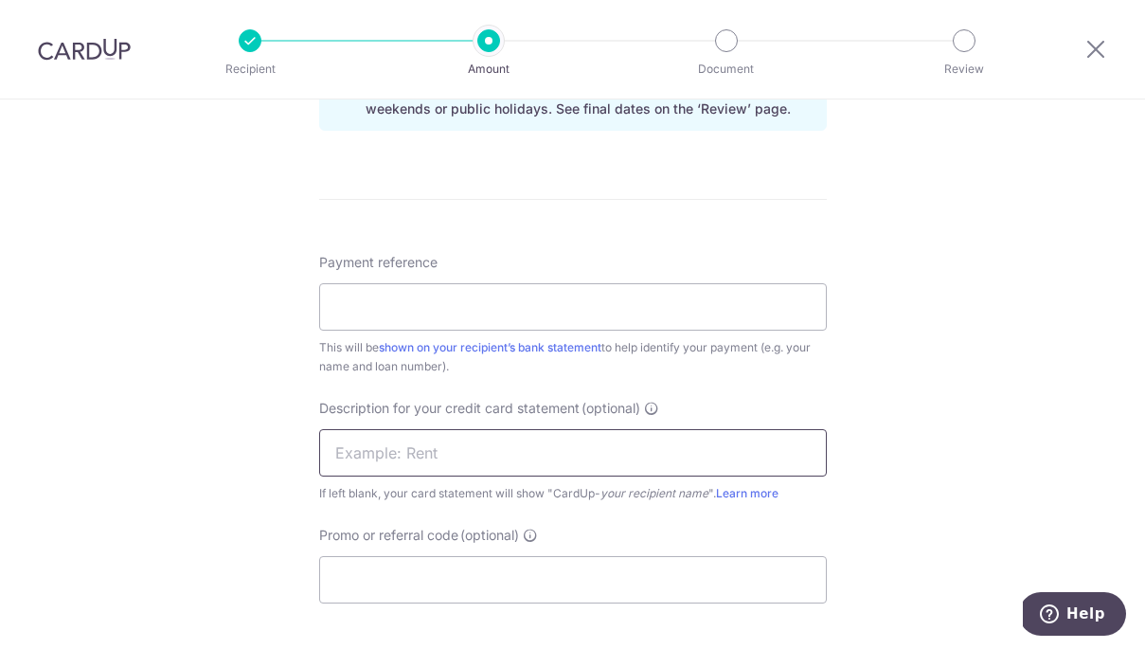
click at [548, 446] on input "text" at bounding box center [573, 452] width 508 height 47
type input "SNU9091B"
click at [502, 305] on input "Payment reference" at bounding box center [573, 306] width 508 height 47
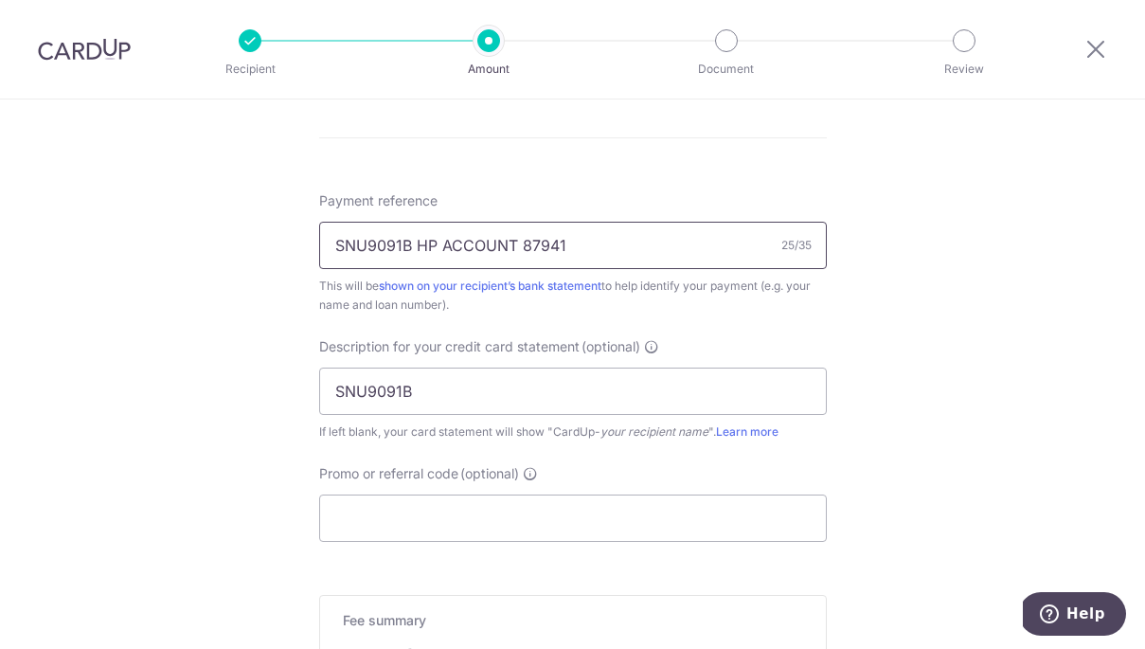
scroll to position [1102, 0]
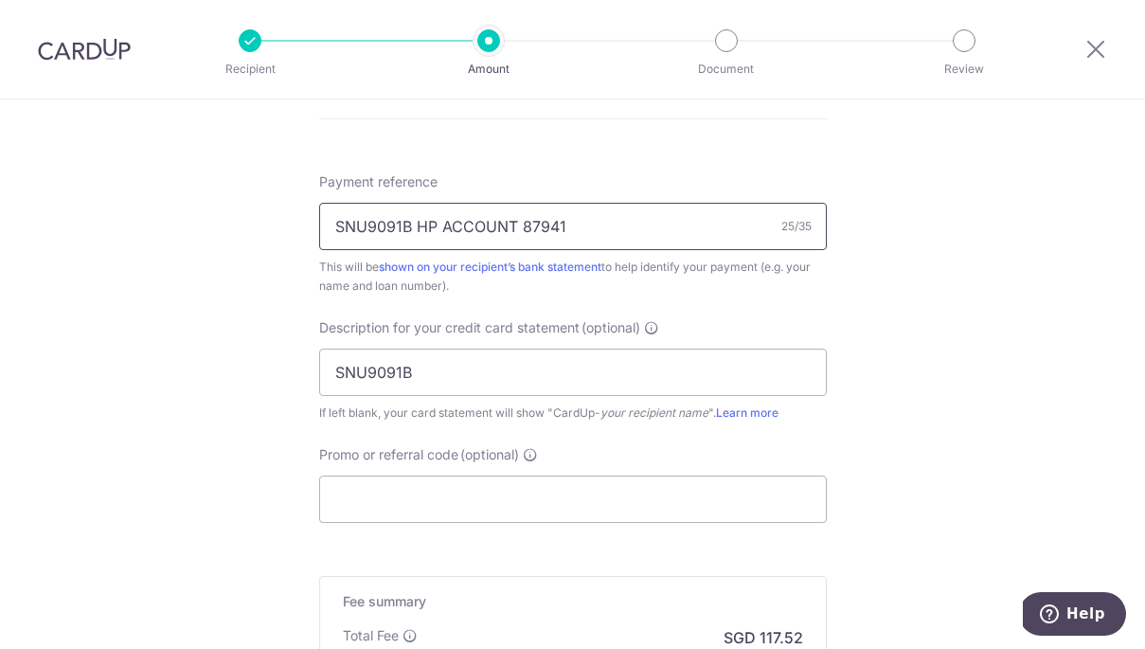
type input "SNU9091B HP ACCOUNT 87941"
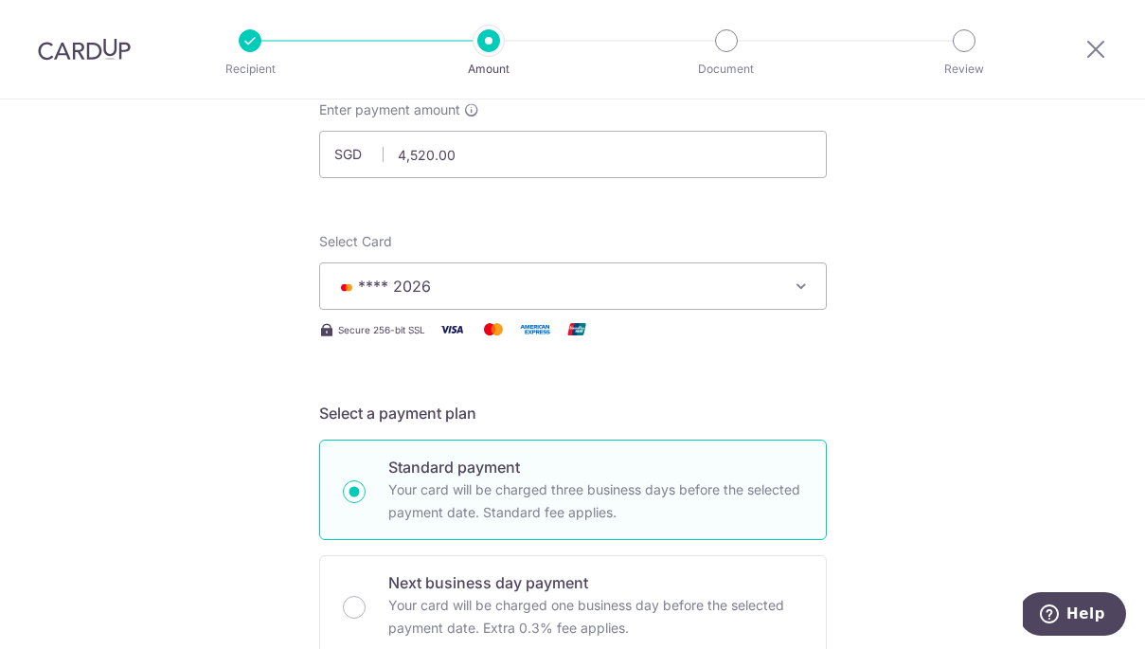
scroll to position [117, 0]
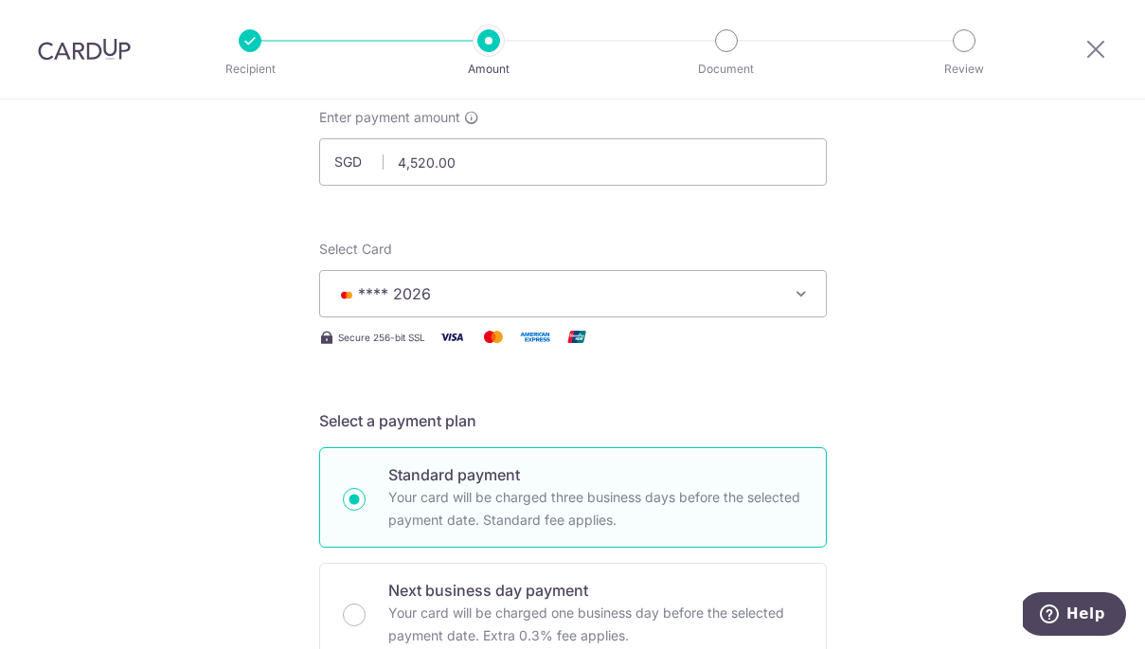
click at [802, 294] on icon "button" at bounding box center [801, 293] width 19 height 19
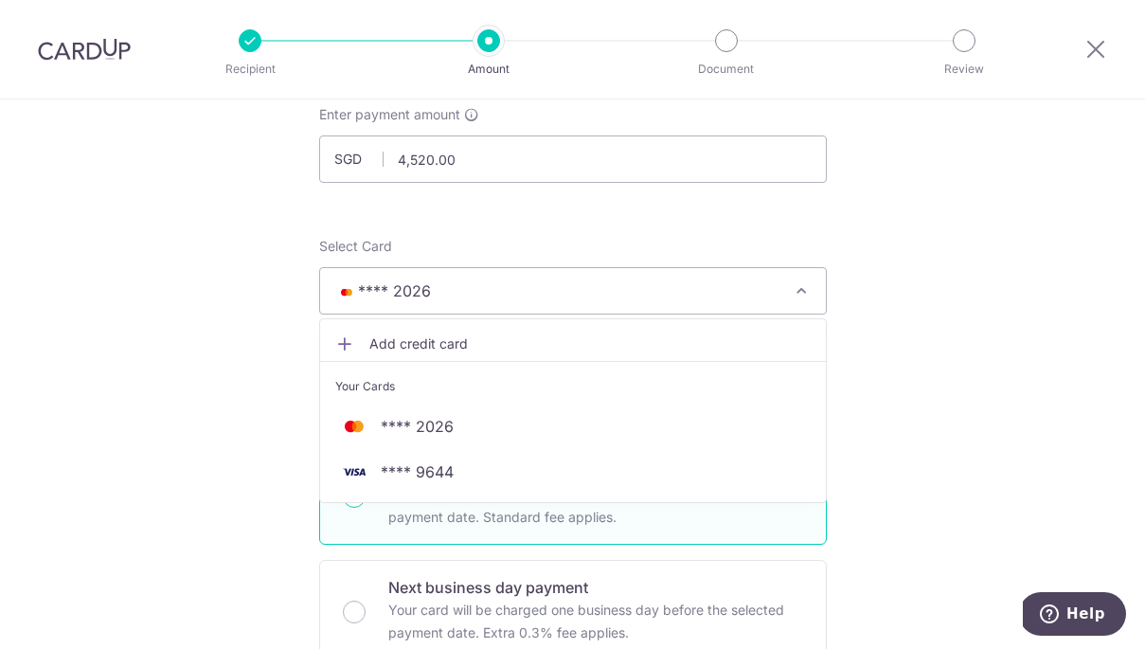
scroll to position [121, 0]
click at [442, 337] on span "Add credit card" at bounding box center [589, 341] width 441 height 19
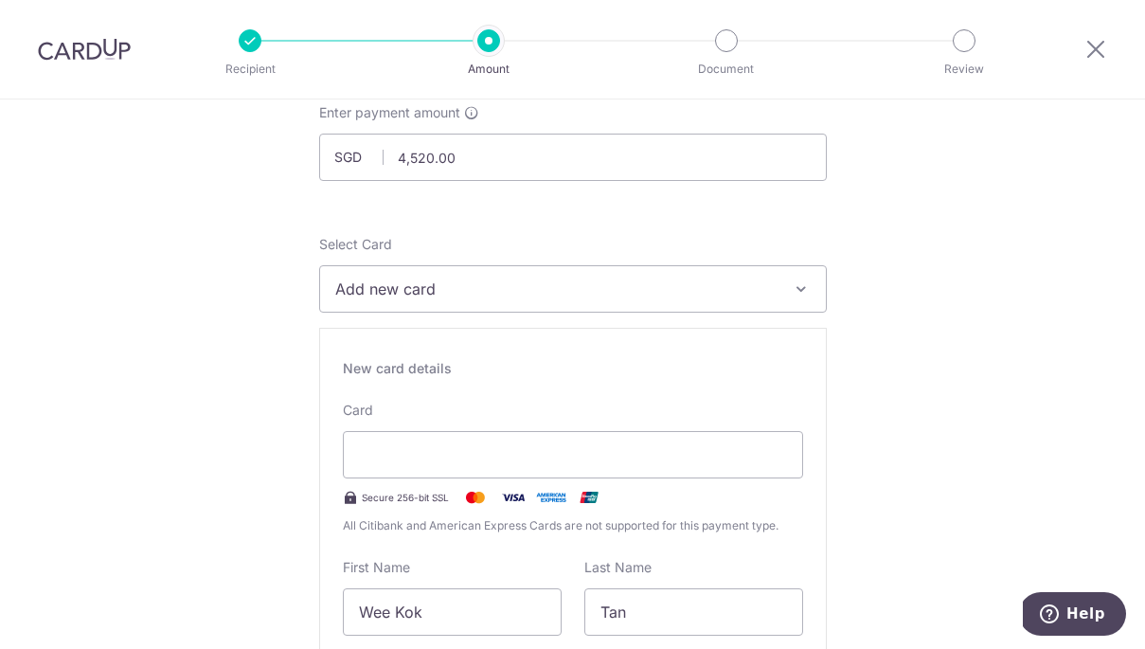
scroll to position [122, 0]
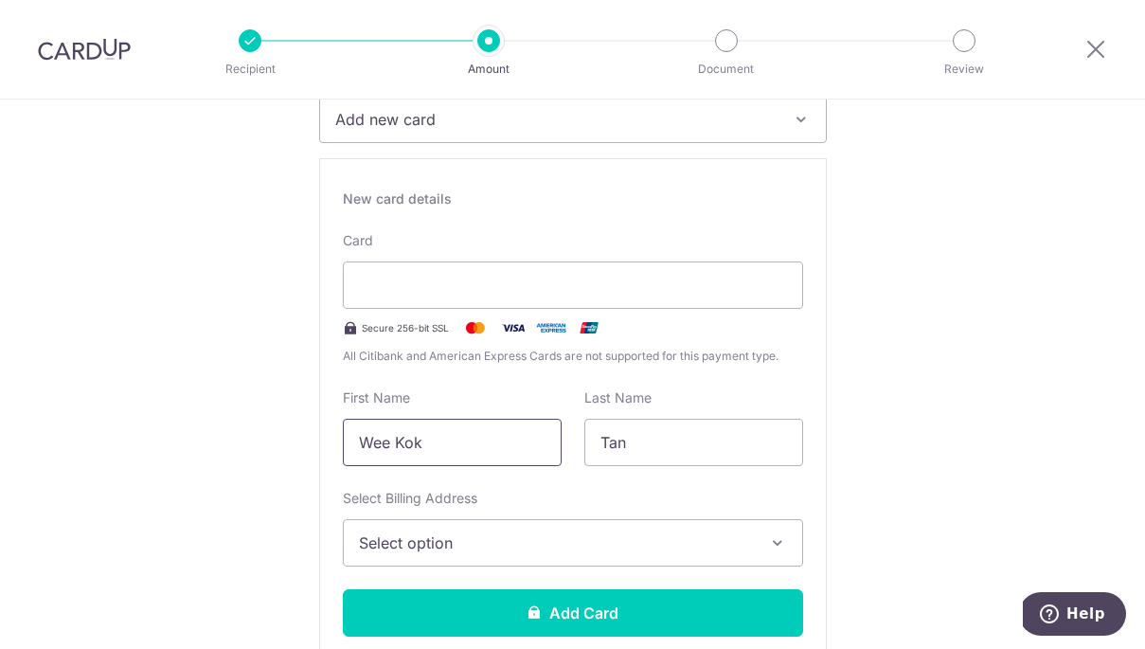
drag, startPoint x: 444, startPoint y: 441, endPoint x: 297, endPoint y: 440, distance: 146.8
type input "KELVIN"
click at [658, 451] on input "Tan" at bounding box center [693, 442] width 219 height 47
type input "TAN"
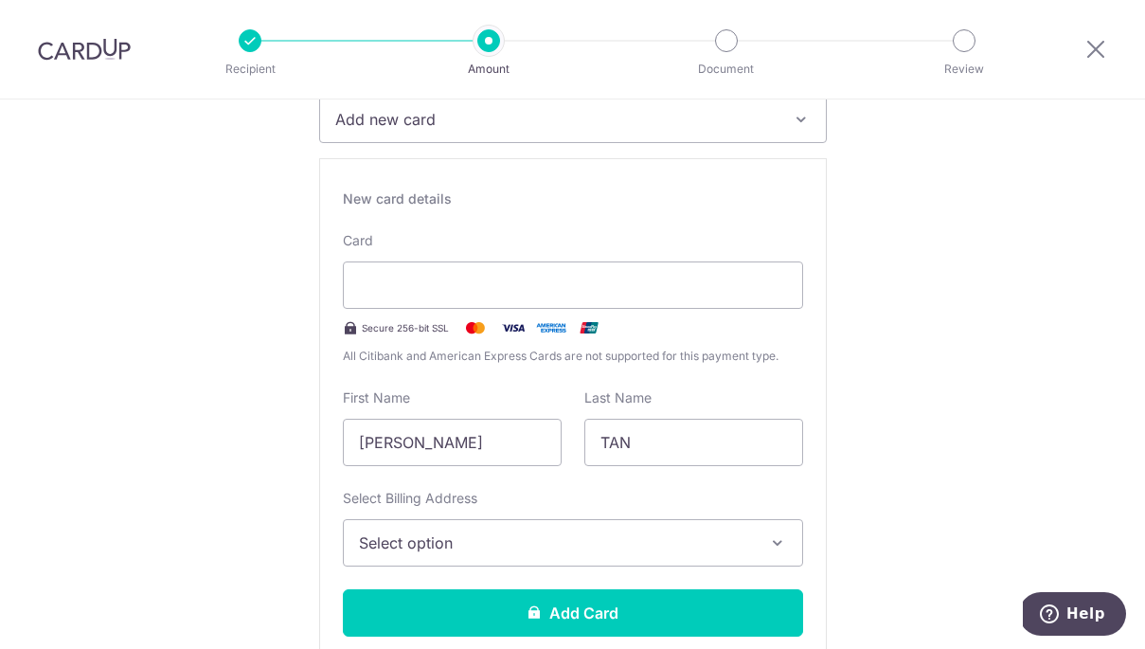
click at [576, 541] on span "Select option" at bounding box center [556, 542] width 394 height 23
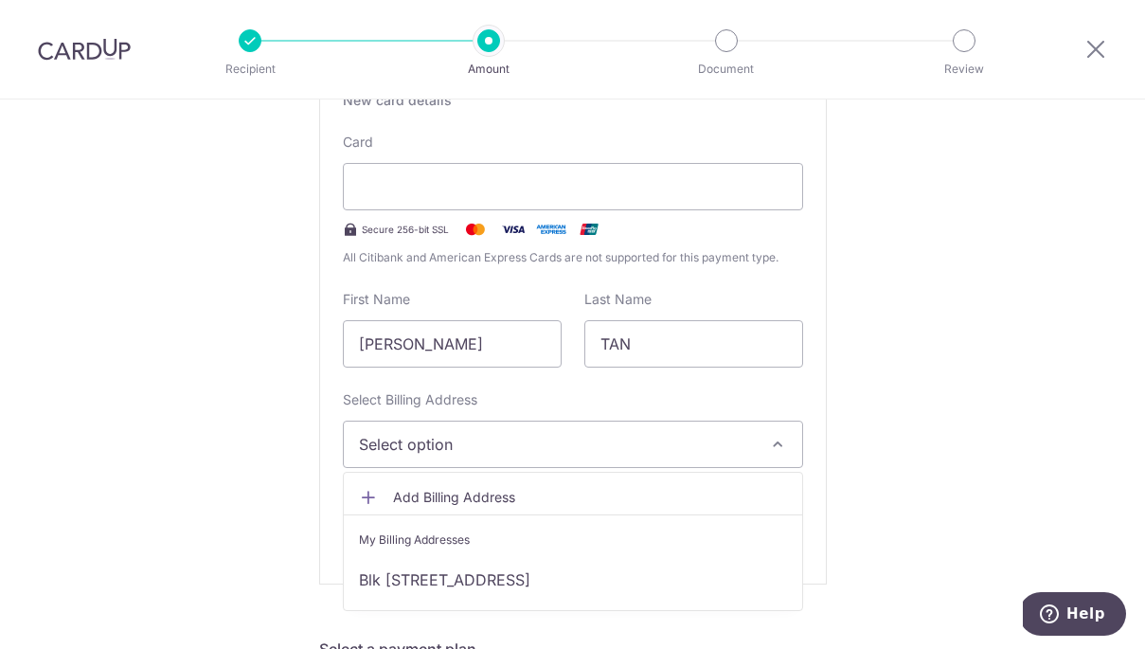
scroll to position [403, 0]
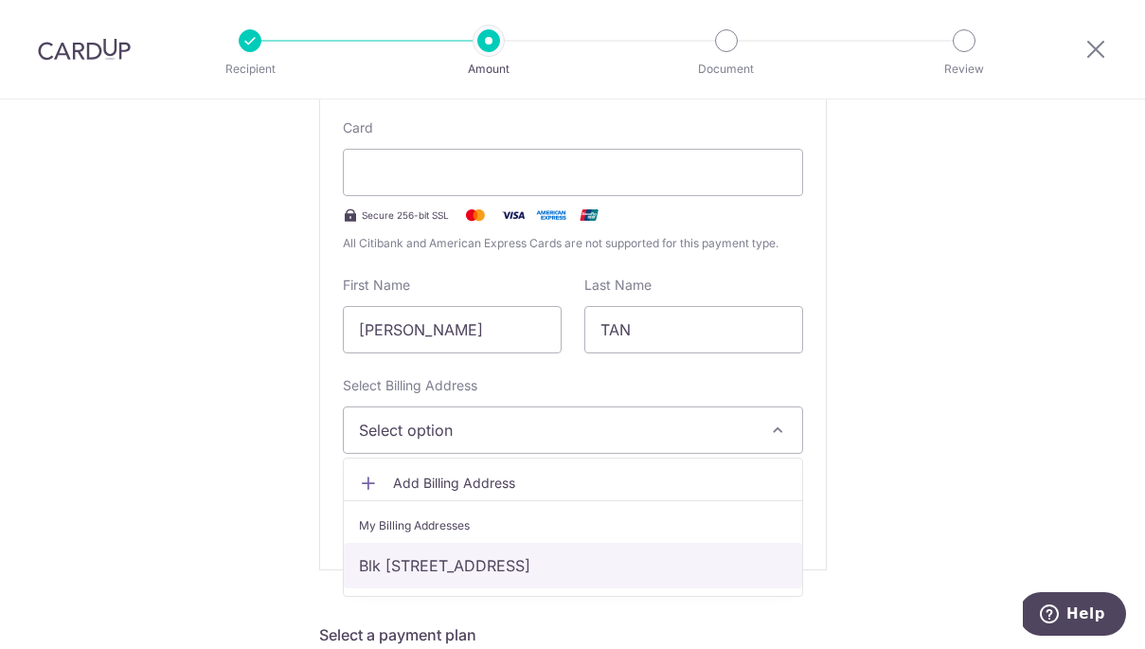
click at [594, 560] on link "Blk [STREET_ADDRESS]" at bounding box center [573, 565] width 458 height 45
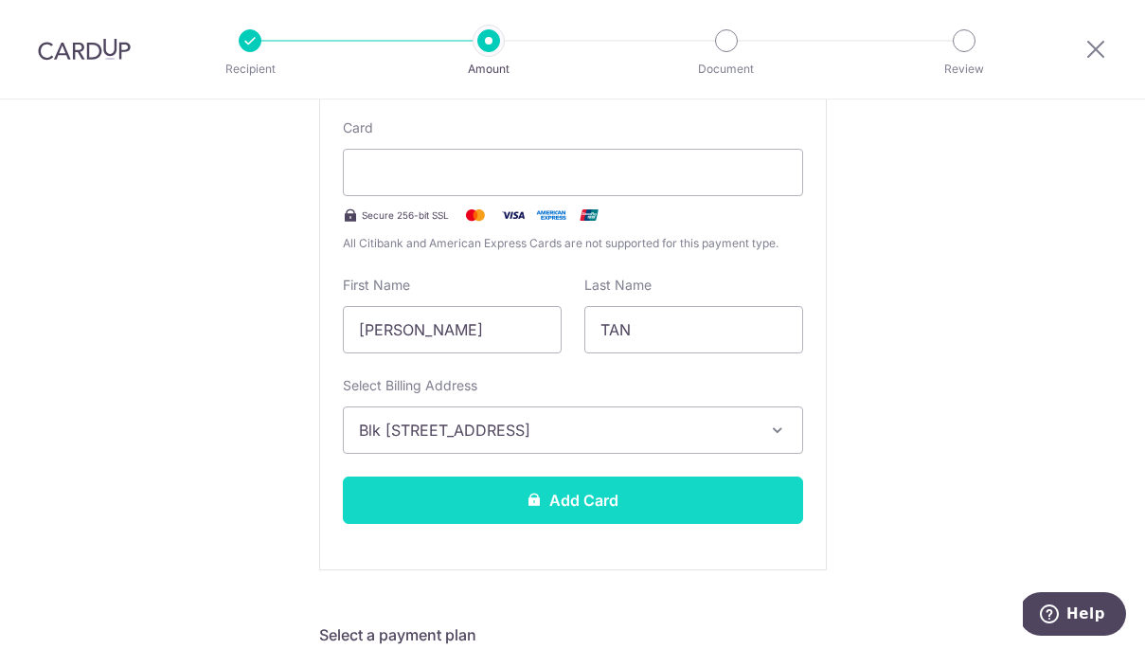
click at [661, 495] on button "Add Card" at bounding box center [573, 499] width 460 height 47
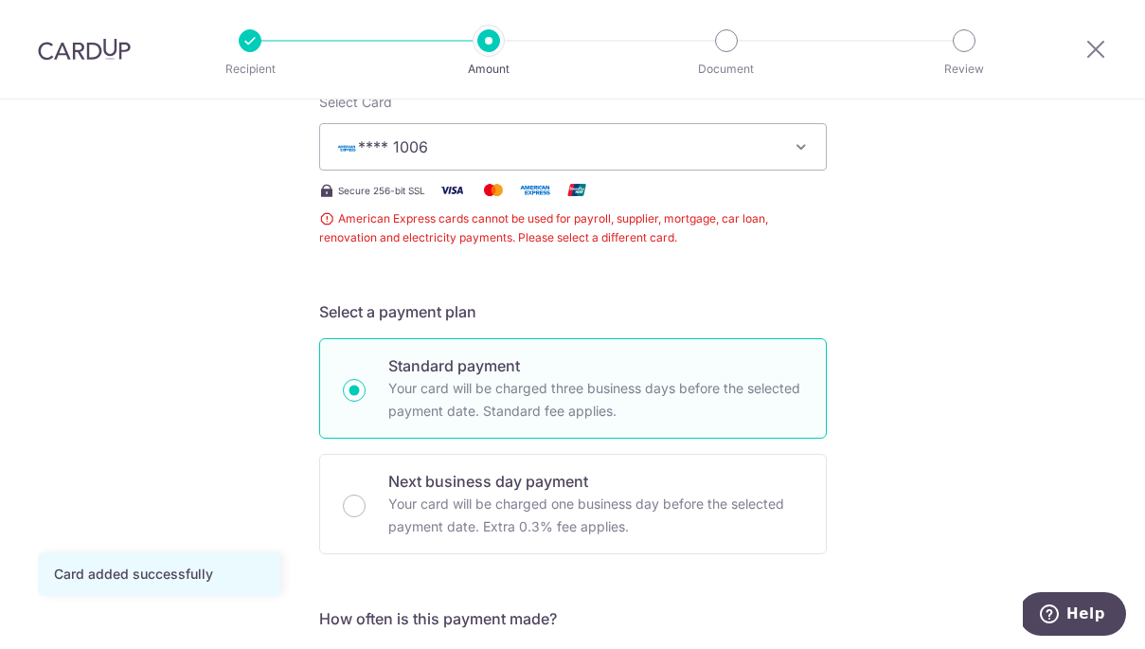
scroll to position [240, 0]
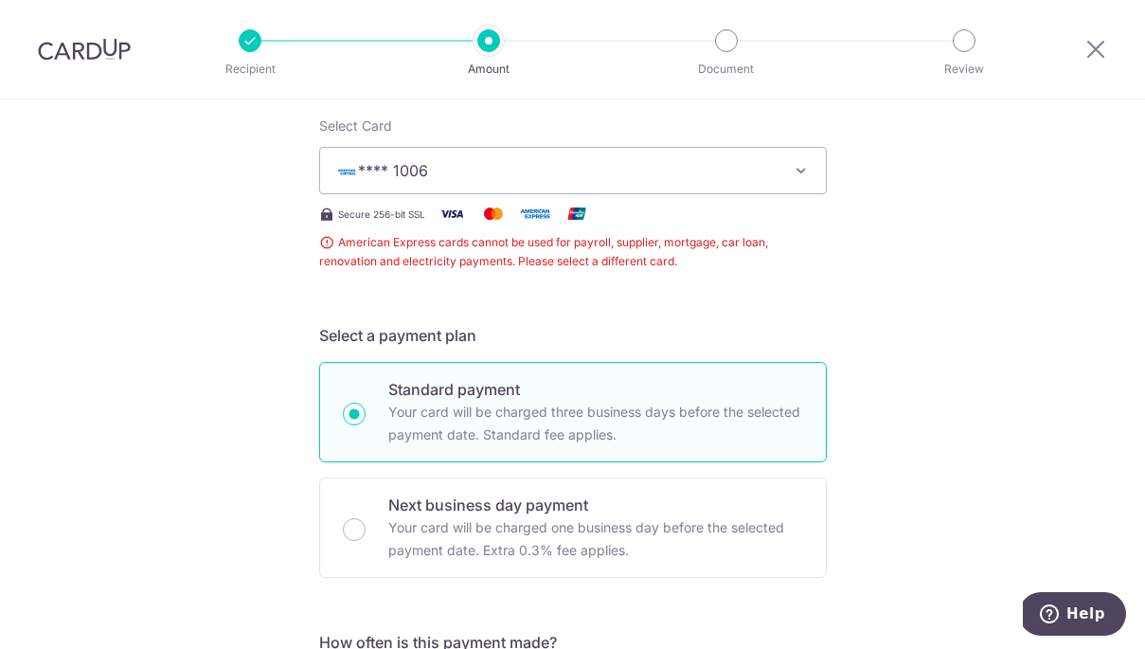
click at [726, 168] on span "**** 1006" at bounding box center [555, 170] width 441 height 23
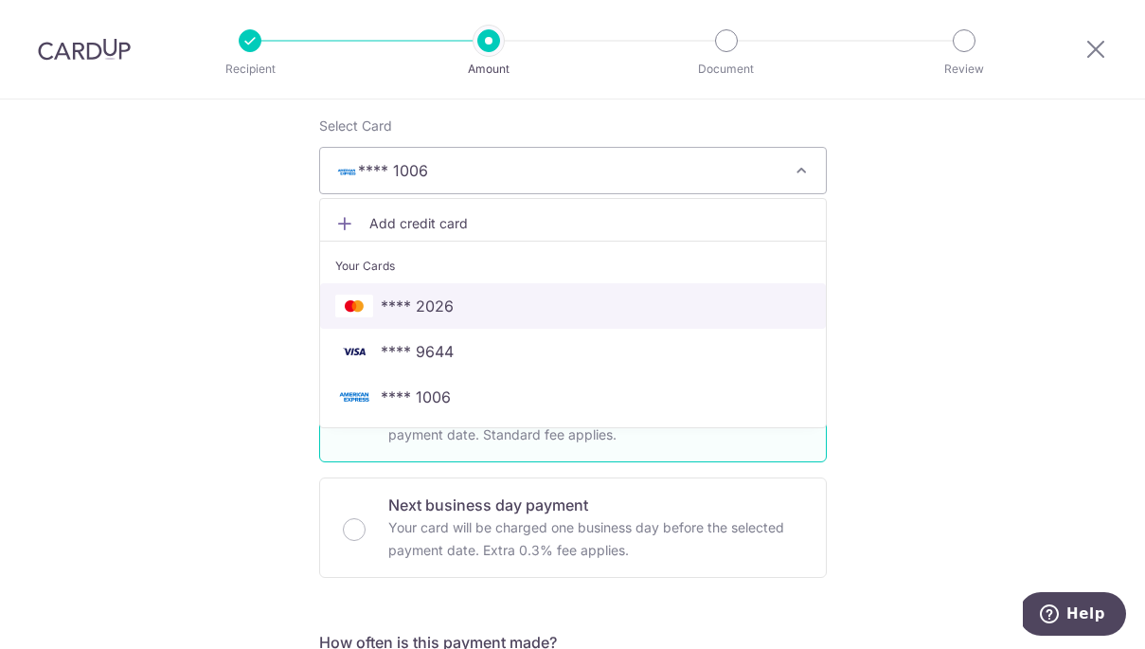
click at [612, 305] on span "**** 2026" at bounding box center [572, 306] width 475 height 23
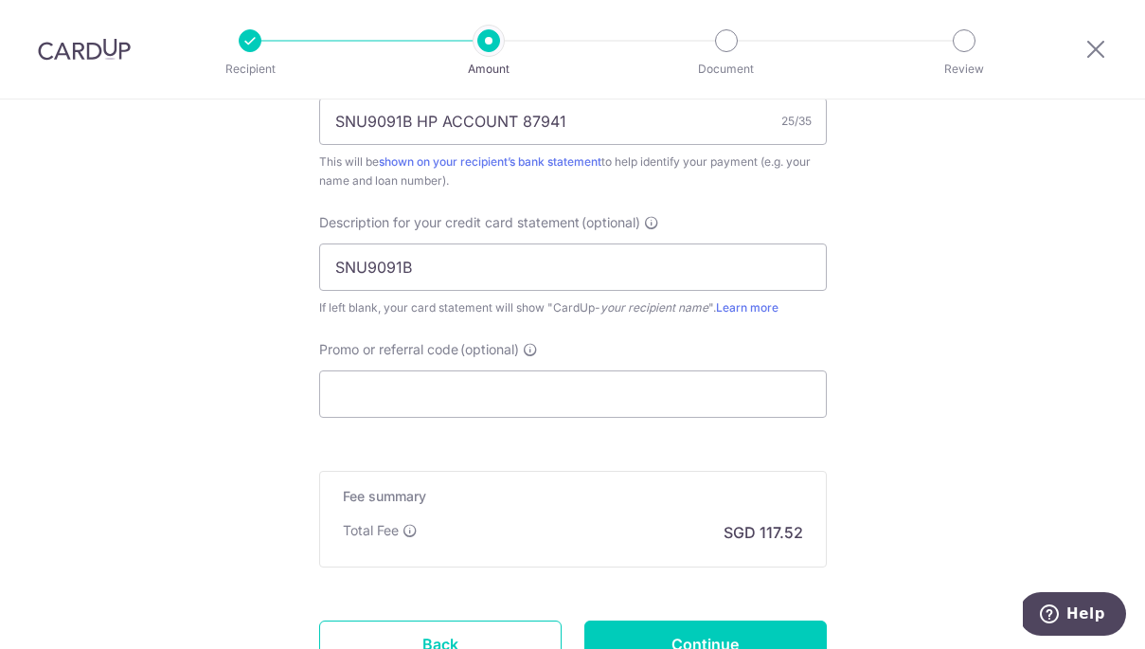
scroll to position [1210, 0]
click at [651, 385] on input "Promo or referral code (optional)" at bounding box center [573, 391] width 508 height 47
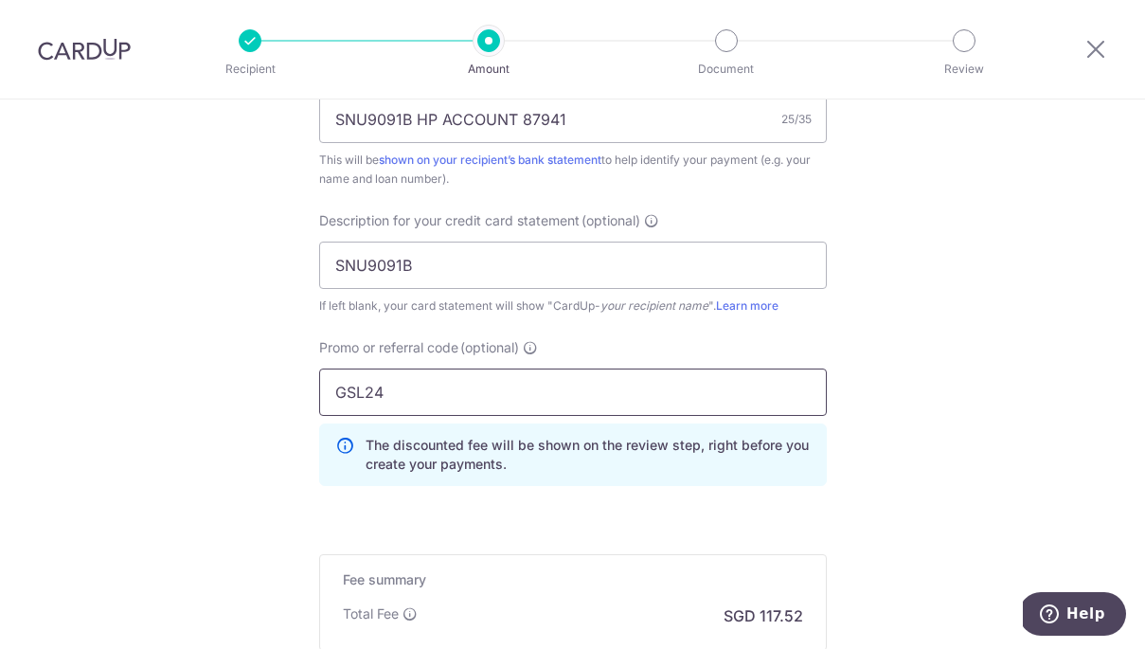
type input "GSL24"
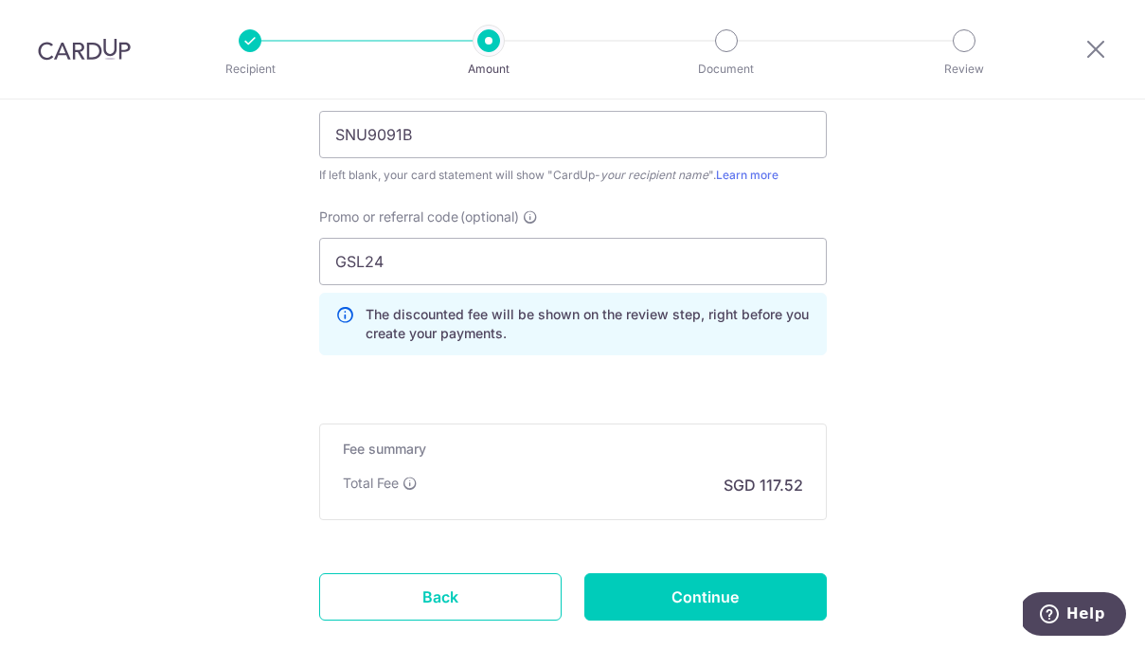
scroll to position [1338, 0]
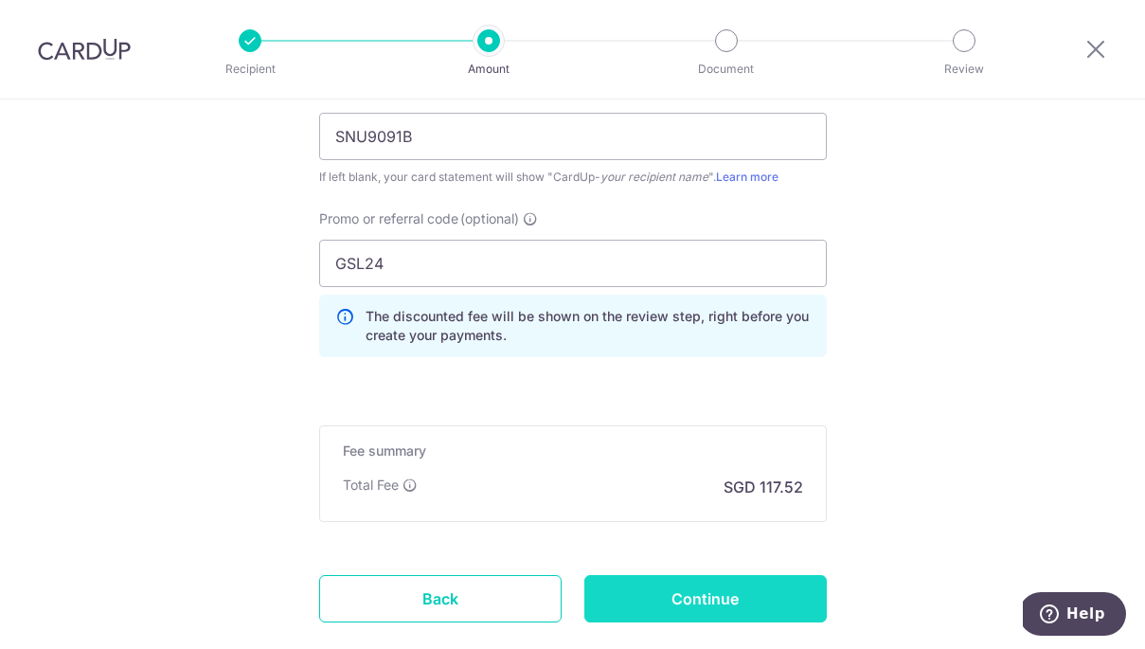
click at [748, 603] on input "Continue" at bounding box center [705, 598] width 242 height 47
type input "Create Schedule"
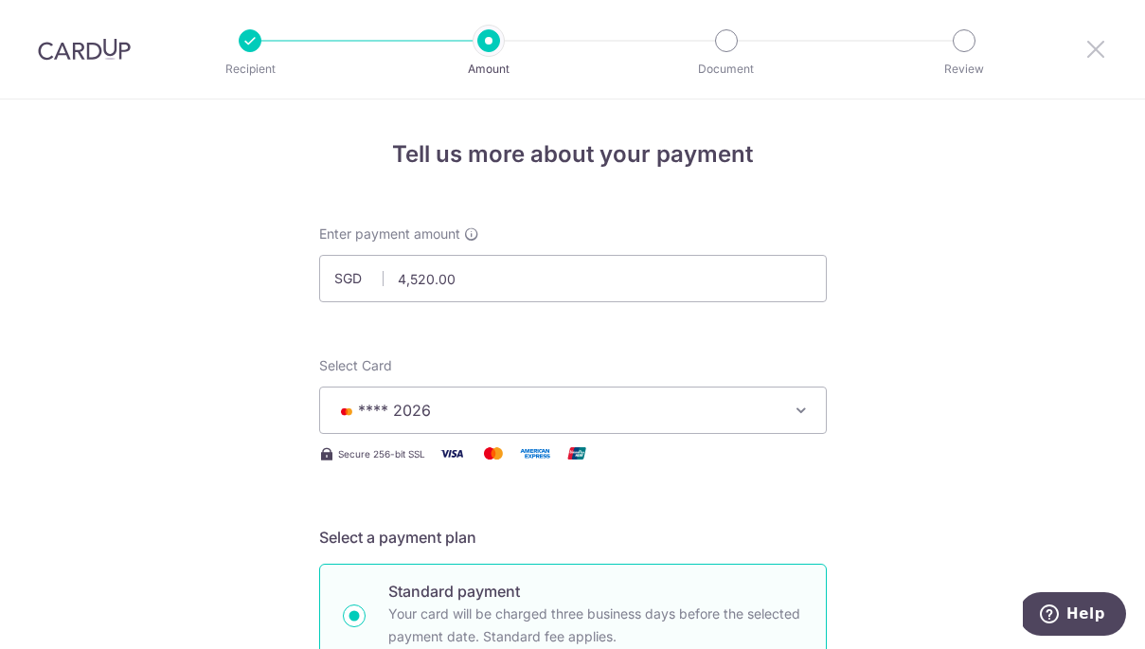
click at [1097, 47] on icon at bounding box center [1095, 49] width 23 height 24
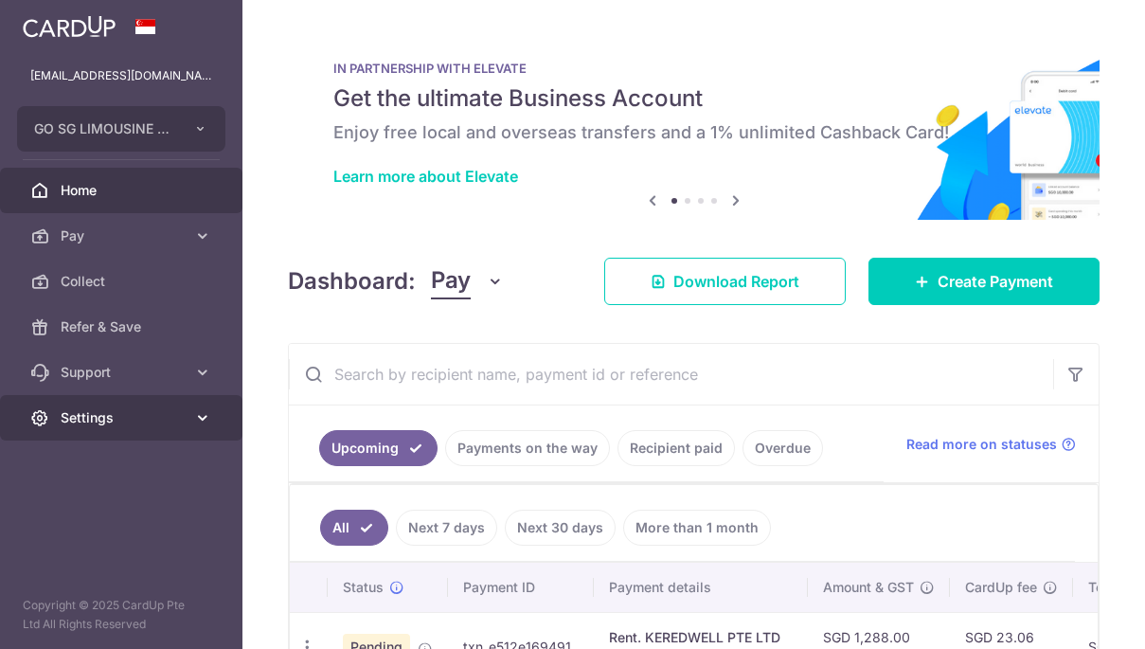
click at [175, 421] on span "Settings" at bounding box center [123, 417] width 125 height 19
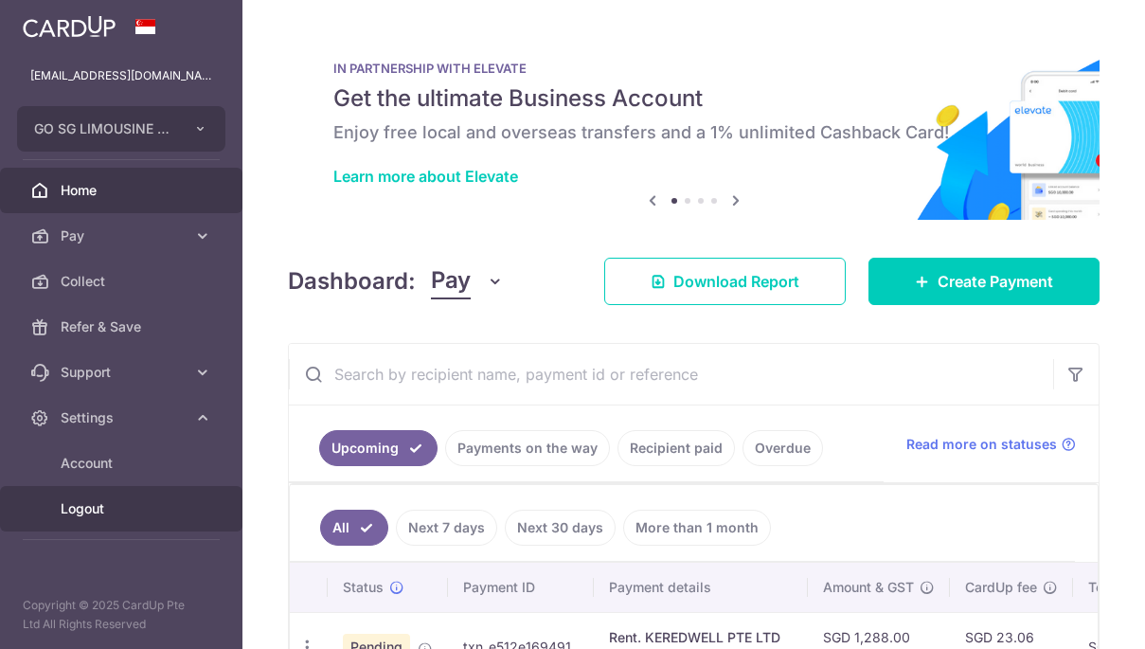
click at [112, 512] on span "Logout" at bounding box center [123, 508] width 125 height 19
